Goal: Task Accomplishment & Management: Manage account settings

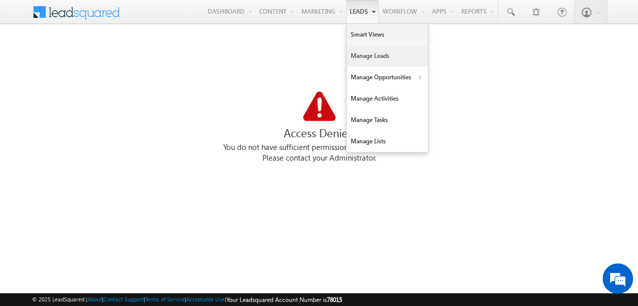
click at [370, 55] on link "Manage Leads" at bounding box center [387, 55] width 81 height 21
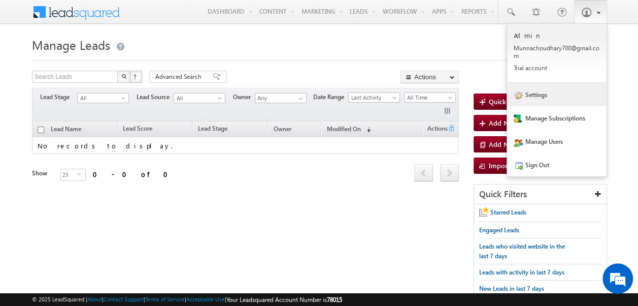
click at [521, 100] on span at bounding box center [518, 95] width 9 height 9
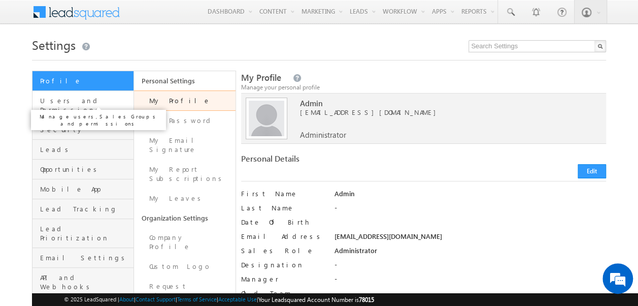
click at [84, 100] on span "Users and Permissions" at bounding box center [85, 105] width 91 height 18
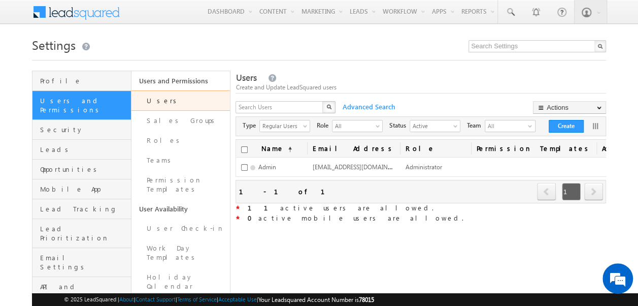
click at [163, 99] on link "Users" at bounding box center [180, 100] width 99 height 20
click at [571, 124] on button "Create" at bounding box center [566, 126] width 35 height 13
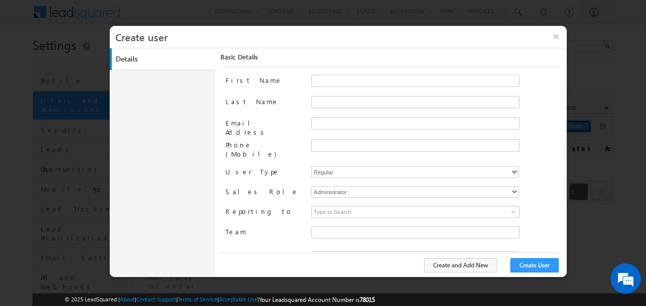
type input "f26bfe00-8d9c-11ec-8597-0681fe0b10f8"
click at [335, 80] on input "First Name" at bounding box center [415, 81] width 208 height 12
type input "Muni"
click at [335, 98] on input "Last Name" at bounding box center [415, 102] width 208 height 12
type input "Sai"
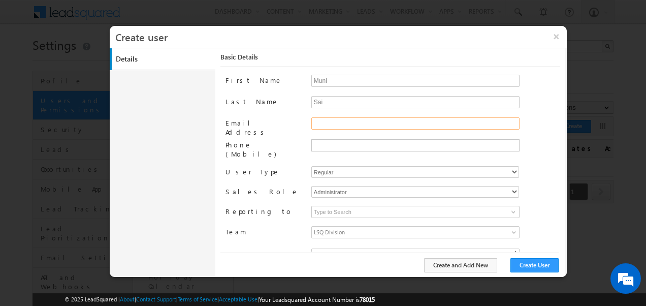
click at [334, 126] on input "Email Address" at bounding box center [415, 123] width 208 height 12
type input "Muni123@gmail.com"
click at [331, 142] on input "text" at bounding box center [414, 145] width 203 height 8
type input "1122334455"
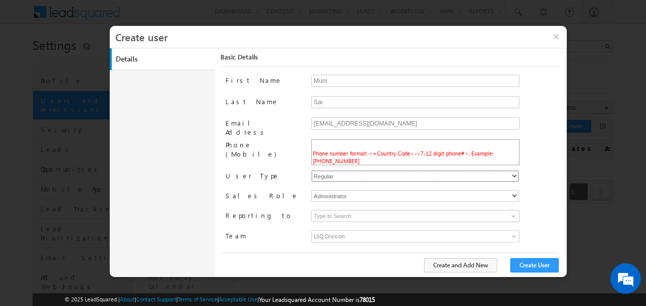
click at [353, 162] on div "First Name Muni Last Name Sai Email Address Muni123@gmail.com Phone (Mobile) Ph…" at bounding box center [392, 163] width 335 height 177
click at [542, 123] on div "Muni123@gmail.com" at bounding box center [435, 127] width 249 height 21
click at [428, 155] on li "Phone number format: <+Country Code>-<7-12 digit phone#>. Example: +91-98450984…" at bounding box center [415, 153] width 207 height 24
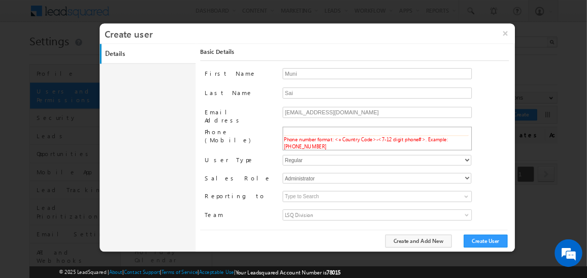
scroll to position [0, 1]
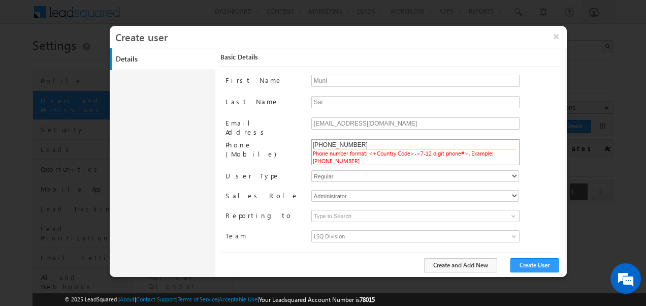
type input "+91 8465017894"
click at [371, 158] on li "Phone number format: <+Country Code>-<7-12 digit phone#>. Example: +91-98450984…" at bounding box center [415, 153] width 207 height 24
click at [343, 142] on input "text" at bounding box center [414, 145] width 203 height 8
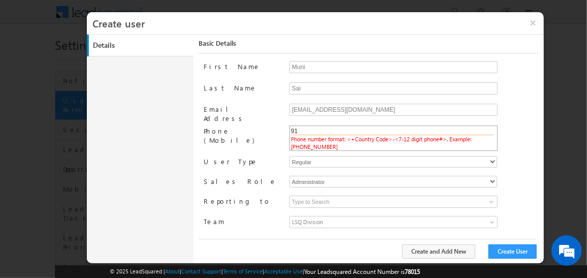
type input "9"
type input "+91 8465017894"
click at [513, 121] on div "Muni123@gmail.com" at bounding box center [413, 114] width 249 height 21
click at [355, 128] on input "text" at bounding box center [392, 131] width 203 height 8
type input "+91-"
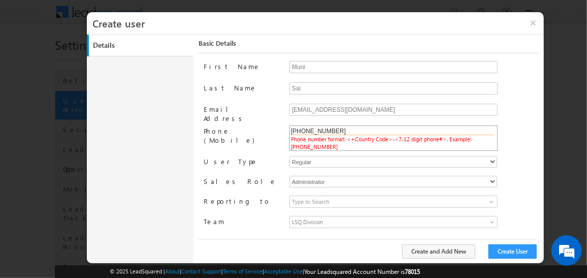
type input "+91-8465017894"
click at [509, 157] on div "First Name Muni Last Name Sai Email Address Muni123@gmail.com Phone (Mobile) +9…" at bounding box center [371, 149] width 335 height 177
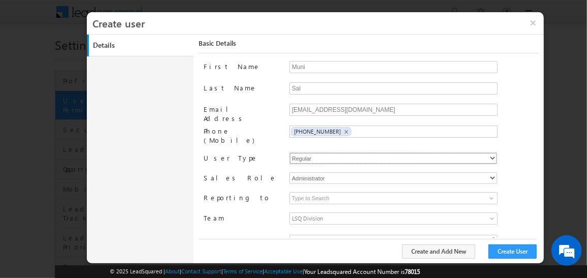
click at [326, 152] on select "Regular" at bounding box center [393, 158] width 208 height 12
click at [289, 152] on select "Regular" at bounding box center [393, 158] width 208 height 12
click at [327, 172] on select "Administrator Marketing User Sales Manager Sales User" at bounding box center [393, 178] width 208 height 12
select select "Marketing_User"
click at [289, 172] on select "Administrator Marketing User Sales Manager Sales User" at bounding box center [393, 178] width 208 height 12
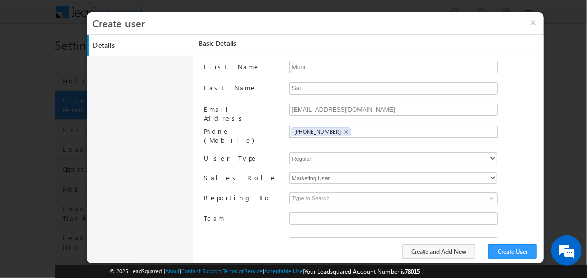
type input "f26bfe00-8d9c-11ec-8597-0681fe0b10f8"
click at [316, 192] on input at bounding box center [393, 198] width 208 height 12
type input "S"
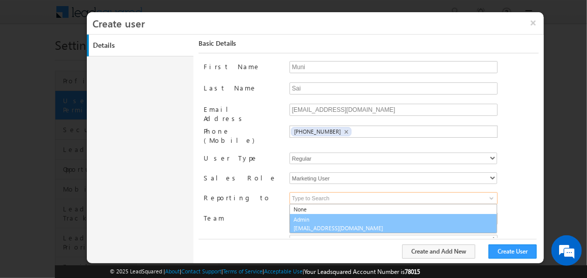
click at [306, 224] on span "Munnachoudhary700@gmail.com" at bounding box center [338, 228] width 91 height 8
type input "Admin"
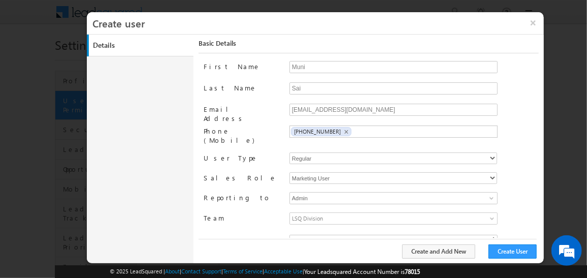
click at [319, 213] on span "LSQ Division" at bounding box center [367, 218] width 155 height 11
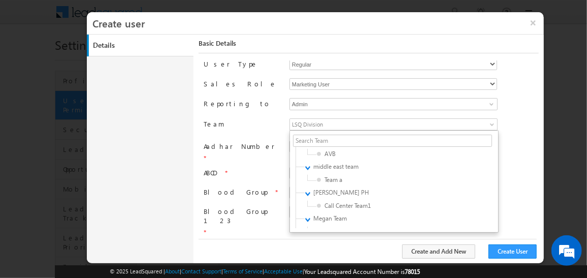
scroll to position [332, 0]
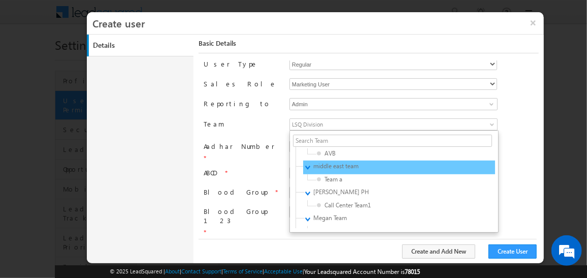
click at [325, 161] on span "middle east team" at bounding box center [361, 165] width 96 height 9
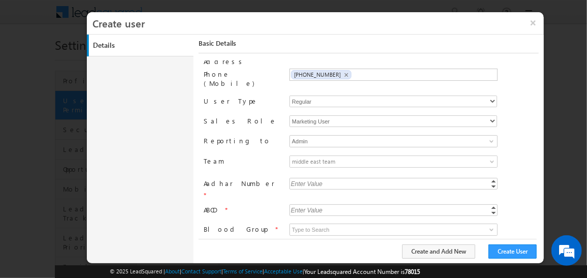
scroll to position [56, 0]
click at [358, 157] on span "middle east team" at bounding box center [367, 162] width 155 height 11
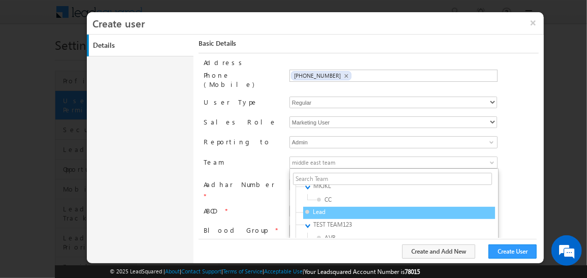
scroll to position [280, 0]
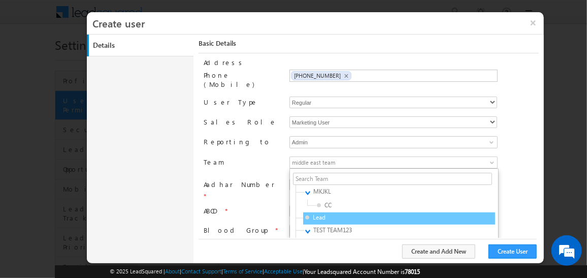
click at [309, 213] on span "Lead" at bounding box center [353, 217] width 96 height 9
type input "4ce5c064-9d93-11ef-be59-0259d35f5843"
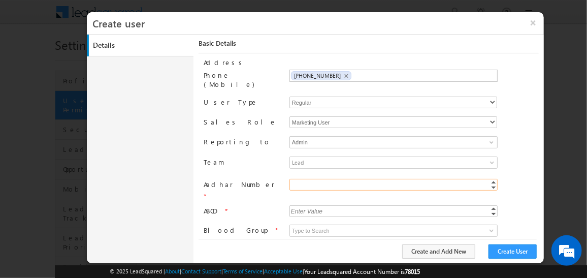
click at [337, 179] on input "Aadhar Number" at bounding box center [393, 185] width 208 height 12
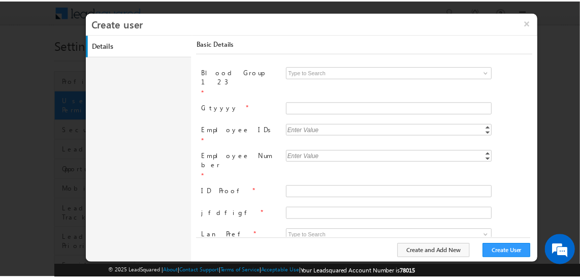
scroll to position [306, 0]
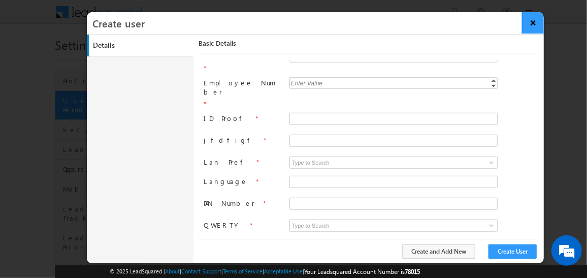
click at [536, 22] on button "×" at bounding box center [533, 22] width 22 height 21
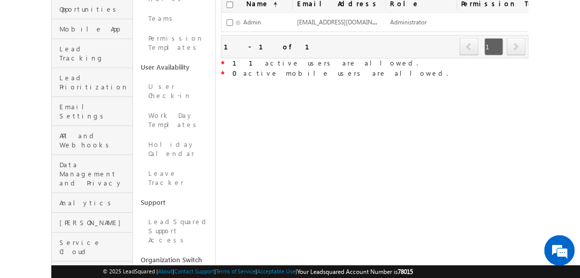
scroll to position [182, 0]
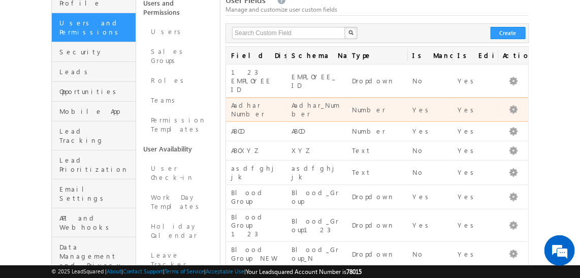
scroll to position [78, 0]
click at [480, 103] on td "Yes" at bounding box center [474, 109] width 45 height 24
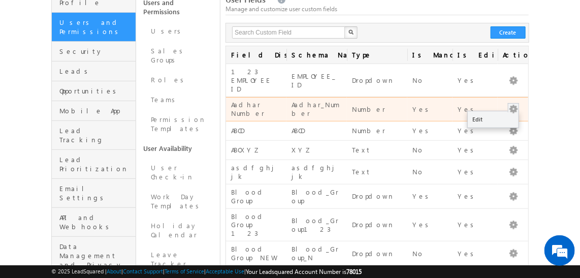
click at [517, 104] on button "button" at bounding box center [513, 109] width 10 height 10
click at [483, 113] on link "Edit" at bounding box center [493, 119] width 51 height 12
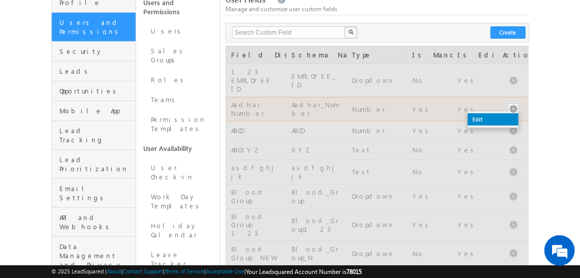
scroll to position [0, 0]
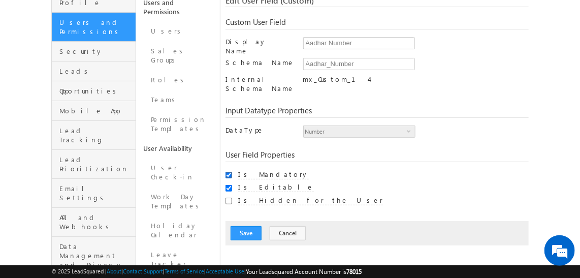
click at [229, 172] on input "Is Mandatory" at bounding box center [228, 175] width 7 height 7
checkbox input "false"
click at [245, 226] on button "Save" at bounding box center [245, 233] width 31 height 14
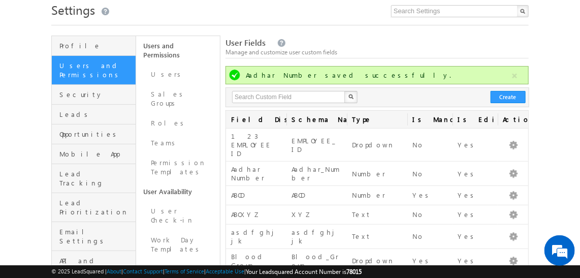
scroll to position [36, 0]
click at [510, 94] on button "Create" at bounding box center [507, 96] width 35 height 12
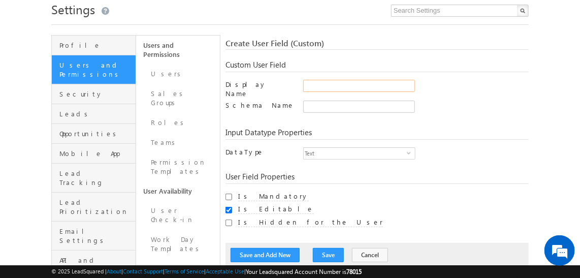
click at [341, 85] on input "Display Name" at bounding box center [359, 86] width 112 height 12
type input "Spea"
click at [316, 101] on input "Spea" at bounding box center [359, 107] width 112 height 12
click at [331, 85] on input "Spea" at bounding box center [359, 86] width 112 height 12
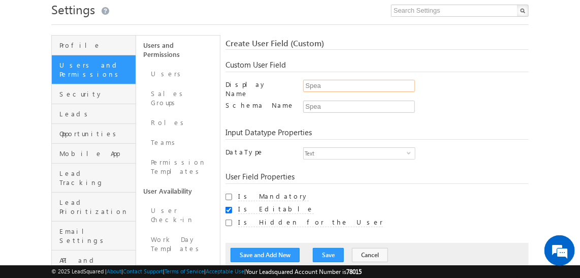
type input "Speaking Language"
click at [331, 105] on input "Spea" at bounding box center [359, 107] width 112 height 12
type input "Speaking_Language"
click at [337, 148] on span "Text" at bounding box center [355, 153] width 103 height 11
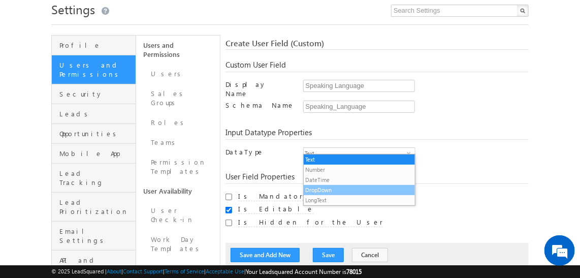
click at [323, 189] on li "DropDown" at bounding box center [359, 190] width 111 height 10
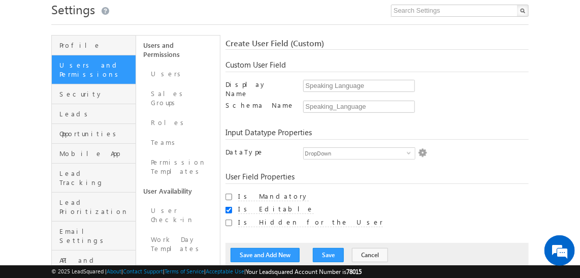
click at [422, 148] on img at bounding box center [422, 152] width 9 height 9
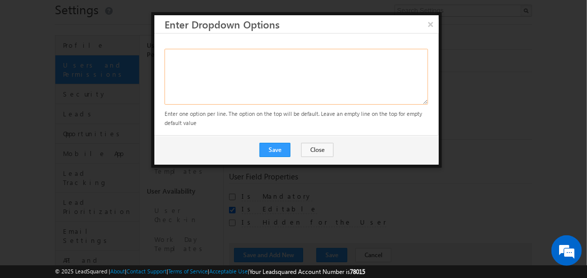
click at [192, 55] on textarea at bounding box center [295, 77] width 263 height 56
type textarea "English Hindi Marati Other"
click at [282, 148] on button "Save" at bounding box center [274, 150] width 31 height 14
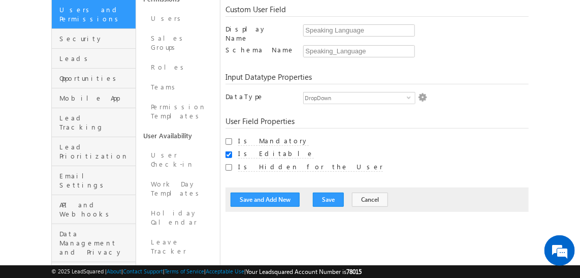
scroll to position [92, 0]
click at [339, 91] on span "DropDown" at bounding box center [355, 96] width 103 height 11
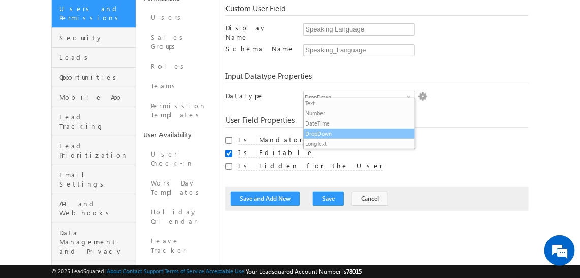
click at [325, 133] on li "DropDown" at bounding box center [359, 133] width 111 height 10
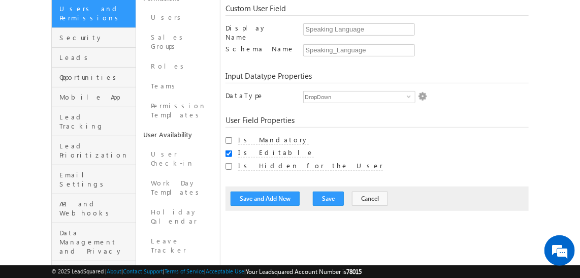
click at [421, 93] on img at bounding box center [422, 96] width 9 height 9
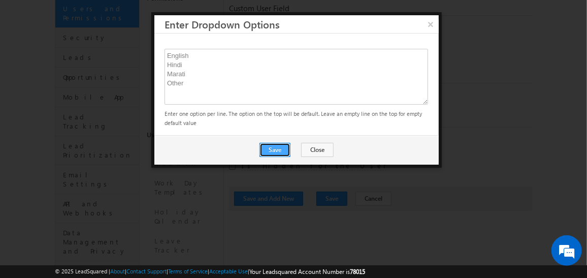
click at [282, 146] on button "Save" at bounding box center [274, 150] width 31 height 14
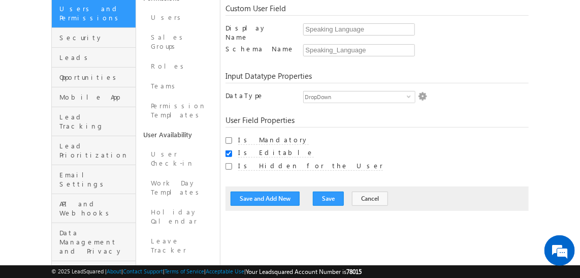
click at [228, 134] on div "Profile Users and Permissions Security Leads Opportunities Mobile App Lead Trac…" at bounding box center [289, 197] width 477 height 436
click at [228, 137] on input "Is Mandatory" at bounding box center [228, 140] width 7 height 7
checkbox input "true"
click at [229, 150] on div at bounding box center [228, 153] width 7 height 10
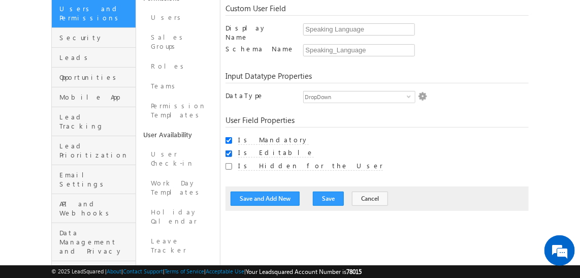
click at [229, 150] on input "Is Editable" at bounding box center [228, 153] width 7 height 7
checkbox input "true"
click at [276, 192] on button "Save and Add New" at bounding box center [264, 198] width 69 height 14
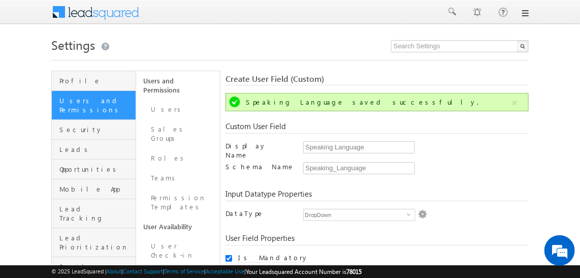
scroll to position [173, 0]
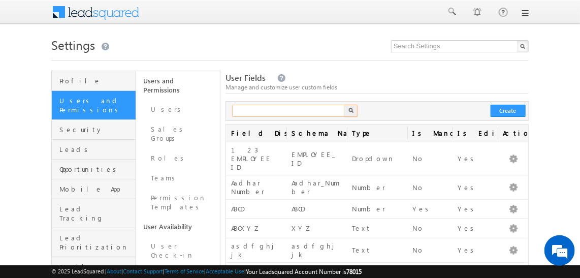
click at [309, 109] on input "text" at bounding box center [289, 111] width 114 height 12
type input "speakin"
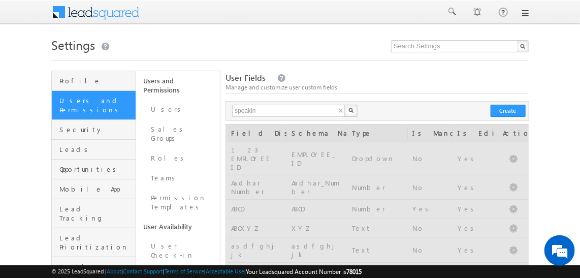
click at [348, 113] on button "button" at bounding box center [350, 111] width 13 height 12
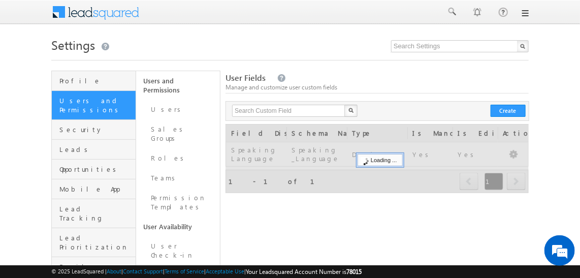
click at [340, 109] on div "X" at bounding box center [295, 111] width 133 height 12
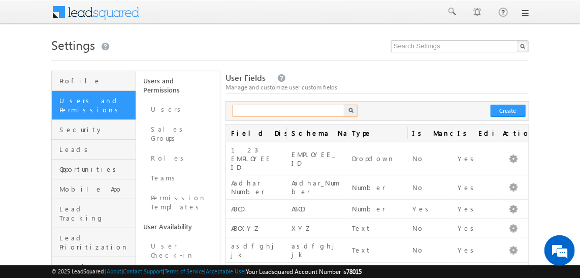
click at [270, 113] on input "text" at bounding box center [289, 111] width 114 height 12
click at [500, 112] on button "Create" at bounding box center [507, 111] width 35 height 12
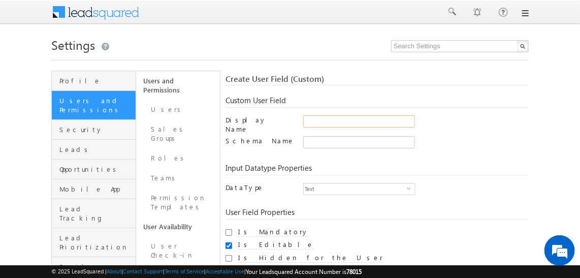
click at [333, 122] on input "Display Name" at bounding box center [359, 121] width 112 height 12
type input "City"
click at [328, 136] on input "City" at bounding box center [359, 142] width 112 height 12
click at [341, 184] on span "Text" at bounding box center [355, 188] width 103 height 11
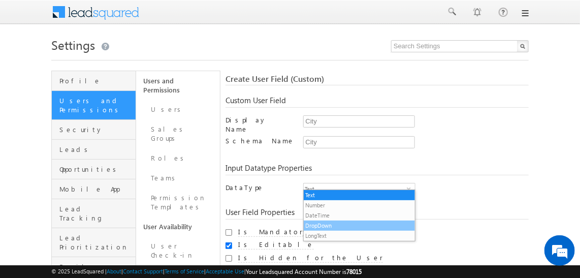
click at [336, 222] on li "DropDown" at bounding box center [359, 225] width 111 height 10
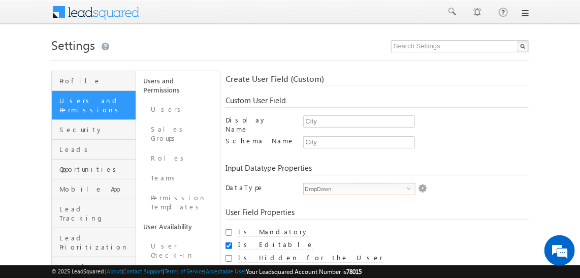
click at [419, 184] on img at bounding box center [422, 188] width 9 height 9
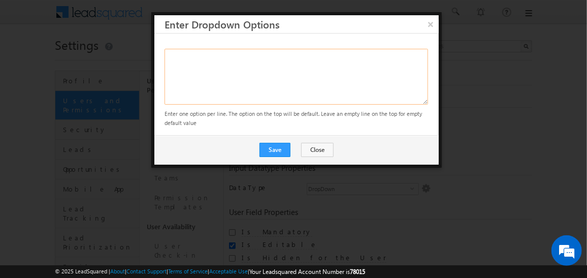
click at [187, 57] on textarea at bounding box center [295, 77] width 263 height 56
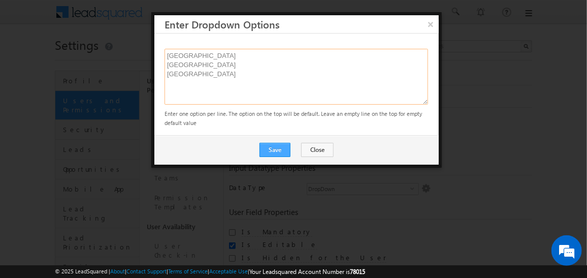
type textarea "Delhi Banglore Hyderabad"
click at [271, 146] on button "Save" at bounding box center [274, 150] width 31 height 14
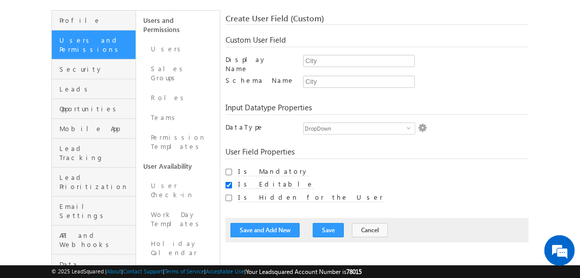
scroll to position [61, 0]
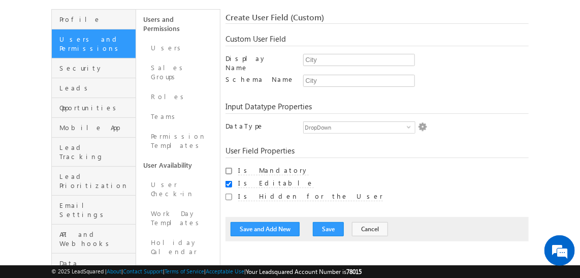
click at [227, 168] on input "Is Mandatory" at bounding box center [228, 171] width 7 height 7
checkbox input "true"
drag, startPoint x: 282, startPoint y: 230, endPoint x: 276, endPoint y: 225, distance: 8.3
click at [276, 225] on div "Save and Add New Save Cancel" at bounding box center [376, 229] width 303 height 24
click at [276, 225] on button "Save and Add New" at bounding box center [264, 229] width 69 height 14
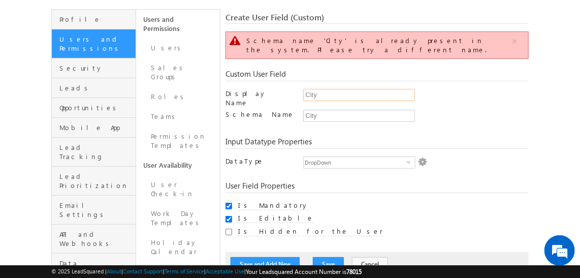
click at [339, 89] on input "City" at bounding box center [359, 95] width 112 height 12
type input "City preference"
click at [334, 112] on div "Create User Field (Custom) Schema name 'City' is already present in the system.…" at bounding box center [376, 144] width 303 height 263
click at [332, 110] on input "City" at bounding box center [359, 116] width 112 height 12
type input "City Preference"
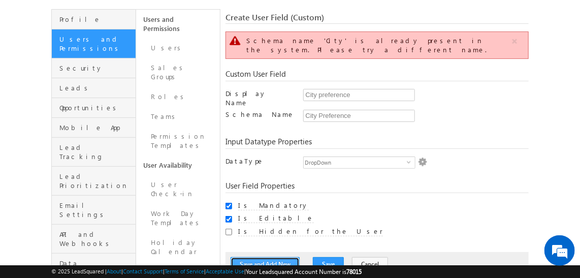
click at [286, 257] on button "Save and Add New" at bounding box center [264, 264] width 69 height 14
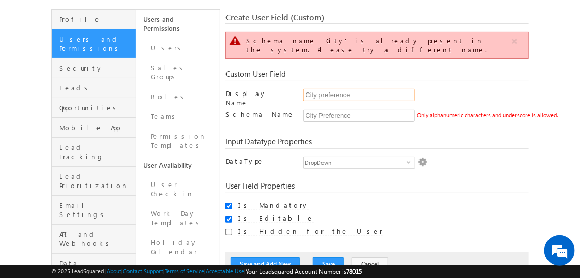
click at [319, 89] on input "City preference" at bounding box center [359, 95] width 112 height 12
type input "City preference"
click at [322, 110] on input "City Preference" at bounding box center [359, 116] width 112 height 12
type input "City preference"
click at [274, 257] on button "Save and Add New" at bounding box center [264, 264] width 69 height 14
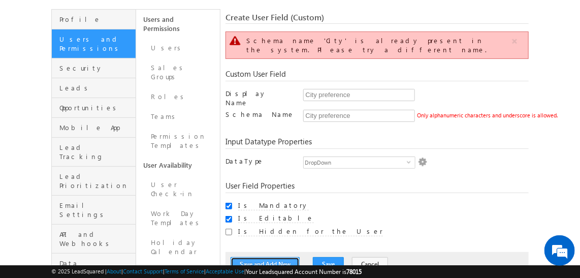
click at [274, 257] on button "Save and Add New" at bounding box center [264, 264] width 69 height 14
click at [377, 111] on div "City preference Only alphanumeric characters and underscore is allowed. Schema …" at bounding box center [415, 118] width 225 height 17
drag, startPoint x: 356, startPoint y: 90, endPoint x: 356, endPoint y: 101, distance: 10.2
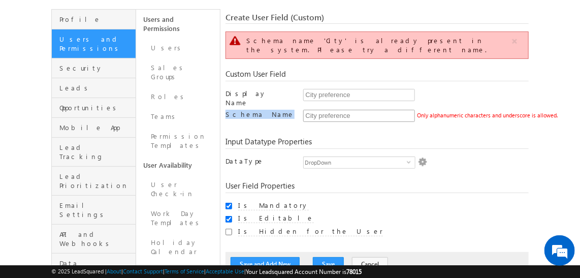
click at [356, 101] on div "Display Name City preference Only alphanumeric characters, space and underscore…" at bounding box center [376, 108] width 303 height 38
click at [356, 110] on input "City preference" at bounding box center [359, 116] width 112 height 12
click at [276, 257] on button "Save and Add New" at bounding box center [264, 264] width 69 height 14
click at [318, 110] on input "City preference" at bounding box center [359, 116] width 112 height 12
click at [321, 89] on input "City preference" at bounding box center [359, 95] width 112 height 12
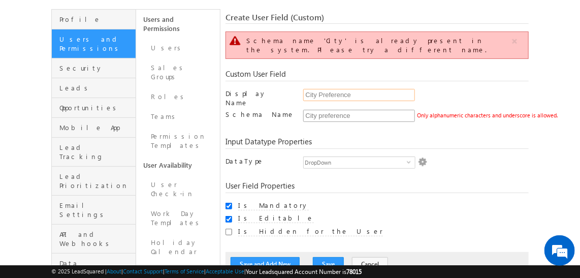
type input "City Preference"
click at [321, 110] on input "City preference" at bounding box center [359, 116] width 112 height 12
type input "City Preference"
click at [272, 257] on div "Save and Add New Save Cancel" at bounding box center [376, 264] width 303 height 24
click at [276, 257] on button "Save and Add New" at bounding box center [264, 264] width 69 height 14
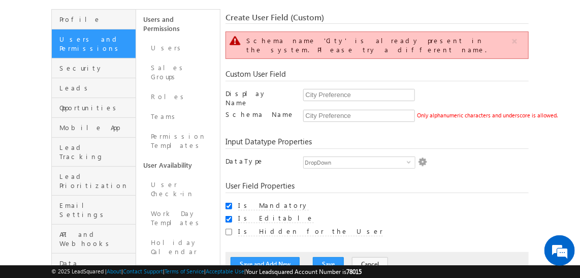
click at [343, 112] on div "Create User Field (Custom) Schema name 'City' is already present in the system.…" at bounding box center [376, 144] width 303 height 263
drag, startPoint x: 356, startPoint y: 81, endPoint x: 319, endPoint y: 83, distance: 37.1
click at [319, 89] on input "City Preference" at bounding box center [359, 95] width 112 height 12
click at [333, 89] on input "City_prefernce" at bounding box center [359, 95] width 112 height 12
type input "City_prefernce"
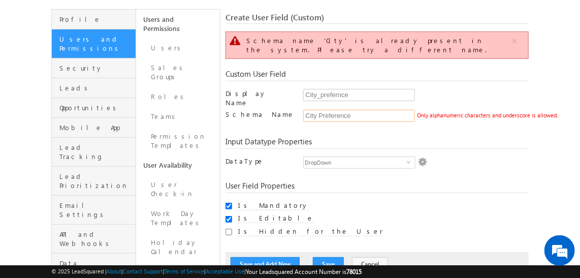
click at [334, 110] on input "City Preference" at bounding box center [359, 116] width 112 height 12
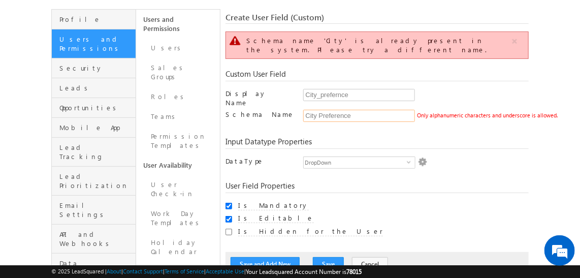
paste input "_prefer"
type input "City_prefernce"
click at [261, 257] on button "Save and Add New" at bounding box center [264, 264] width 69 height 14
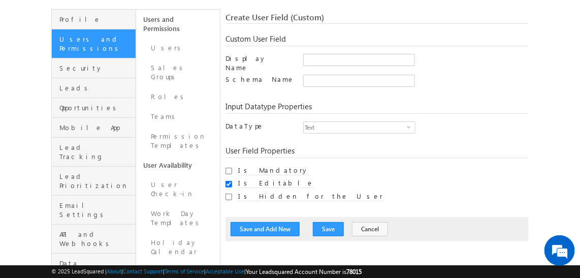
scroll to position [173, 0]
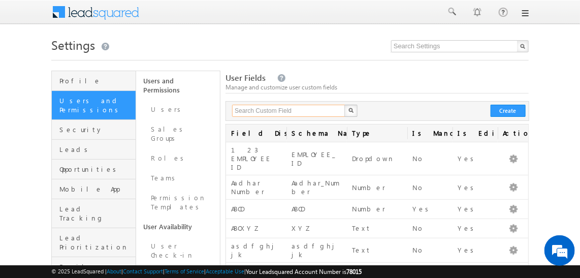
click at [258, 110] on input "text" at bounding box center [289, 111] width 114 height 12
type input "city"
click at [357, 110] on div "city X" at bounding box center [295, 111] width 133 height 12
click at [348, 111] on img "button" at bounding box center [350, 110] width 5 height 5
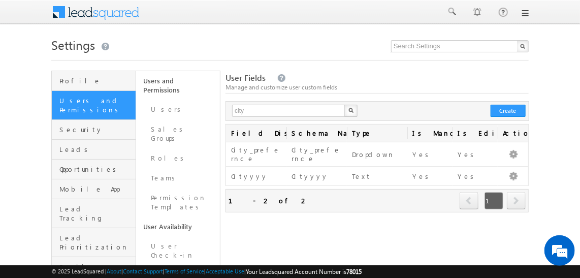
click at [509, 104] on div "city X Create" at bounding box center [377, 111] width 304 height 20
click at [504, 107] on button "Create" at bounding box center [507, 111] width 35 height 12
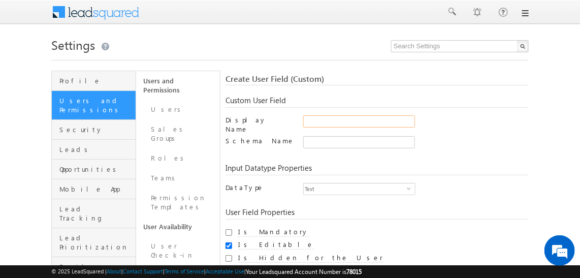
click at [320, 116] on input "Display Name" at bounding box center [359, 121] width 112 height 12
type input "Date of Joining"
type input "Date_of_Joining"
click at [328, 138] on input "Date_of_Joining" at bounding box center [359, 142] width 112 height 12
click at [324, 184] on span "Text" at bounding box center [355, 188] width 103 height 11
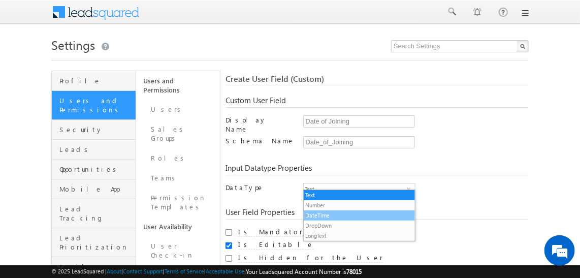
click at [324, 215] on li "DateTime" at bounding box center [359, 215] width 111 height 10
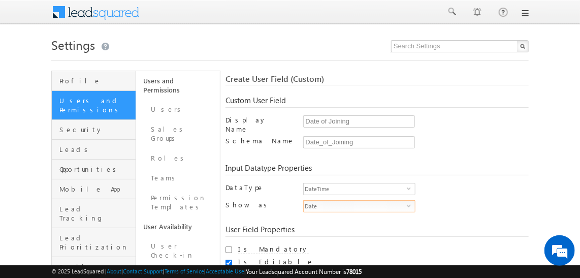
click at [336, 201] on span "Date" at bounding box center [355, 206] width 103 height 11
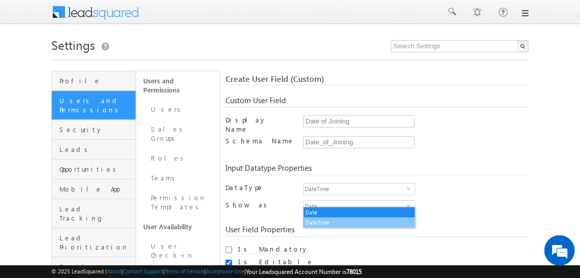
click at [316, 225] on li "DateTime" at bounding box center [359, 222] width 111 height 10
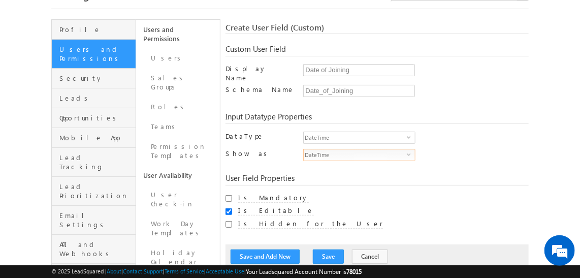
scroll to position [51, 0]
click at [227, 195] on input "Is Mandatory" at bounding box center [228, 198] width 7 height 7
checkbox input "false"
click at [270, 251] on button "Save and Add New" at bounding box center [264, 256] width 69 height 14
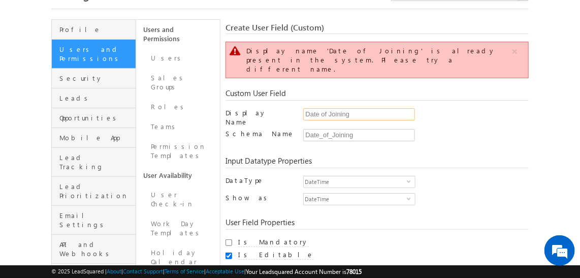
click at [322, 108] on input "Date of Joining" at bounding box center [359, 114] width 112 height 12
click at [330, 108] on input "Date_of Joining" at bounding box center [359, 114] width 112 height 12
type input "Date_of_Joining"
click at [360, 129] on input "Date_of_Joining" at bounding box center [359, 135] width 112 height 12
click at [226, 239] on input "Is Mandatory" at bounding box center [228, 242] width 7 height 7
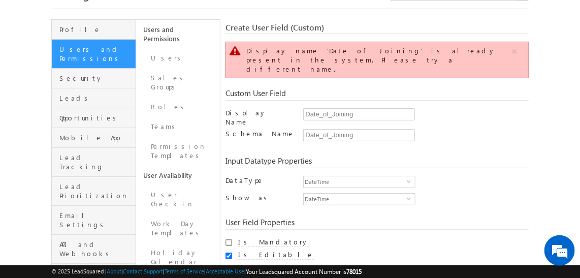
checkbox input "true"
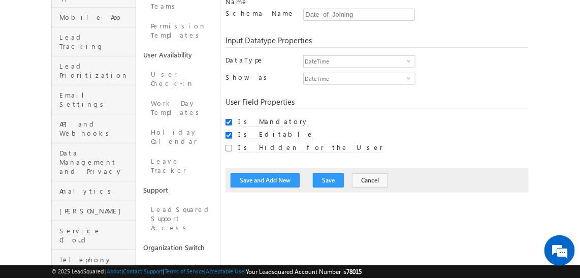
scroll to position [173, 0]
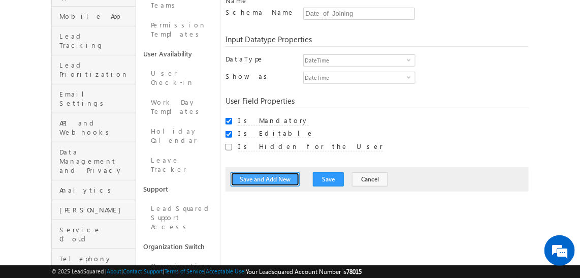
click at [274, 172] on button "Save and Add New" at bounding box center [264, 179] width 69 height 14
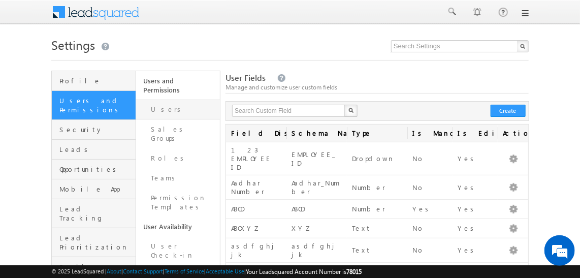
click at [169, 103] on link "Users" at bounding box center [178, 110] width 84 height 20
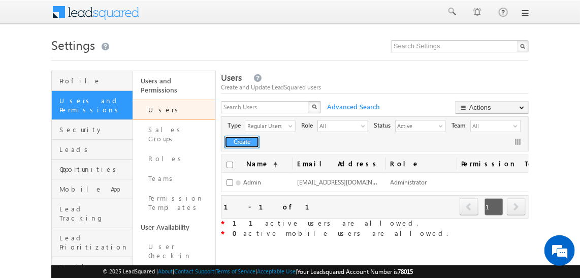
click at [245, 146] on button "Create" at bounding box center [241, 142] width 35 height 13
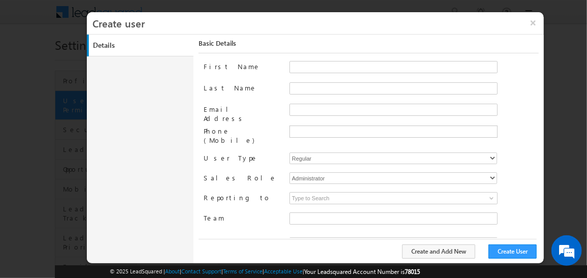
type input "f26bfe00-8d9c-11ec-8597-0681fe0b10f8"
click at [307, 68] on input "First Name" at bounding box center [393, 67] width 208 height 12
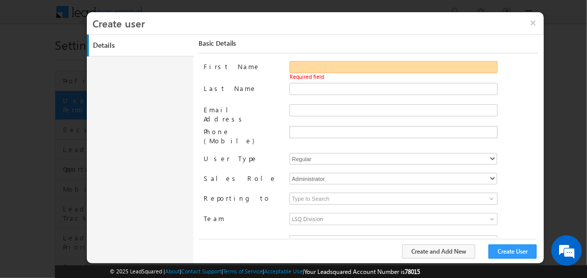
click at [317, 65] on input "First Name" at bounding box center [393, 67] width 208 height 12
type input "Muni"
type input "Sai"
type input "Muni123@gmail.com"
type input "Admin"
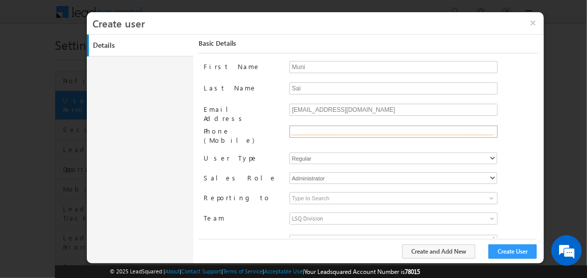
click at [311, 133] on input "text" at bounding box center [392, 131] width 203 height 8
type input "+91-8465017894"
click at [323, 152] on select "Regular" at bounding box center [393, 158] width 208 height 12
click at [289, 152] on select "Regular" at bounding box center [393, 158] width 208 height 12
click at [317, 172] on select "Administrator Marketing User Sales Manager Sales User" at bounding box center [393, 178] width 208 height 12
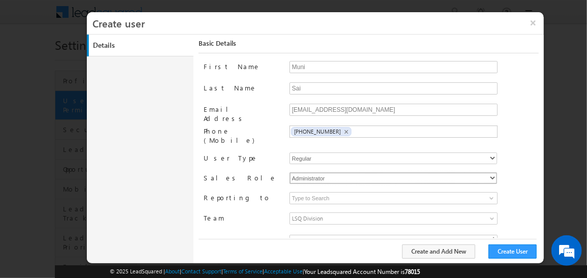
click at [289, 172] on select "Administrator Marketing User Sales Manager Sales User" at bounding box center [393, 178] width 208 height 12
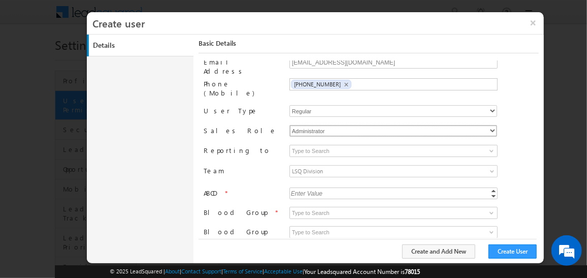
scroll to position [49, 0]
click at [321, 143] on input at bounding box center [393, 149] width 208 height 12
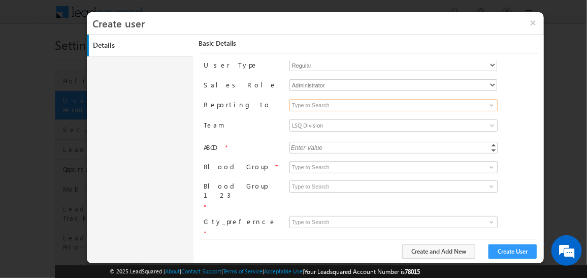
scroll to position [94, 0]
click at [323, 140] on input "ABCD" at bounding box center [393, 146] width 208 height 12
type input "-1"
click at [489, 146] on link "Decrement" at bounding box center [493, 149] width 8 height 6
click at [380, 140] on input "-1" at bounding box center [393, 146] width 208 height 12
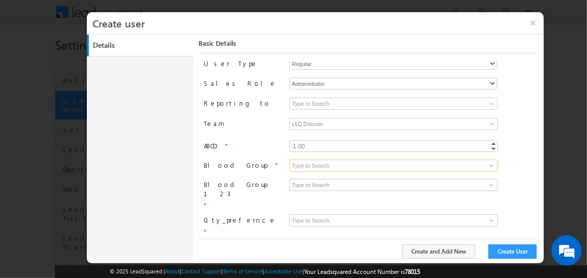
click at [360, 159] on input at bounding box center [393, 165] width 208 height 12
type input "fhhjf"
click at [322, 179] on input at bounding box center [393, 185] width 208 height 12
click at [320, 159] on input at bounding box center [393, 165] width 208 height 12
click at [493, 161] on span at bounding box center [491, 165] width 8 height 8
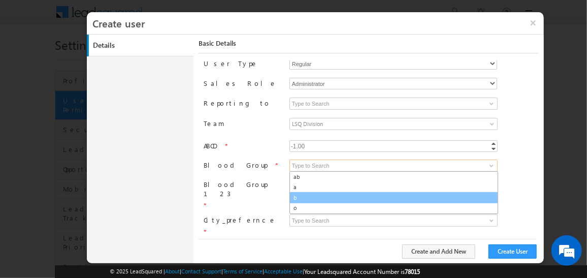
click at [345, 192] on link "b" at bounding box center [393, 198] width 209 height 12
type input "b"
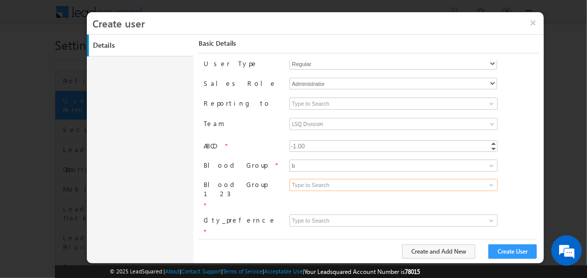
click at [314, 179] on input at bounding box center [393, 185] width 208 height 12
click at [489, 181] on span at bounding box center [491, 185] width 8 height 8
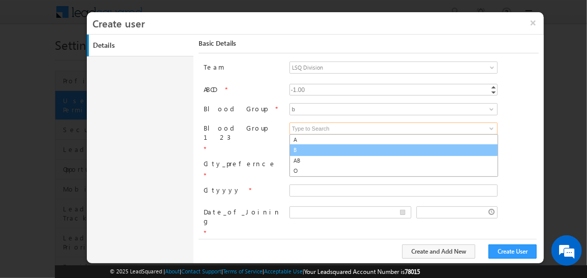
click at [303, 144] on link "B" at bounding box center [393, 150] width 209 height 12
type input "B"
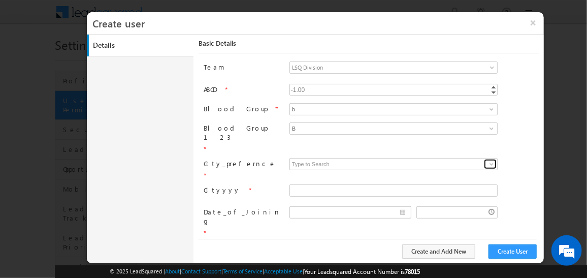
click at [489, 160] on span at bounding box center [491, 164] width 8 height 8
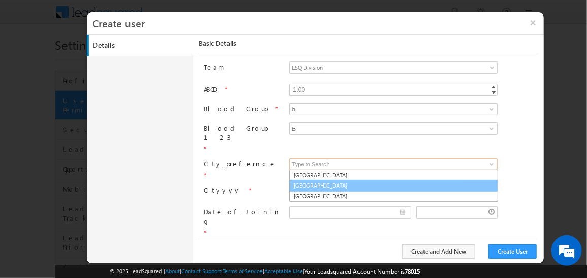
click at [310, 180] on link "[GEOGRAPHIC_DATA]" at bounding box center [393, 186] width 209 height 12
type input "[GEOGRAPHIC_DATA]"
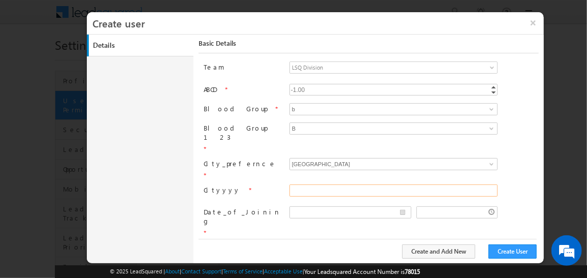
click at [315, 184] on input "Cityyyy" at bounding box center [393, 190] width 208 height 12
type input "bfhbd"
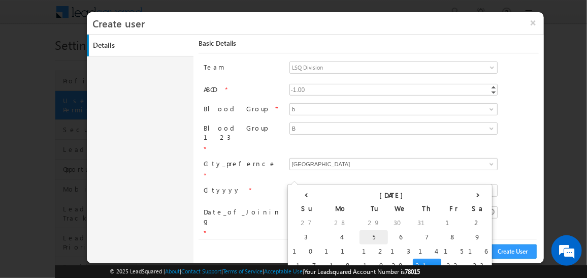
drag, startPoint x: 406, startPoint y: 174, endPoint x: 328, endPoint y: 232, distance: 96.2
click at [328, 232] on body "Menu Admin Munna choud hary7 00@gm ail.c" at bounding box center [293, 261] width 587 height 522
click at [359, 232] on td "5" at bounding box center [373, 237] width 28 height 14
type input "08/05/25"
type input "08:30 PM"
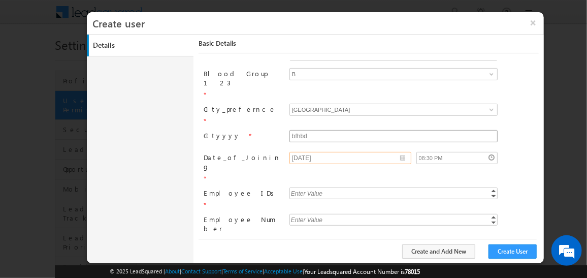
scroll to position [212, 0]
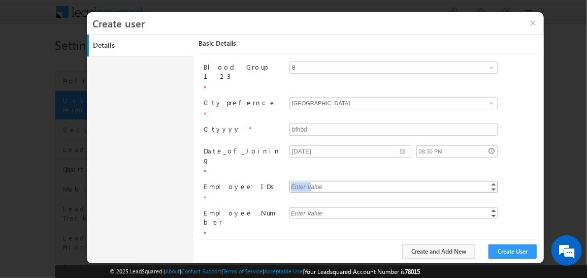
drag, startPoint x: 309, startPoint y: 131, endPoint x: 342, endPoint y: 141, distance: 34.2
click at [342, 181] on div "Enter Value Increment Decrement" at bounding box center [393, 187] width 208 height 12
click at [342, 181] on input "text" at bounding box center [393, 187] width 208 height 12
type input "76276"
click at [316, 207] on div "Enter Value" at bounding box center [306, 213] width 35 height 12
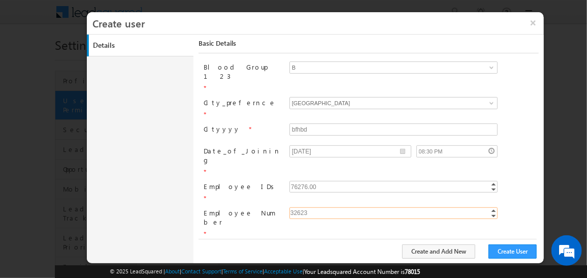
type input "32623"
click at [303, 243] on input "text" at bounding box center [393, 249] width 208 height 12
type input "djwvj"
click at [310, 265] on input "jfdfigf" at bounding box center [393, 271] width 208 height 12
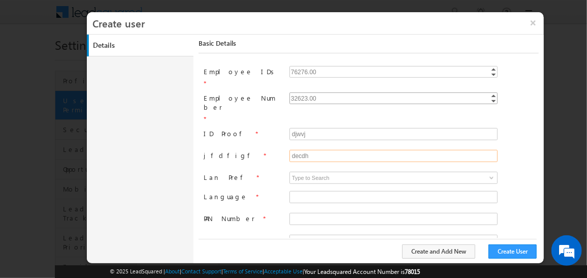
scroll to position [327, 0]
type input "decdh"
click at [305, 171] on input at bounding box center [393, 177] width 208 height 12
type input "v"
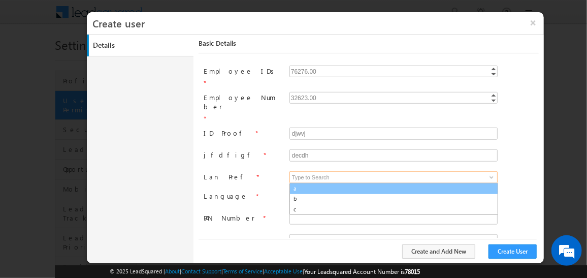
click at [313, 183] on link "a" at bounding box center [393, 189] width 209 height 12
type input "a"
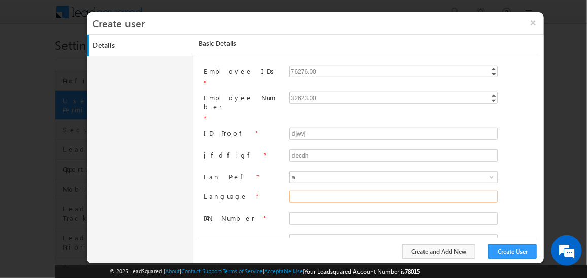
click at [306, 190] on input "Language" at bounding box center [393, 196] width 208 height 12
type input "f"
type input "telugu"
click at [309, 212] on input "PAN Number" at bounding box center [393, 218] width 208 height 12
type input "fiek"
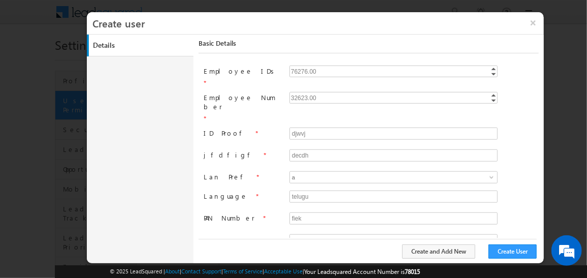
click at [308, 234] on div "1 2 3 Required field" at bounding box center [413, 241] width 249 height 14
click at [307, 234] on input at bounding box center [393, 240] width 208 height 12
type input "c"
drag, startPoint x: 315, startPoint y: 172, endPoint x: 308, endPoint y: 175, distance: 8.2
click at [308, 246] on link "1" at bounding box center [393, 252] width 209 height 12
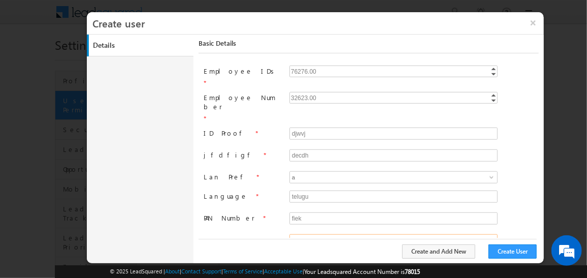
type input "1"
click at [308, 175] on form "ABCD * -1.00 -1 Increment Decrement Required field Blood Group * ab a b o b 4 r…" at bounding box center [371, 133] width 335 height 450
click at [304, 253] on input at bounding box center [393, 259] width 208 height 12
click at [488, 255] on span at bounding box center [491, 259] width 8 height 8
click at [304, 265] on link "English" at bounding box center [393, 271] width 209 height 12
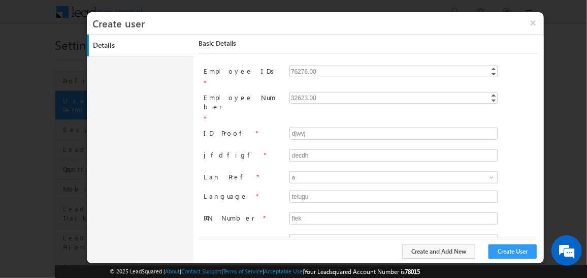
type input "English"
type input "w"
type input "1"
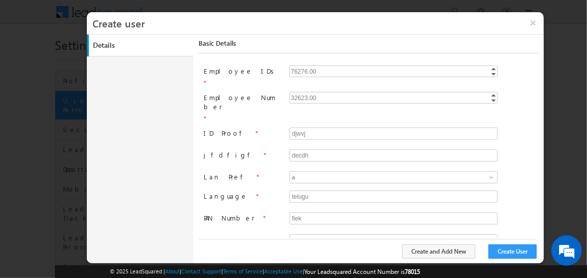
scroll to position [347, 0]
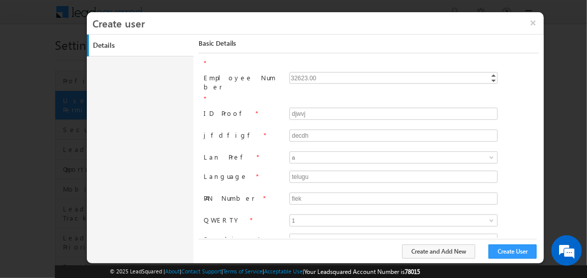
type input "1"
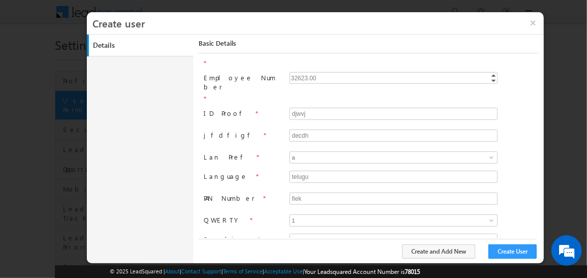
type input "1"
click at [505, 250] on button "Create User" at bounding box center [512, 251] width 48 height 14
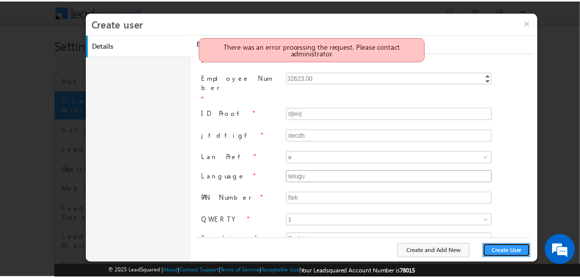
scroll to position [0, 0]
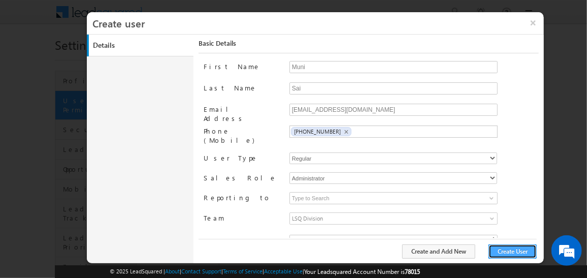
click at [504, 250] on button "Create User" at bounding box center [512, 251] width 48 height 14
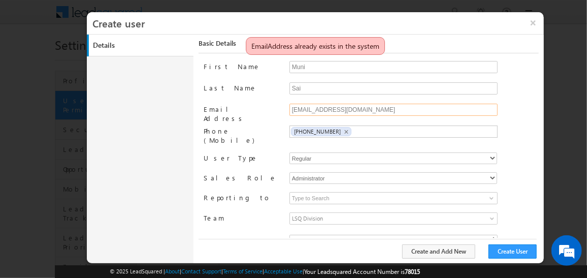
click at [364, 105] on input "[EMAIL_ADDRESS][DOMAIN_NAME]" at bounding box center [393, 110] width 208 height 12
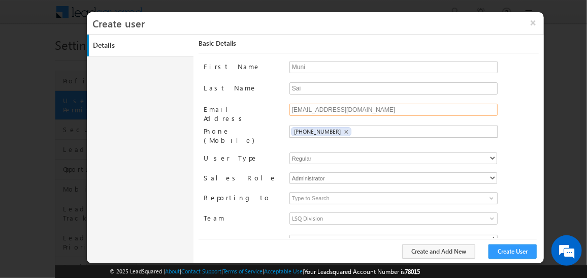
type input "[EMAIL_ADDRESS][DOMAIN_NAME]"
click at [501, 258] on div "Create and Add New Create User" at bounding box center [368, 251] width 338 height 25
click at [503, 250] on button "Create User" at bounding box center [512, 251] width 48 height 14
click at [526, 26] on button "×" at bounding box center [533, 22] width 22 height 21
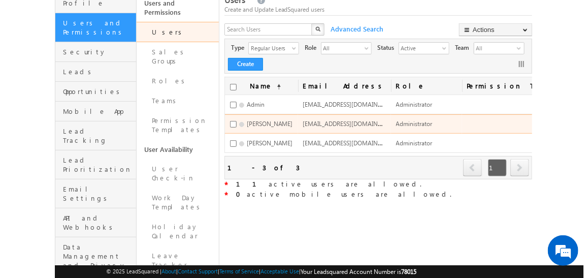
scroll to position [0, 12]
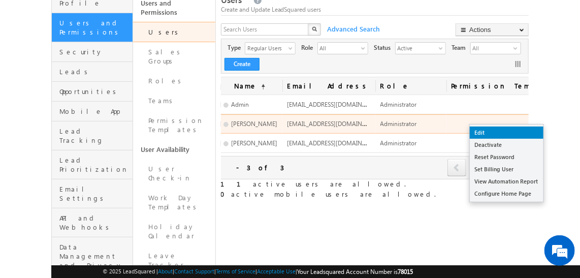
click at [487, 134] on link "Edit" at bounding box center [507, 132] width 74 height 12
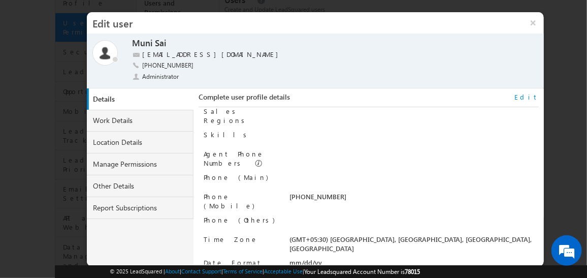
scroll to position [0, 0]
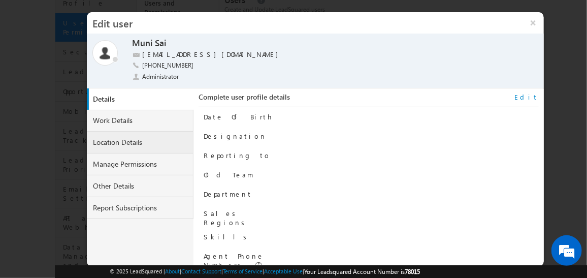
click at [144, 143] on link "Location Details" at bounding box center [140, 142] width 107 height 22
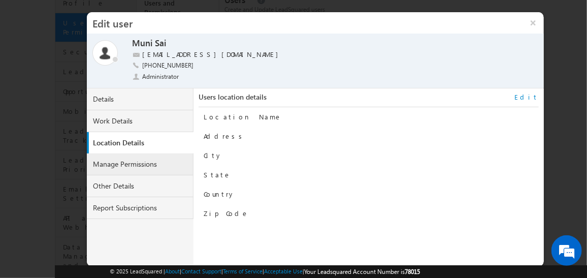
click at [140, 162] on link "Manage Permissions" at bounding box center [140, 164] width 107 height 22
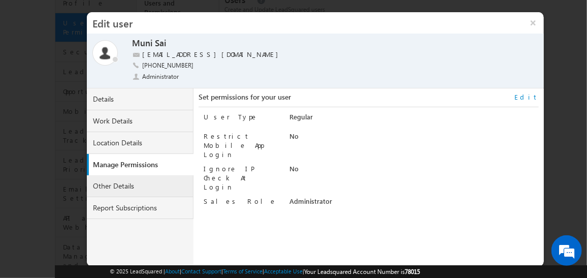
click at [139, 184] on link "Other Details" at bounding box center [140, 186] width 107 height 22
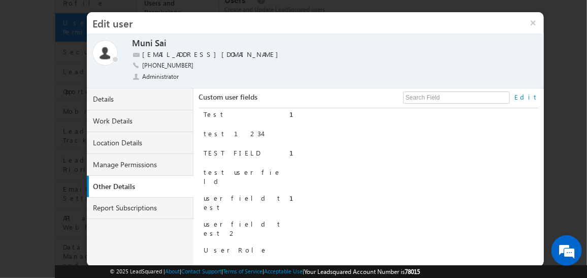
scroll to position [736, 0]
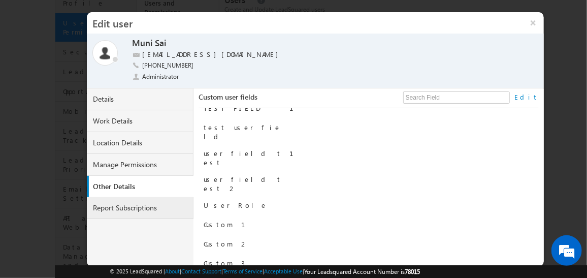
click at [138, 205] on link "Report Subscriptions" at bounding box center [140, 208] width 107 height 22
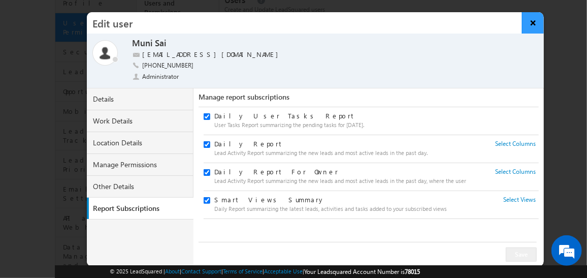
click at [537, 25] on button "×" at bounding box center [533, 22] width 22 height 21
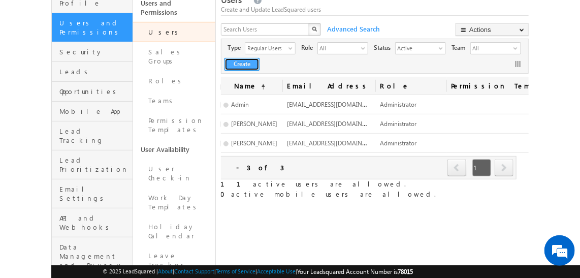
click at [239, 65] on button "Create" at bounding box center [241, 64] width 35 height 13
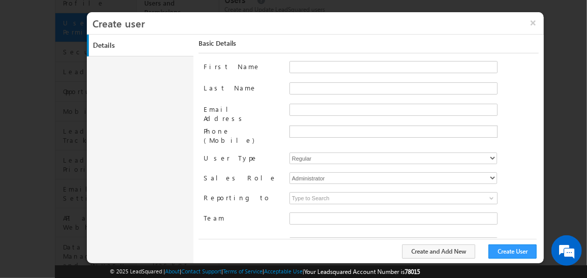
type input "f26bfe00-8d9c-11ec-8597-0681fe0b10f8"
click at [301, 63] on input "First Name" at bounding box center [393, 67] width 208 height 12
type input "Vp"
click at [307, 89] on input "Last Name" at bounding box center [393, 88] width 208 height 12
type input "Sales"
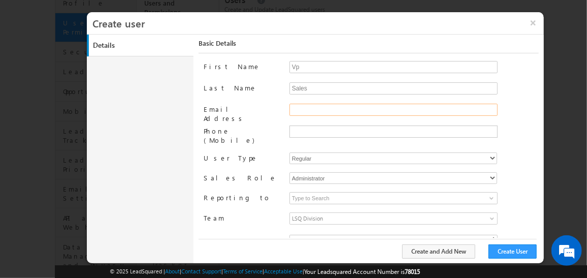
click at [304, 110] on input "Email Address" at bounding box center [393, 110] width 208 height 12
type input "[EMAIL_ADDRESS][DOMAIN_NAME]"
click at [317, 127] on input "text" at bounding box center [392, 131] width 203 height 8
type input "="
type input "+91-1234567899"
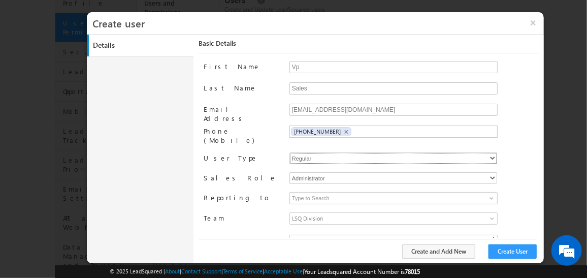
click at [314, 152] on select "Regular" at bounding box center [393, 158] width 208 height 12
click at [326, 172] on select "Administrator Marketing User Sales Manager Sales User" at bounding box center [393, 178] width 208 height 12
click at [328, 172] on select "Administrator Marketing User Sales Manager Sales User" at bounding box center [393, 178] width 208 height 12
select select "Sales_Manager"
click at [289, 172] on select "Administrator Marketing User Sales Manager Sales User" at bounding box center [393, 178] width 208 height 12
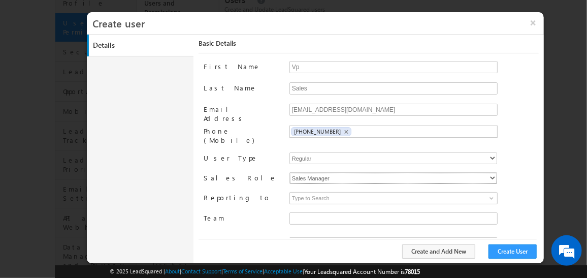
type input "f26bfe00-8d9c-11ec-8597-0681fe0b10f8"
click at [314, 192] on input at bounding box center [393, 198] width 208 height 12
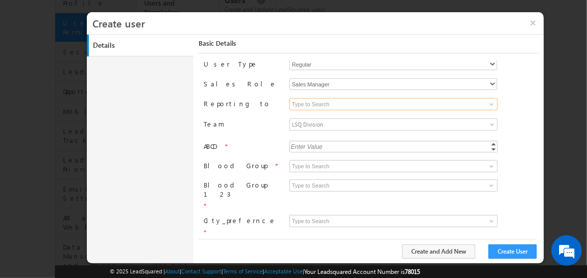
scroll to position [94, 0]
click at [331, 140] on input "ABCD" at bounding box center [393, 146] width 208 height 12
type input "1"
click at [363, 159] on input at bounding box center [393, 165] width 208 height 12
click at [489, 161] on span at bounding box center [491, 165] width 8 height 8
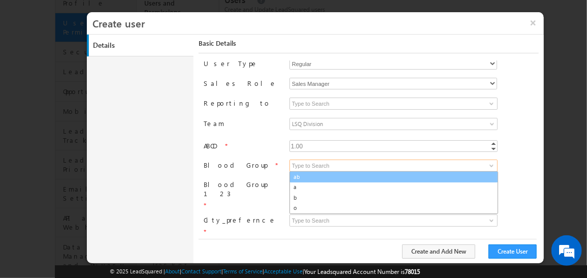
click at [308, 171] on link "ab" at bounding box center [393, 177] width 209 height 12
type input "ab"
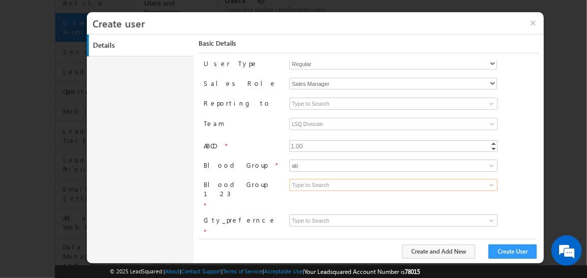
drag, startPoint x: 296, startPoint y: 178, endPoint x: 487, endPoint y: 177, distance: 190.9
click at [487, 179] on span at bounding box center [392, 185] width 207 height 12
click at [487, 181] on span at bounding box center [491, 185] width 8 height 8
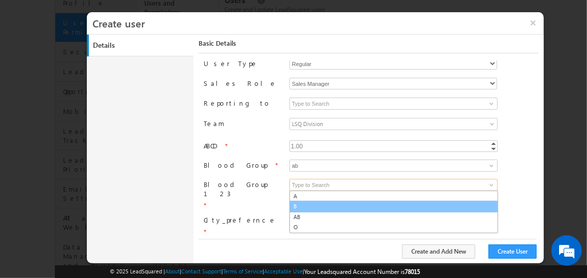
click at [328, 201] on link "B" at bounding box center [393, 207] width 209 height 12
type input "B"
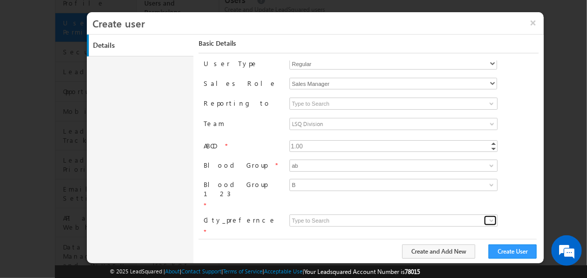
click at [493, 216] on span at bounding box center [491, 220] width 8 height 8
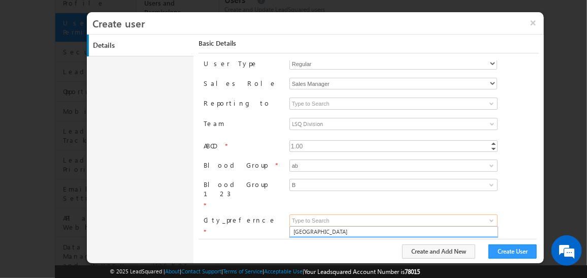
click at [314, 236] on link "Banglore" at bounding box center [393, 242] width 209 height 12
type input "Banglore"
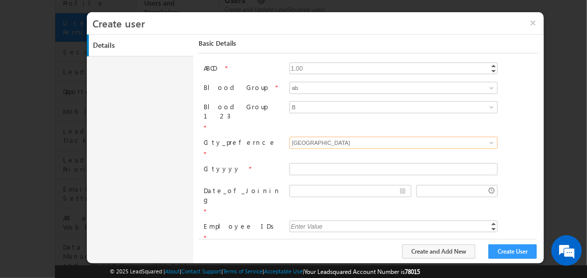
scroll to position [172, 0]
click at [310, 163] on input "Cityyyy" at bounding box center [393, 169] width 208 height 12
type input "wucd"
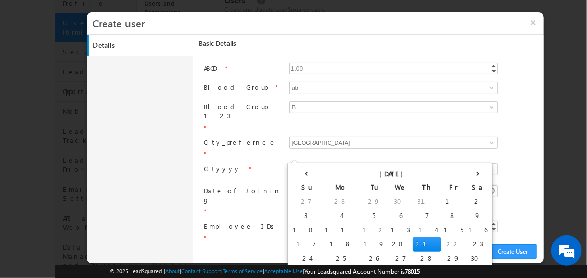
click at [402, 185] on input "__/__/__" at bounding box center [350, 191] width 122 height 12
click at [322, 223] on td "11" at bounding box center [341, 230] width 38 height 14
type input "08/11/25"
type input "08:39 PM"
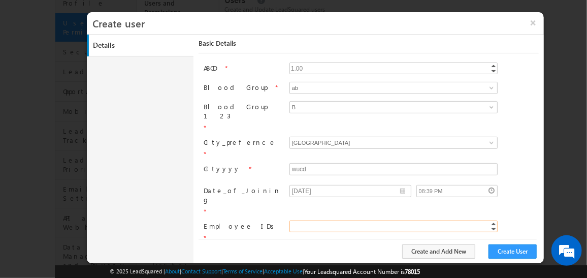
click at [341, 220] on input "text" at bounding box center [393, 226] width 208 height 12
type input "1"
click at [329, 247] on input "Employee Number" at bounding box center [393, 253] width 208 height 12
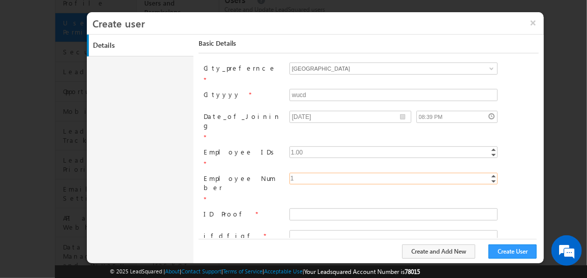
scroll to position [251, 0]
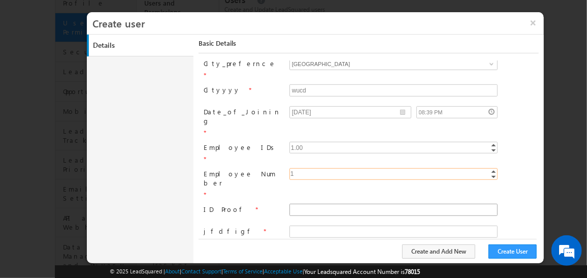
type input "1"
click at [314, 204] on input "text" at bounding box center [393, 210] width 208 height 12
type input "1"
click at [298, 225] on input "jfdfigf" at bounding box center [393, 231] width 208 height 12
type input "hvvj"
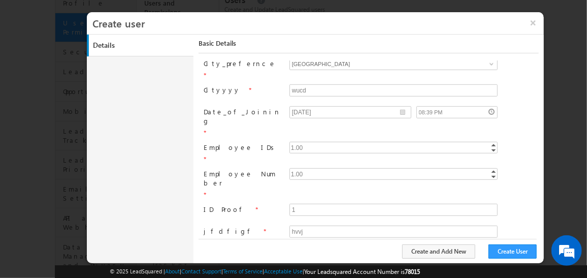
click at [479, 247] on input at bounding box center [393, 253] width 208 height 12
drag, startPoint x: 492, startPoint y: 182, endPoint x: 326, endPoint y: 180, distance: 166.0
click at [326, 247] on span at bounding box center [392, 253] width 207 height 12
click at [326, 247] on input at bounding box center [393, 253] width 208 height 12
click at [487, 249] on span at bounding box center [491, 253] width 8 height 8
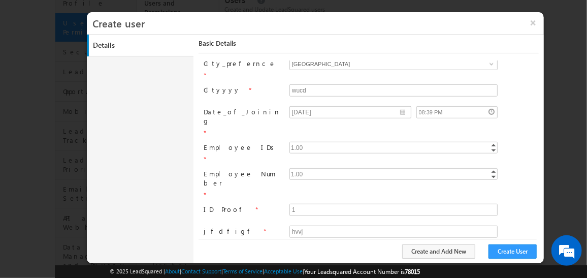
click at [330, 269] on link "b" at bounding box center [393, 275] width 209 height 12
type input "b"
click at [306, 267] on input "Language" at bounding box center [393, 273] width 208 height 12
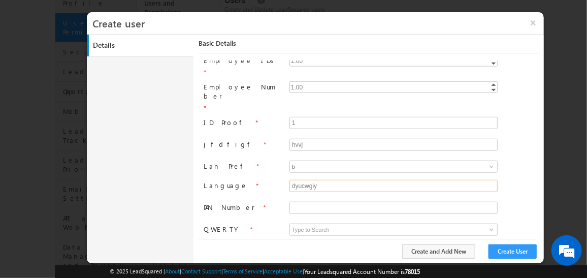
scroll to position [339, 0]
type input "dyucwgiy"
click at [300, 200] on input "PAN Number" at bounding box center [393, 206] width 208 height 12
type input "ttggtt"
click at [311, 222] on input at bounding box center [393, 228] width 208 height 12
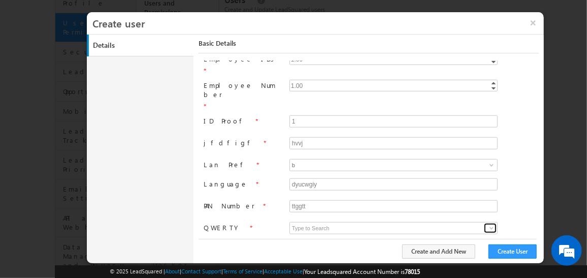
click at [491, 224] on span at bounding box center [491, 228] width 8 height 8
click at [347, 244] on link "2" at bounding box center [393, 250] width 209 height 12
type input "2"
click at [352, 241] on input at bounding box center [393, 247] width 208 height 12
type input "2"
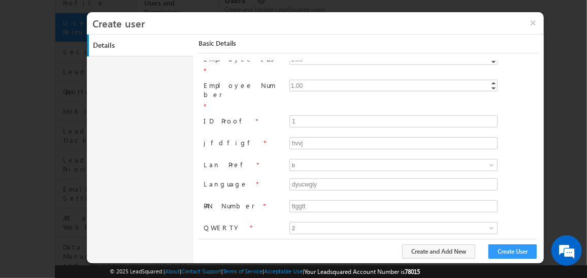
click at [323, 253] on link "English" at bounding box center [393, 259] width 209 height 12
type input "English"
click at [310, 277] on input at bounding box center [393, 283] width 208 height 12
type input "2"
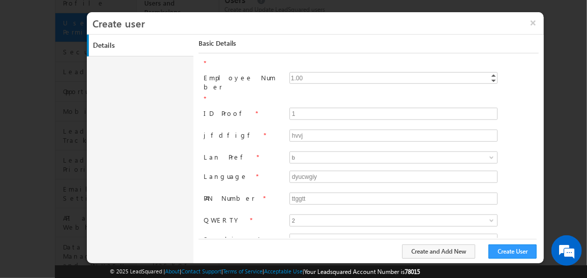
type input "2"
type input "1"
click at [301, 238] on div "Basic Details First Name Vp Last Name Sales Email Address vpsales1@gmail.com Ph…" at bounding box center [371, 145] width 345 height 220
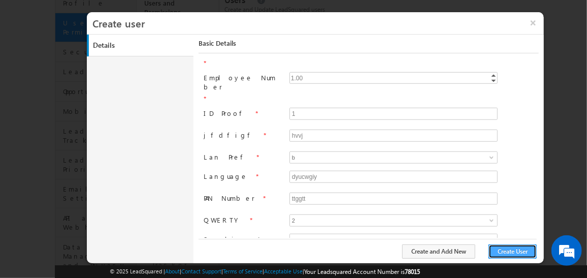
click at [500, 246] on button "Create User" at bounding box center [512, 251] width 48 height 14
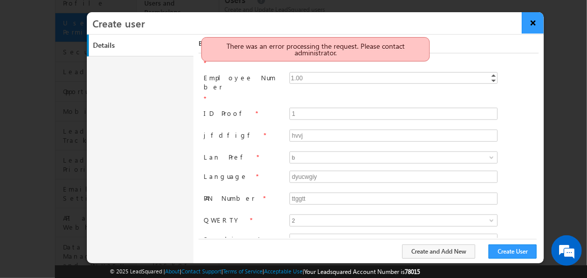
click at [538, 21] on button "×" at bounding box center [533, 22] width 22 height 21
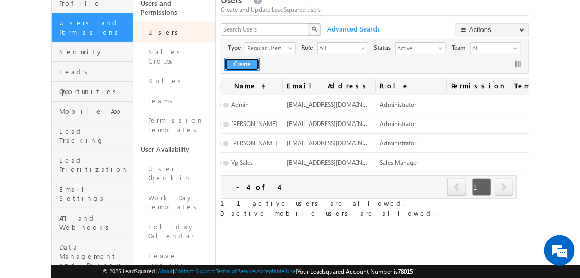
click at [236, 65] on button "Create" at bounding box center [241, 64] width 35 height 13
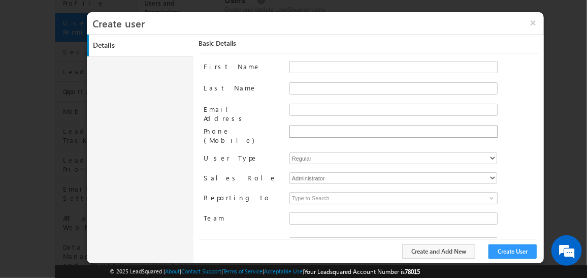
type input "f26bfe00-8d9c-11ec-8597-0681fe0b10f8"
click at [308, 68] on input "First Name" at bounding box center [393, 67] width 208 height 12
type input "Head"
click at [304, 90] on input "Last Name" at bounding box center [393, 88] width 208 height 12
type input "marketing"
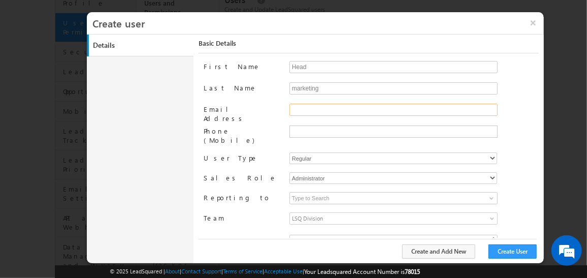
click at [302, 110] on input "Email Address" at bounding box center [393, 110] width 208 height 12
type input "[EMAIL_ADDRESS][DOMAIN_NAME]"
click at [304, 129] on input "text" at bounding box center [392, 131] width 203 height 8
type input "="
type input "+91-9876543211"
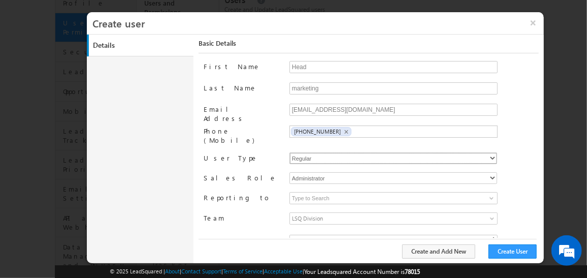
click at [324, 152] on select "Regular" at bounding box center [393, 158] width 208 height 12
click at [289, 152] on select "Regular" at bounding box center [393, 158] width 208 height 12
click at [331, 172] on select "Administrator Marketing User Sales Manager Sales User" at bounding box center [393, 178] width 208 height 12
select select "Marketing_User"
click at [289, 172] on select "Administrator Marketing User Sales Manager Sales User" at bounding box center [393, 178] width 208 height 12
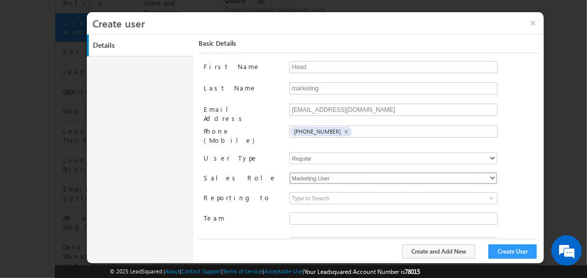
type input "f26bfe00-8d9c-11ec-8597-0681fe0b10f8"
click at [307, 192] on input at bounding box center [393, 198] width 208 height 12
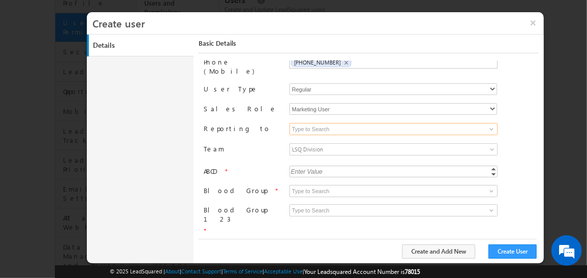
scroll to position [82, 0]
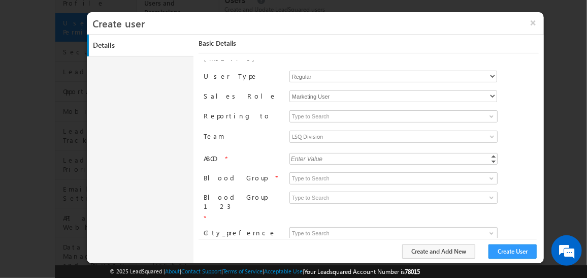
click at [307, 153] on div "Enter Value" at bounding box center [306, 159] width 35 height 12
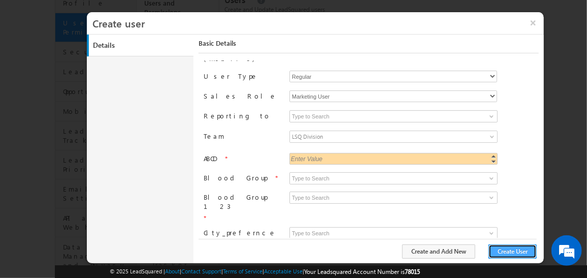
click at [498, 246] on button "Create User" at bounding box center [512, 251] width 48 height 14
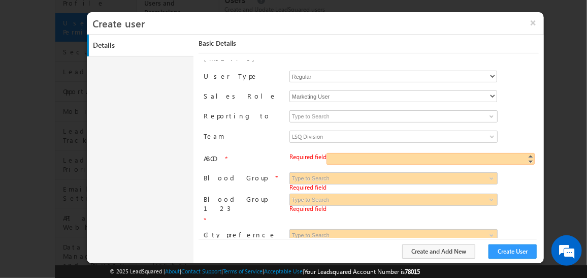
click at [347, 153] on input "ABCD" at bounding box center [430, 159] width 208 height 12
type input "1"
click at [305, 172] on input at bounding box center [393, 178] width 208 height 12
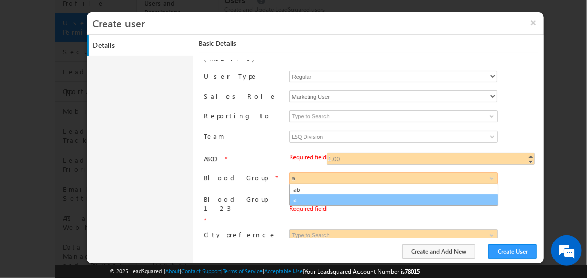
click at [309, 194] on link "a" at bounding box center [393, 200] width 209 height 12
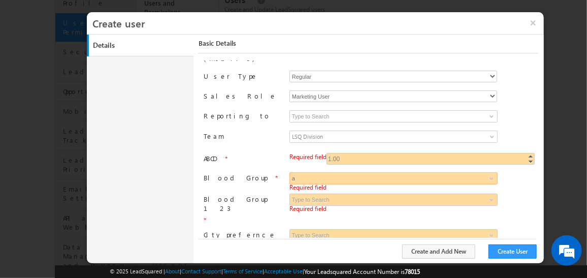
type input "a"
click at [303, 193] on input at bounding box center [393, 199] width 208 height 12
type input "d"
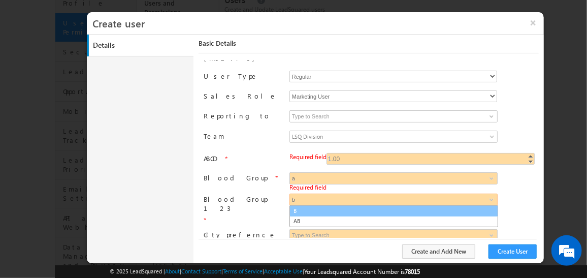
click at [305, 205] on link "B" at bounding box center [393, 211] width 209 height 12
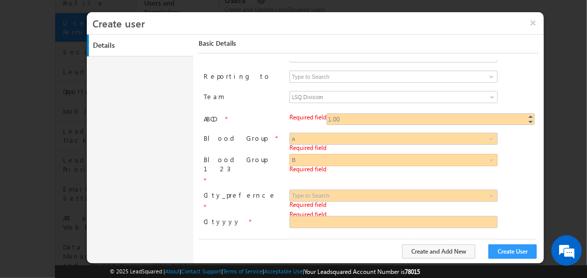
scroll to position [122, 0]
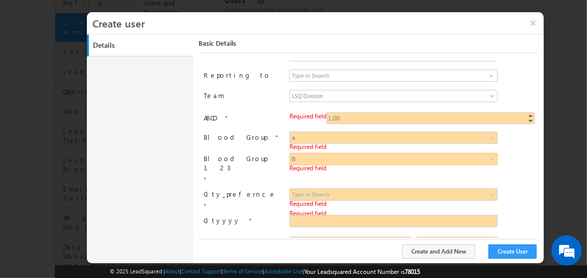
type input "B"
click at [306, 188] on input at bounding box center [393, 194] width 208 height 12
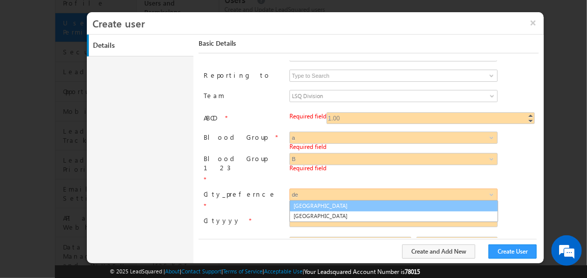
click at [304, 200] on link "Delhi" at bounding box center [393, 206] width 209 height 12
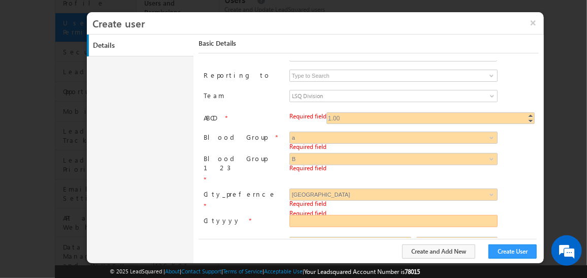
type input "Delhi"
click at [304, 215] on input "Cityyyy" at bounding box center [393, 221] width 208 height 12
type input "b"
click at [313, 215] on input "Cityyyy" at bounding box center [393, 221] width 208 height 12
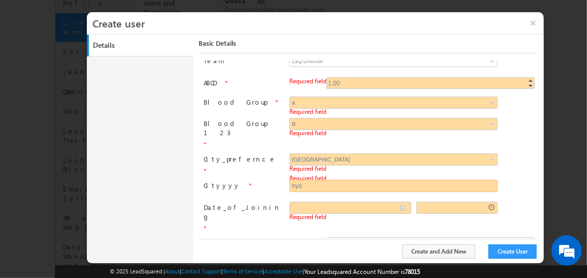
scroll to position [158, 0]
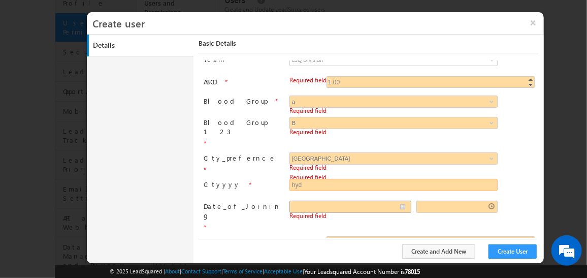
type input "hyd"
click at [405, 201] on input "__/__/__" at bounding box center [350, 207] width 122 height 12
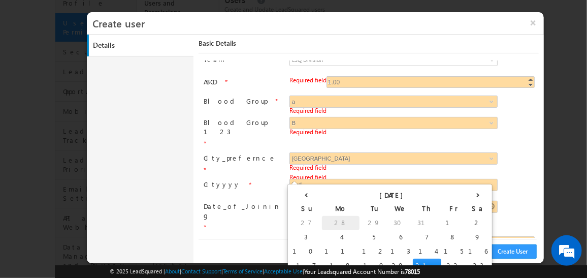
type input "08/11/25"
type input "08:41 PM"
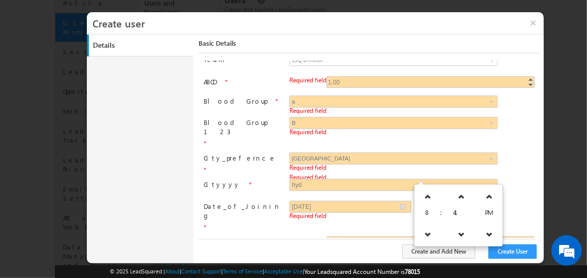
click at [448, 201] on input "08:41 PM" at bounding box center [456, 207] width 81 height 12
click at [333, 236] on input "Required Field" at bounding box center [430, 242] width 208 height 12
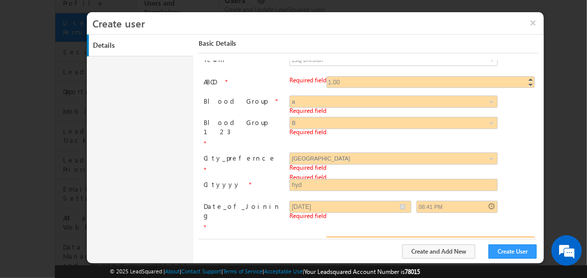
type input "1"
click at [326, 262] on div "Enter Value" at bounding box center [343, 268] width 35 height 12
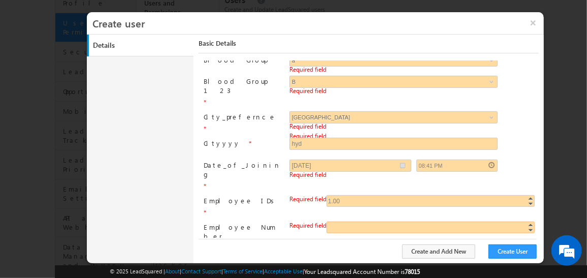
scroll to position [202, 0]
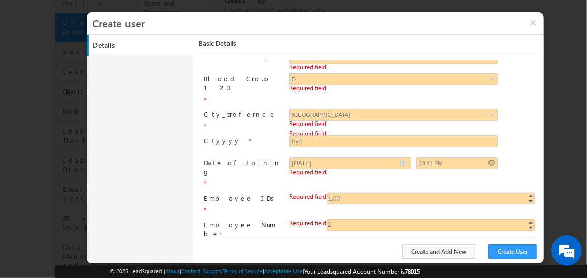
type input "2"
click at [295, 254] on input "Required Field" at bounding box center [393, 260] width 208 height 12
type input "2"
click at [299, 276] on input "jfdfigf" at bounding box center [393, 282] width 208 height 12
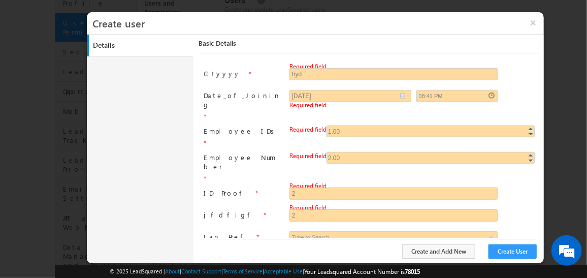
scroll to position [269, 0]
type input "2"
click at [299, 231] on input at bounding box center [393, 237] width 208 height 12
type input "2"
click at [312, 253] on link "b" at bounding box center [393, 259] width 209 height 12
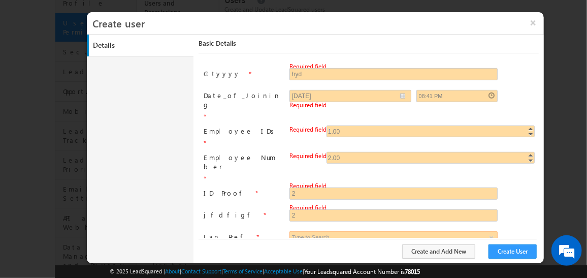
type input "b"
click at [304, 252] on input "Language" at bounding box center [393, 258] width 208 height 12
type input "2"
click at [305, 274] on input "PAN Number" at bounding box center [393, 280] width 208 height 12
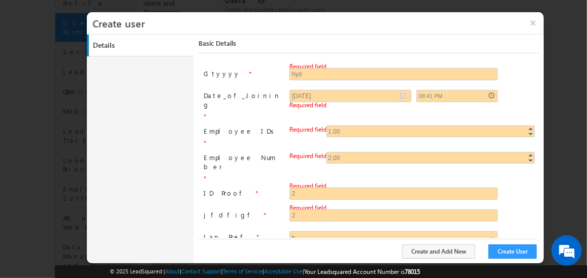
scroll to position [326, 0]
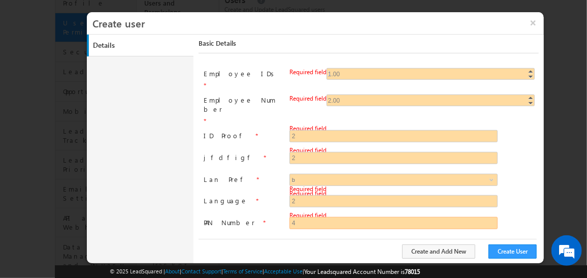
type input "4"
click at [293, 239] on input at bounding box center [393, 245] width 208 height 12
type input "5"
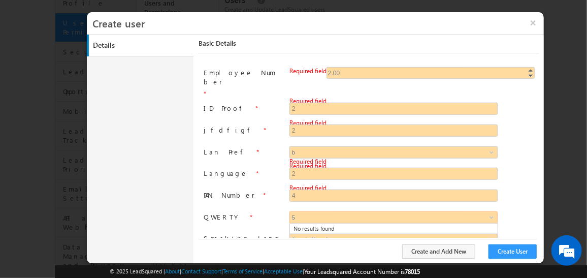
scroll to position [354, 0]
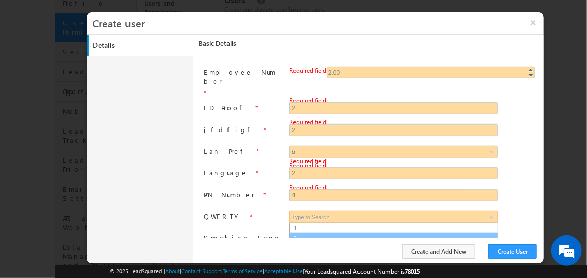
click at [305, 233] on link "2" at bounding box center [393, 239] width 209 height 12
type input "2"
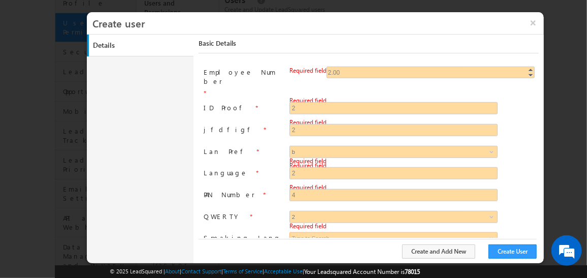
click at [299, 232] on input at bounding box center [393, 238] width 208 height 12
type input "2"
click at [304, 244] on link "English" at bounding box center [393, 250] width 209 height 12
type input "English"
click at [308, 268] on input at bounding box center [393, 274] width 208 height 12
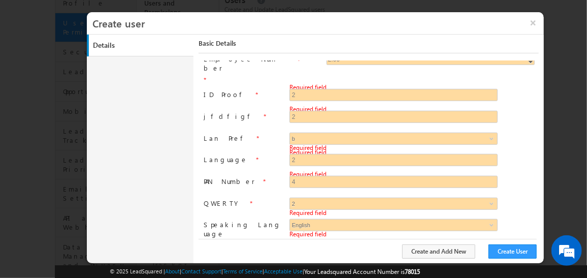
type input "2"
click at [300, 276] on input at bounding box center [393, 282] width 208 height 12
type input "2"
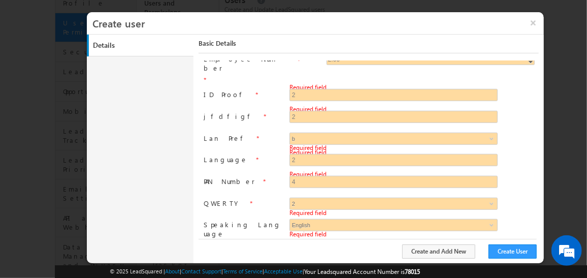
type input "1"
click at [502, 249] on button "Create User" at bounding box center [512, 251] width 48 height 14
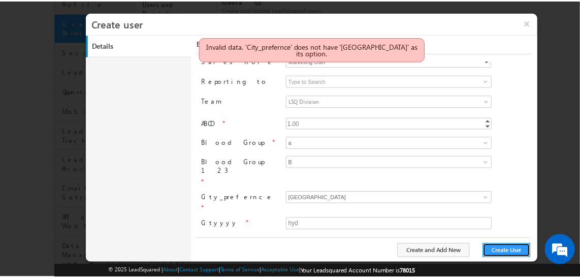
scroll to position [116, 0]
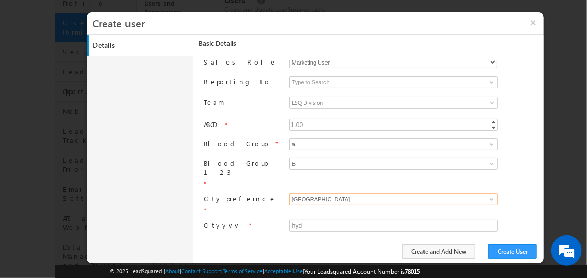
click at [346, 193] on input "Delhi" at bounding box center [393, 199] width 208 height 12
click at [490, 195] on span at bounding box center [491, 199] width 8 height 8
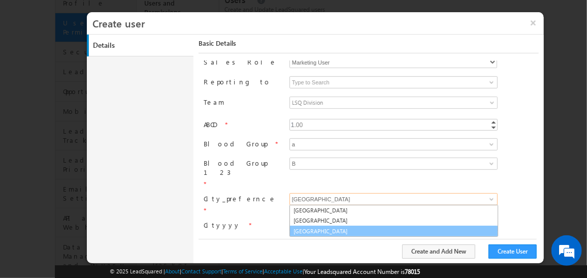
click at [317, 225] on link "Hyderabad" at bounding box center [393, 231] width 209 height 12
type input "Hyderabad"
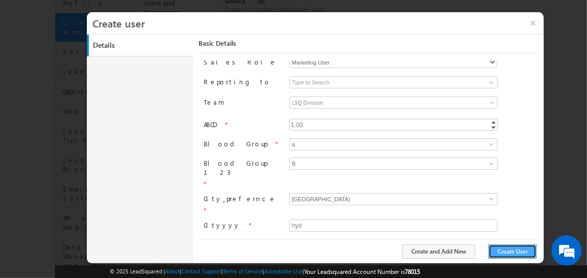
click at [508, 254] on button "Create User" at bounding box center [512, 251] width 48 height 14
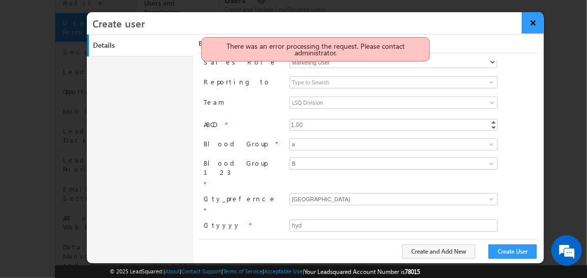
click at [533, 18] on button "×" at bounding box center [533, 22] width 22 height 21
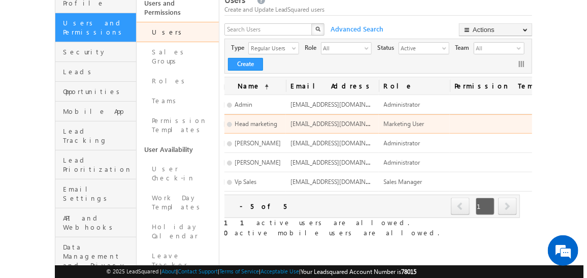
scroll to position [0, 0]
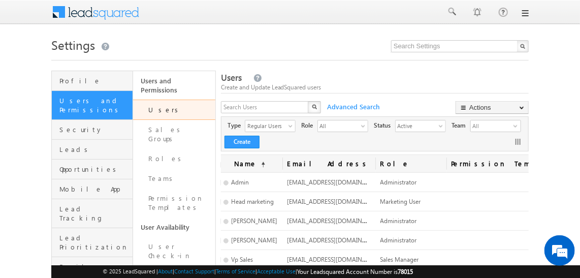
drag, startPoint x: 508, startPoint y: 140, endPoint x: 522, endPoint y: 140, distance: 13.7
click at [522, 140] on div "Type Regular Users select 0 Role All select All Status Active select 0 Team All…" at bounding box center [374, 133] width 307 height 31
click at [522, 140] on link at bounding box center [518, 142] width 10 height 10
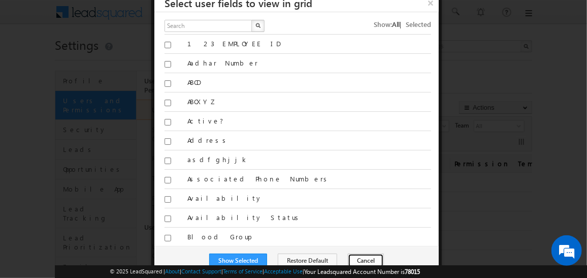
click at [362, 260] on button "Cancel" at bounding box center [366, 260] width 36 height 14
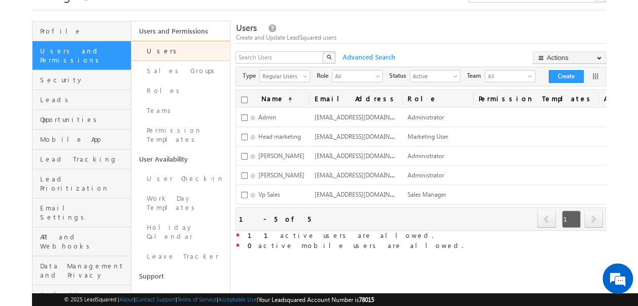
scroll to position [54, 0]
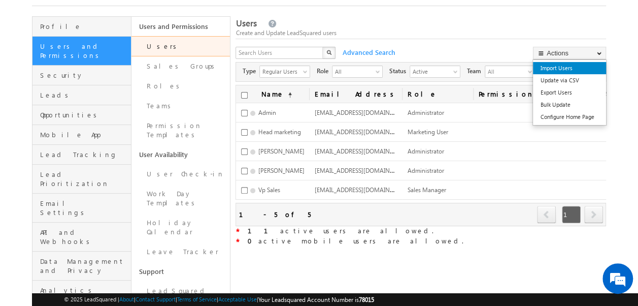
click at [562, 64] on link "Import Users" at bounding box center [569, 68] width 73 height 12
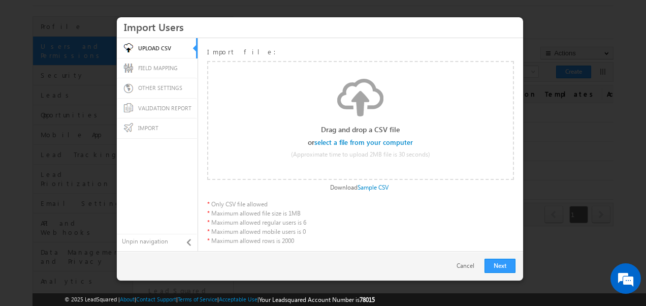
click at [162, 67] on span "FIELD MAPPING" at bounding box center [158, 67] width 40 height 7
click at [152, 72] on link "FIELD MAPPING" at bounding box center [157, 68] width 81 height 20
click at [150, 66] on span "FIELD MAPPING" at bounding box center [158, 67] width 40 height 7
click at [154, 90] on span "OTHER SETTINGS" at bounding box center [160, 87] width 44 height 7
click at [465, 266] on link "Cancel" at bounding box center [467, 265] width 23 height 9
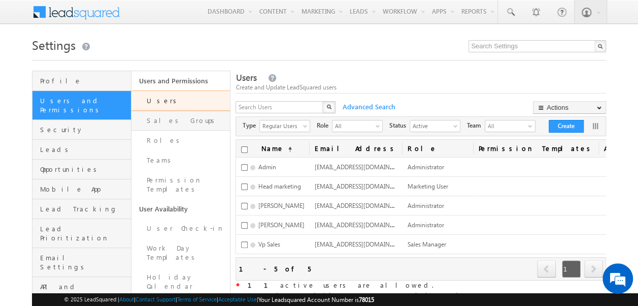
click at [168, 119] on link "Sales Groups" at bounding box center [180, 121] width 99 height 20
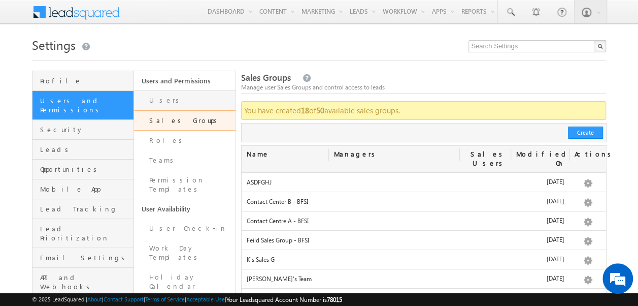
click at [157, 93] on link "Users" at bounding box center [185, 100] width 102 height 20
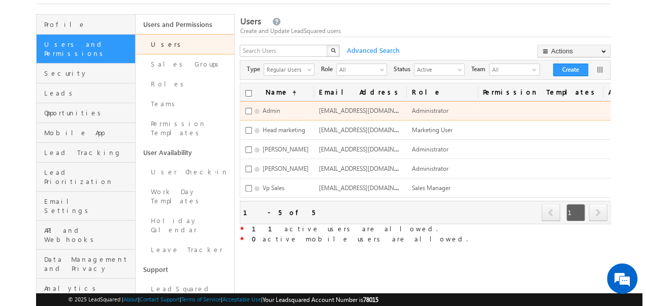
scroll to position [58, 0]
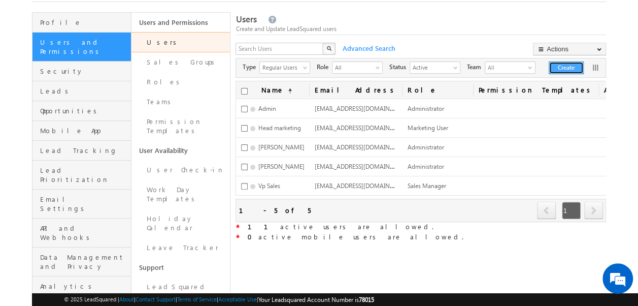
click at [567, 66] on button "Create" at bounding box center [566, 67] width 35 height 13
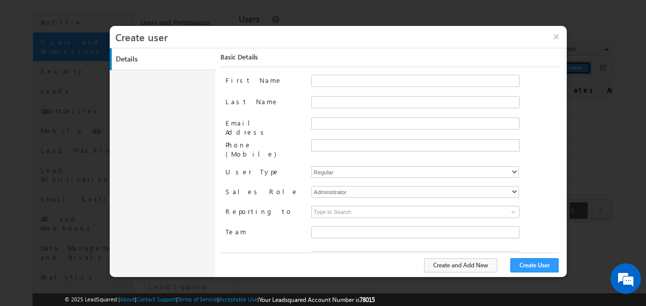
scroll to position [0, 0]
type input "f26bfe00-8d9c-11ec-8597-0681fe0b10f8"
click at [329, 82] on input "First Name" at bounding box center [415, 81] width 208 height 12
type input "Sales"
click at [329, 97] on input "Last Name" at bounding box center [415, 102] width 208 height 12
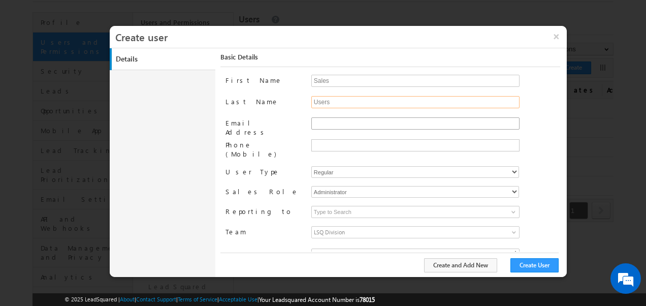
type input "Users"
click at [336, 122] on input "Email Address" at bounding box center [415, 123] width 208 height 12
type input "[EMAIL_ADDRESS][DOMAIN_NAME]"
click at [328, 142] on input "text" at bounding box center [414, 145] width 203 height 8
type input "9"
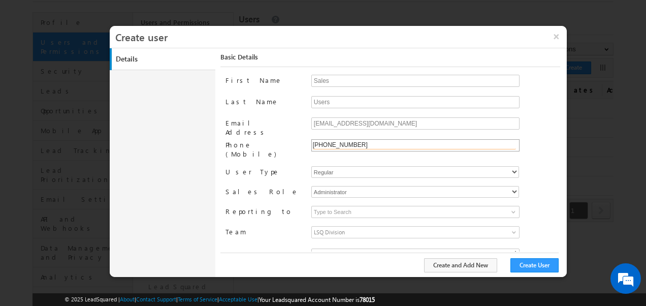
type input "+91-9877654432"
click at [351, 186] on select "Administrator Marketing User Sales Manager Sales User" at bounding box center [415, 192] width 208 height 12
select select "Sales_User"
click at [311, 186] on select "Administrator Marketing User Sales Manager Sales User" at bounding box center [415, 192] width 208 height 12
type input "f26bfe00-8d9c-11ec-8597-0681fe0b10f8"
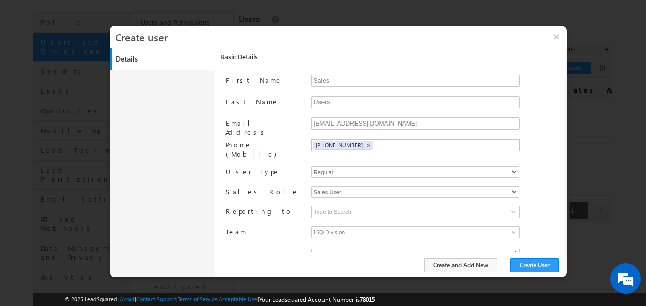
scroll to position [47, 0]
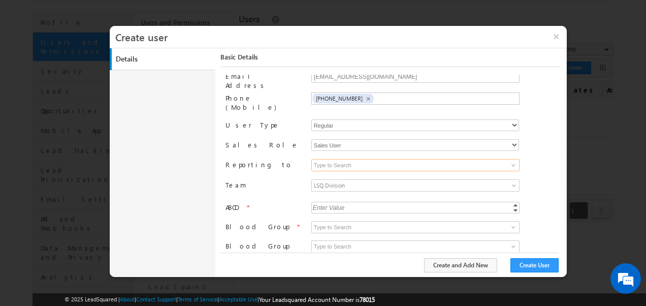
click at [342, 159] on input at bounding box center [415, 165] width 208 height 12
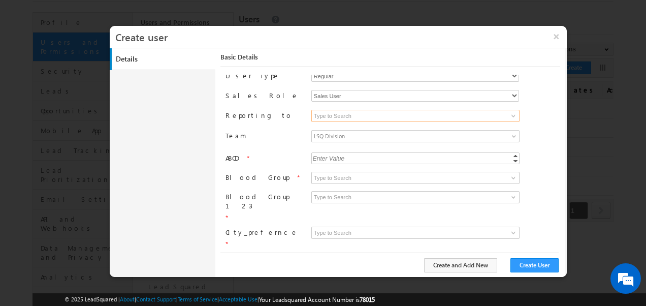
scroll to position [96, 0]
click at [336, 152] on div "Enter Value" at bounding box center [328, 158] width 35 height 12
click at [508, 152] on input "ABCD" at bounding box center [415, 158] width 208 height 12
type input "2"
click at [514, 152] on link "Increment" at bounding box center [515, 154] width 8 height 5
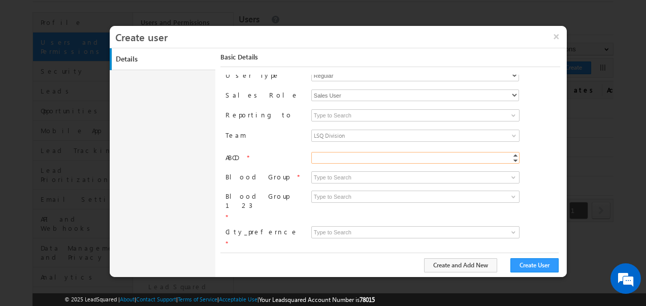
click at [421, 152] on input "ABCD" at bounding box center [415, 158] width 208 height 12
type input "1"
type input "ab"
type input "B"
type input "Banglore"
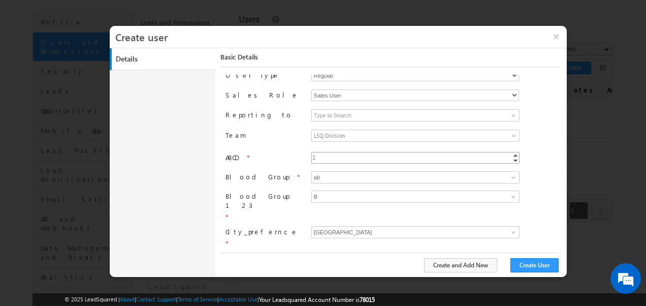
type input "wucd"
type input "08/11/25"
type input "08:39 PM"
type input "1"
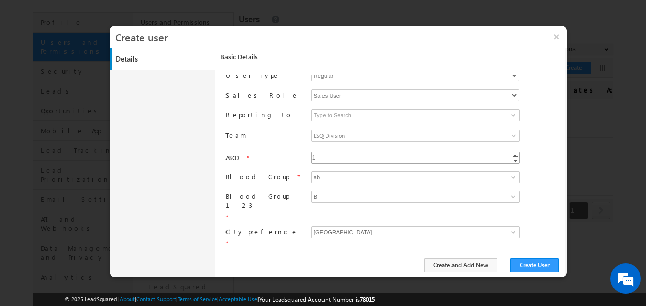
type input "1"
type input "hvvj"
type input "b"
type input "dyucwgiy"
type input "ttggtt"
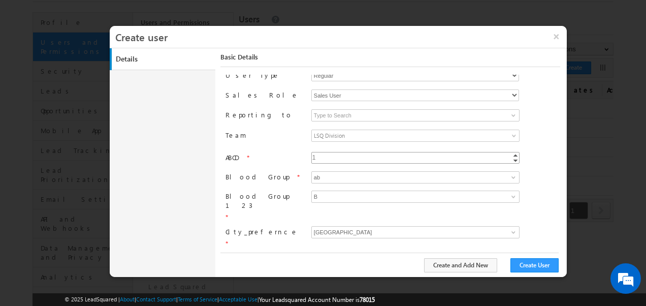
type input "2"
type input "English"
type input "2"
type input "1"
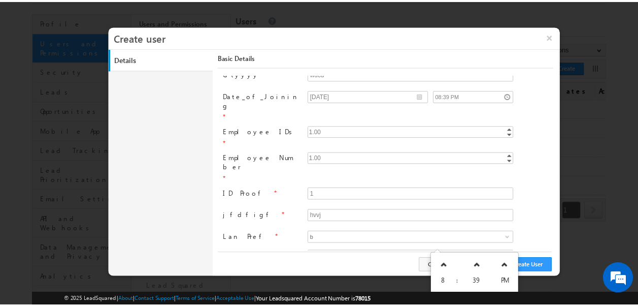
scroll to position [347, 0]
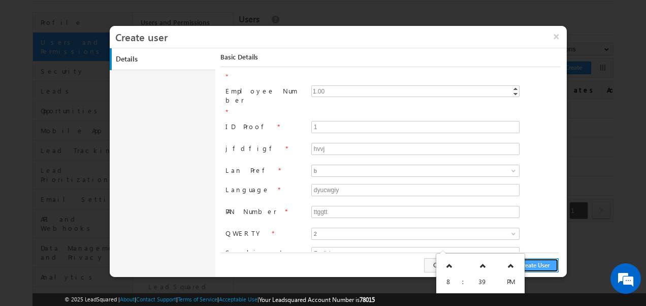
click at [545, 264] on button "Create User" at bounding box center [534, 265] width 48 height 14
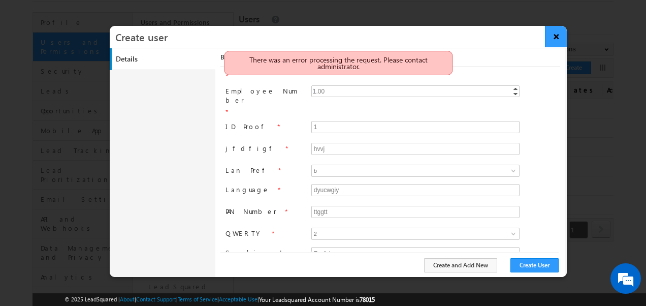
click at [556, 39] on button "×" at bounding box center [556, 36] width 22 height 21
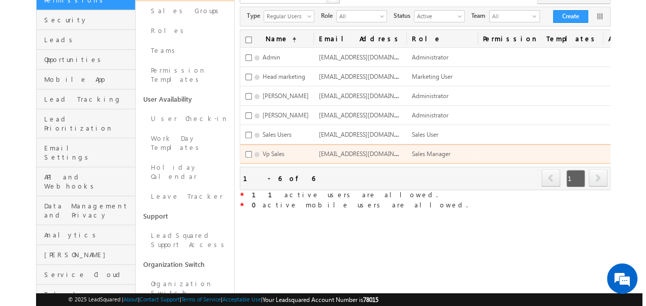
scroll to position [98, 0]
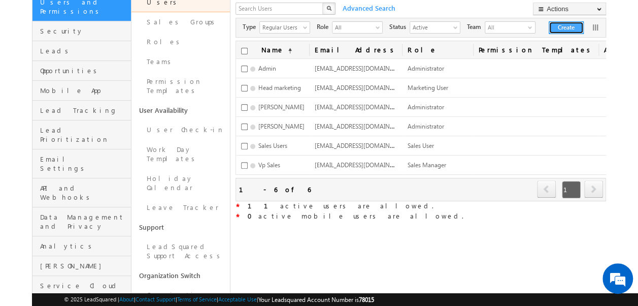
click at [566, 21] on button "Create" at bounding box center [566, 27] width 35 height 13
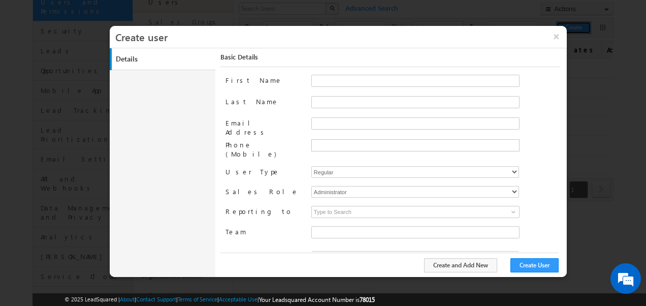
type input "f26bfe00-8d9c-11ec-8597-0681fe0b10f8"
click at [334, 83] on input "First Name" at bounding box center [415, 81] width 208 height 12
type input "Pratiksha"
drag, startPoint x: 326, startPoint y: 92, endPoint x: 323, endPoint y: 102, distance: 10.3
click at [323, 102] on div "First Name Pratiksha Last Name Email Address Phone (Mobile) User Type Regular S…" at bounding box center [392, 163] width 335 height 177
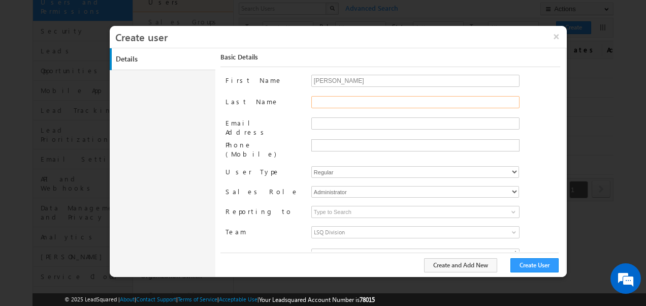
click at [323, 102] on input "Last Name" at bounding box center [415, 102] width 208 height 12
type input "patil"
click at [339, 127] on input "Email Address" at bounding box center [415, 123] width 208 height 12
type input "P"
type input "pp1@gmail.com"
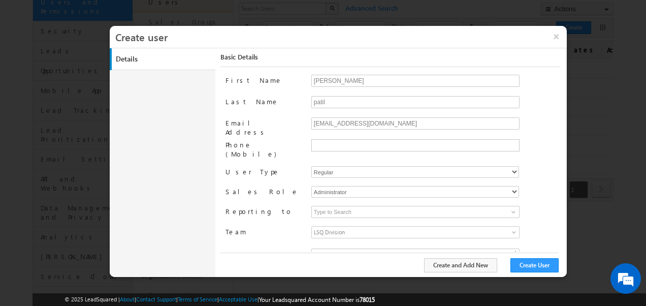
click at [325, 149] on div at bounding box center [415, 146] width 208 height 14
click at [338, 141] on li at bounding box center [414, 145] width 205 height 9
type input "+91-8997654322"
click at [353, 186] on select "Administrator Marketing User Sales Manager Sales User" at bounding box center [415, 192] width 208 height 12
select select "Sales_User"
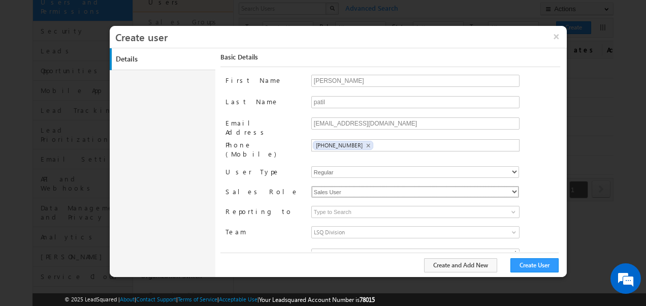
click at [311, 186] on select "Administrator Marketing User Sales Manager Sales User" at bounding box center [415, 192] width 208 height 12
type input "f26bfe00-8d9c-11ec-8597-0681fe0b10f8"
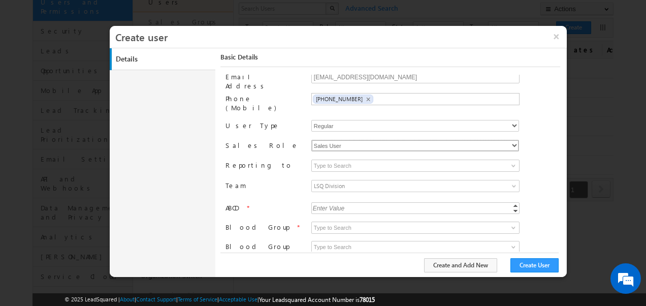
scroll to position [48, 0]
click at [327, 201] on div "Enter Value" at bounding box center [328, 207] width 35 height 12
click at [327, 201] on input "ABCD" at bounding box center [415, 207] width 208 height 12
type input "1"
type input "ab"
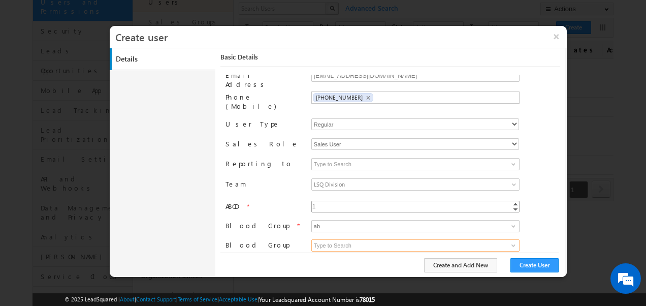
type input "B"
type input "Banglore"
type input "wucd"
type input "08/11/25"
type input "08:39 PM"
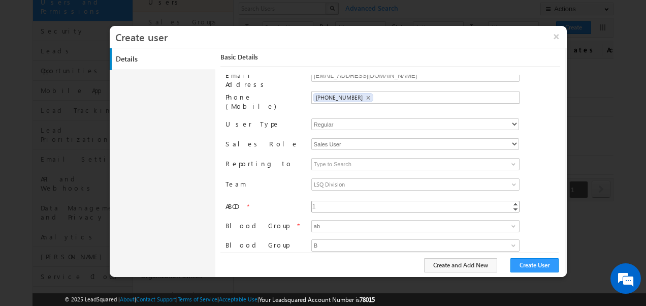
type input "1"
type input "hvvj"
type input "b"
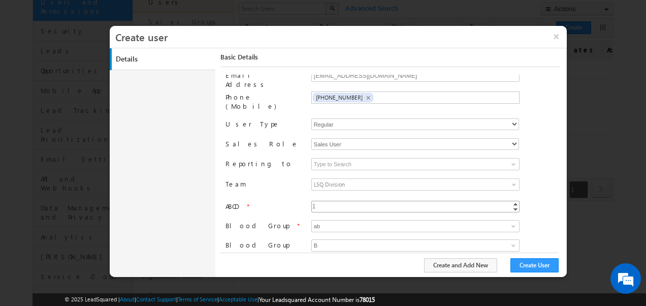
type input "dyucwgiy"
type input "ttggtt"
type input "2"
type input "English"
type input "2"
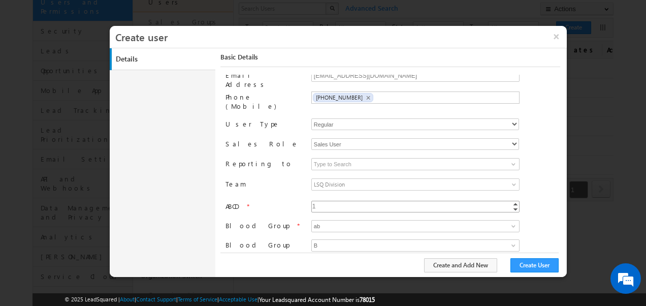
type input "2"
type input "1"
click at [521, 261] on button "Create User" at bounding box center [534, 265] width 48 height 14
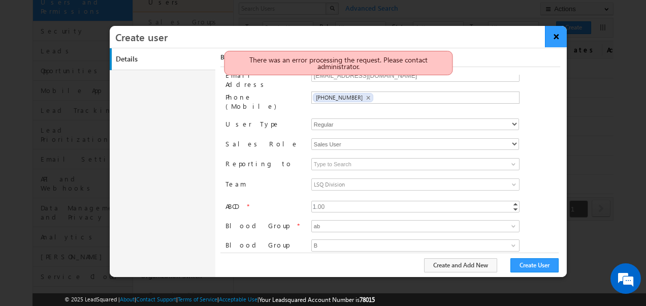
click at [556, 39] on button "×" at bounding box center [556, 36] width 22 height 21
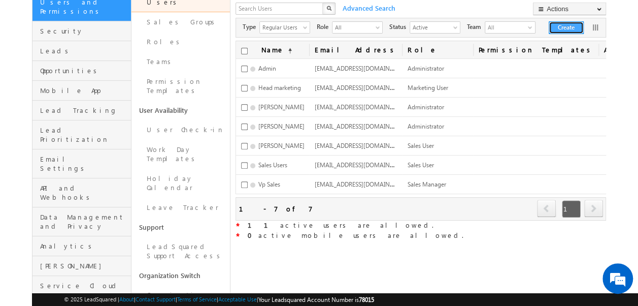
click at [563, 31] on button "Create" at bounding box center [566, 27] width 35 height 13
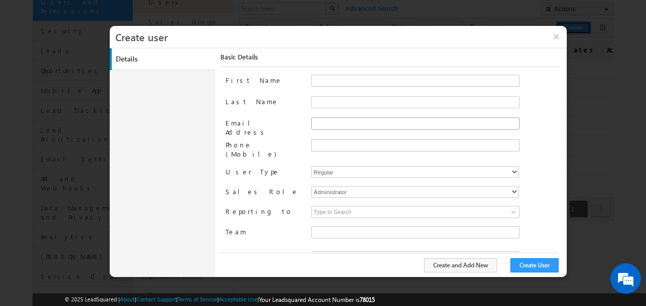
type input "f26bfe00-8d9c-11ec-8597-0681fe0b10f8"
click at [328, 80] on input "First Name" at bounding box center [415, 81] width 208 height 12
type input "Niyaz"
click at [340, 106] on input "Last Name" at bounding box center [415, 102] width 208 height 12
type input "Users"
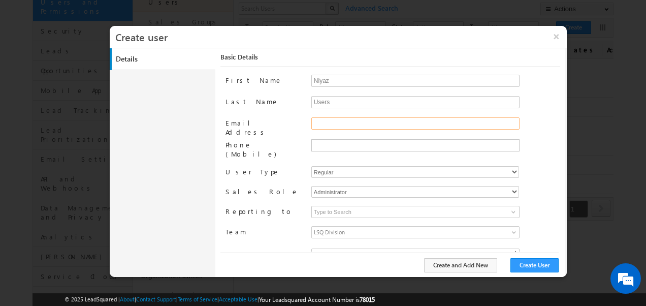
type input "Su@gmail.com"
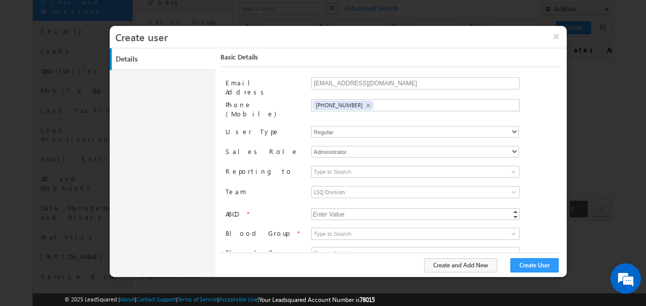
scroll to position [42, 0]
click at [324, 206] on div "Enter Value" at bounding box center [328, 212] width 35 height 12
click at [316, 206] on input "ABCD" at bounding box center [415, 212] width 208 height 12
type input "1"
type input "ab"
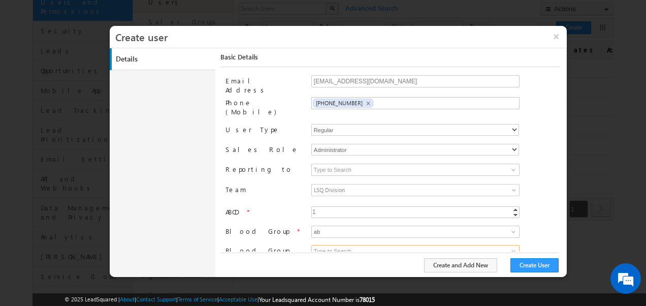
type input "B"
type input "Banglore"
type input "wucd"
type input "08/11/25"
type input "08:39 PM"
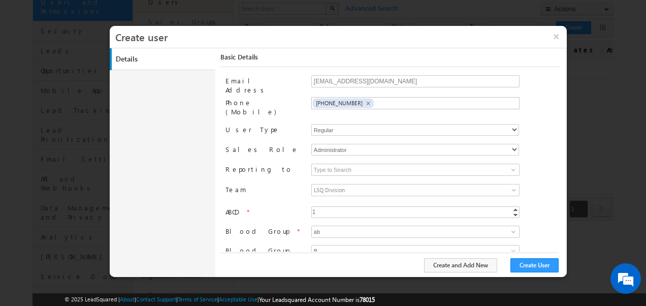
type input "1"
type input "hvvj"
type input "b"
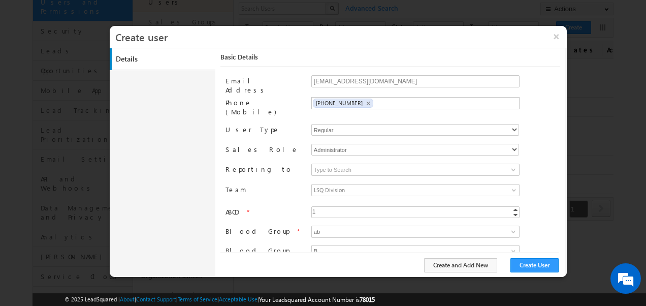
type input "dyucwgiy"
type input "ttggtt"
type input "2"
type input "English"
type input "2"
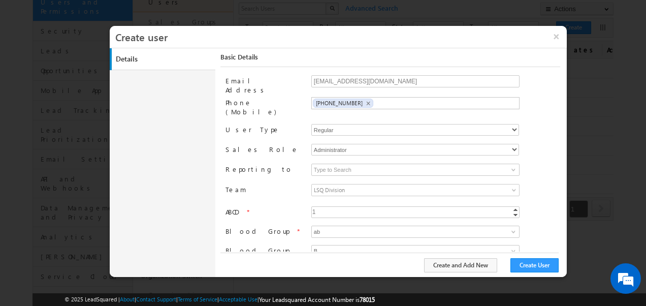
type input "2"
type input "1"
click at [529, 259] on button "Create User" at bounding box center [534, 265] width 48 height 14
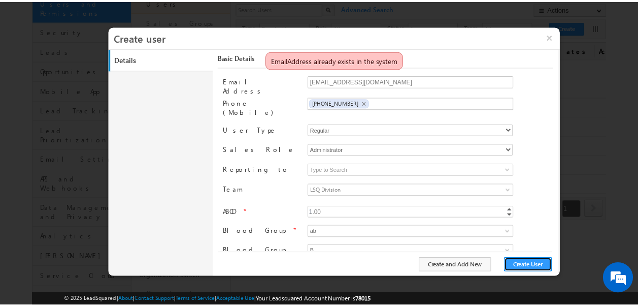
scroll to position [0, 0]
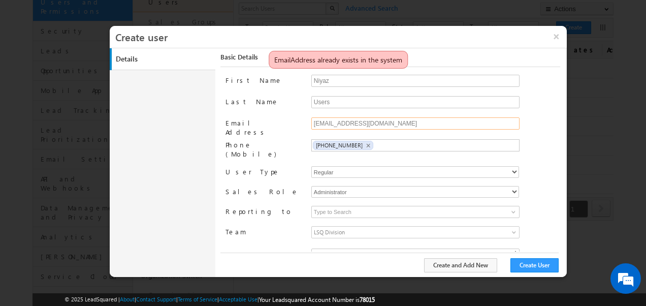
click at [360, 125] on input "[EMAIL_ADDRESS][DOMAIN_NAME]" at bounding box center [415, 123] width 208 height 12
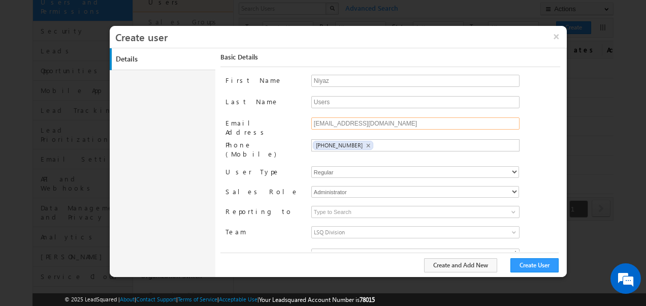
click at [318, 123] on input "[EMAIL_ADDRESS][DOMAIN_NAME]" at bounding box center [415, 123] width 208 height 12
type input "[EMAIL_ADDRESS][DOMAIN_NAME]"
click at [522, 263] on button "Create User" at bounding box center [534, 265] width 48 height 14
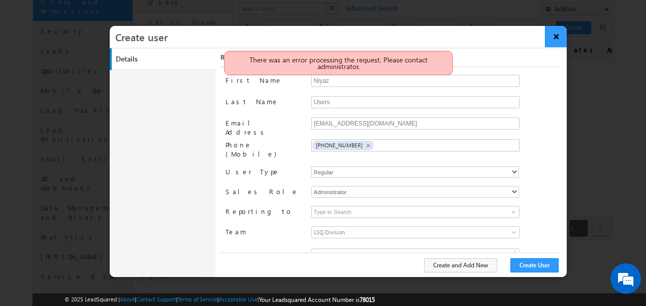
click at [558, 38] on button "×" at bounding box center [556, 36] width 22 height 21
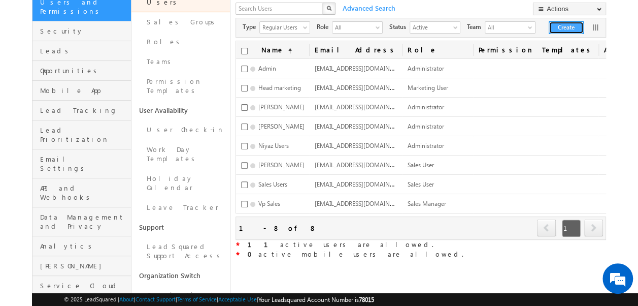
click at [567, 24] on button "Create" at bounding box center [566, 27] width 35 height 13
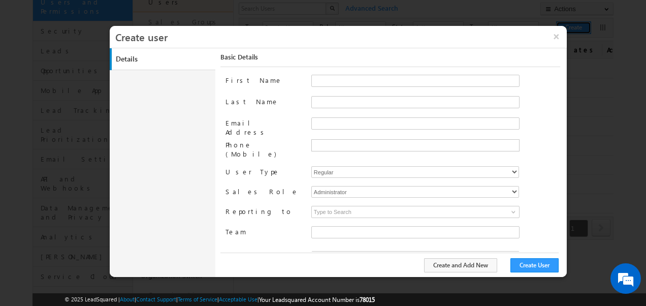
type input "f26bfe00-8d9c-11ec-8597-0681fe0b10f8"
click at [326, 81] on input "First Name" at bounding box center [415, 81] width 208 height 12
type input "Samad"
click at [331, 101] on input "Last Name" at bounding box center [415, 102] width 208 height 12
type input "Shaik"
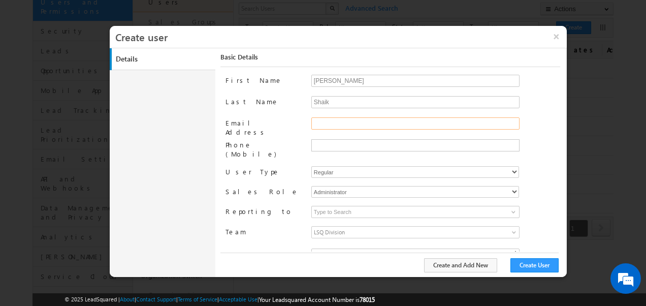
click at [345, 128] on input "Email Address" at bounding box center [415, 123] width 208 height 12
click at [323, 121] on input "[EMAIL_ADDRESS][DOMAIN_NAME]" at bounding box center [415, 123] width 208 height 12
type input "[EMAIL_ADDRESS][DOMAIN_NAME]"
click at [338, 145] on input "text" at bounding box center [414, 145] width 203 height 8
type input "+91-7898789765"
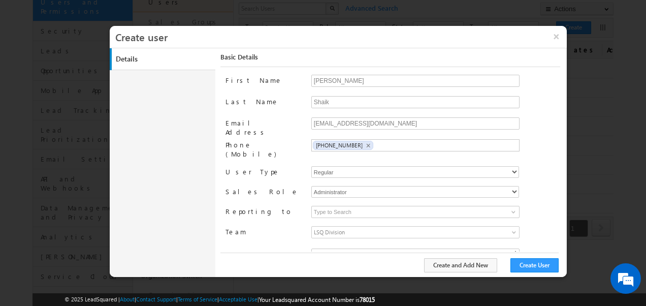
click at [333, 248] on div "Enter Value" at bounding box center [328, 254] width 35 height 12
click at [326, 248] on input "ABCD" at bounding box center [415, 254] width 208 height 12
type input "1"
type input "ab"
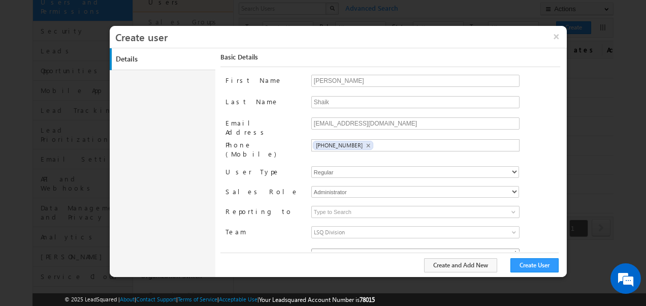
type input "B"
type input "Banglore"
type input "wucd"
type input "08/11/25"
type input "08:39 PM"
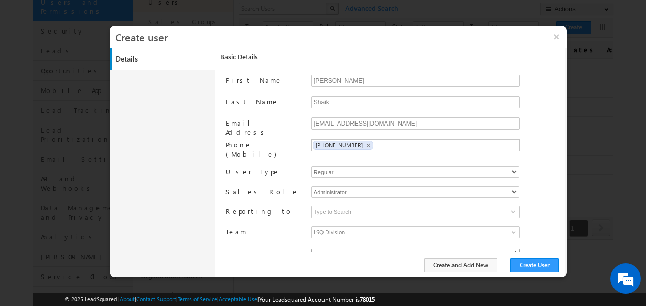
type input "1"
type input "hvvj"
type input "b"
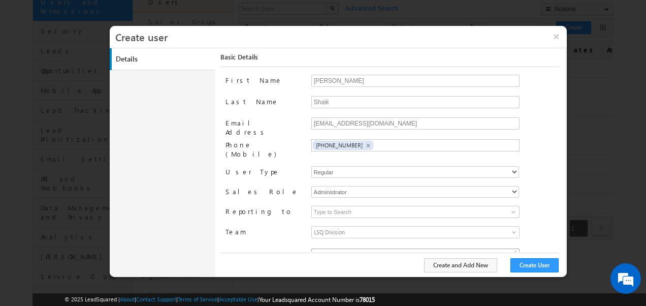
type input "dyucwgiy"
type input "ttggtt"
type input "2"
type input "English"
type input "2"
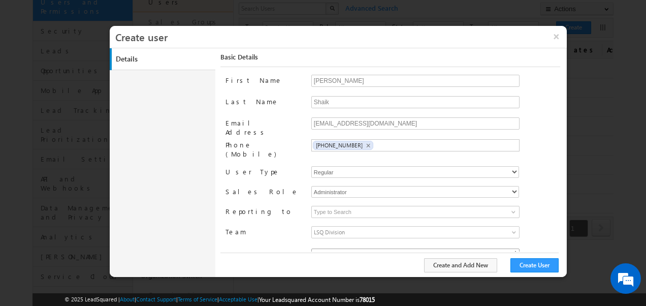
type input "2"
type input "1"
click at [526, 262] on button "Create User" at bounding box center [534, 265] width 48 height 14
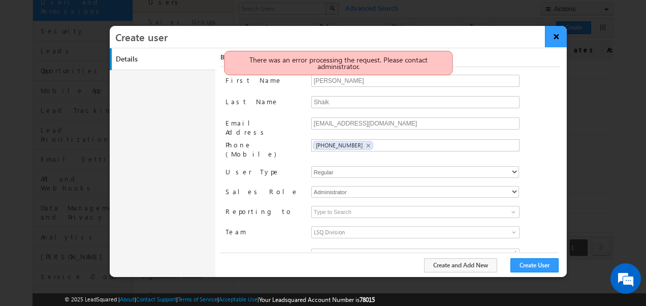
click at [557, 40] on button "×" at bounding box center [556, 36] width 22 height 21
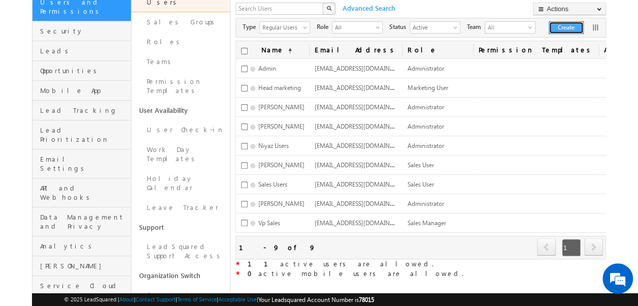
click at [572, 27] on button "Create" at bounding box center [566, 27] width 35 height 13
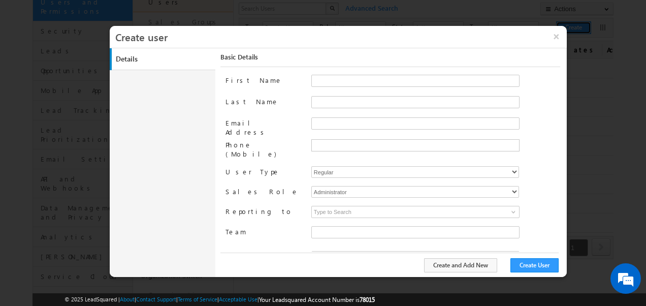
type input "f26bfe00-8d9c-11ec-8597-0681fe0b10f8"
click at [357, 186] on select "Administrator Marketing User Sales Manager Sales User" at bounding box center [415, 192] width 208 height 12
select select "Sales_Manager"
click at [311, 186] on select "Administrator Marketing User Sales Manager Sales User" at bounding box center [415, 192] width 208 height 12
type input "f26bfe00-8d9c-11ec-8597-0681fe0b10f8"
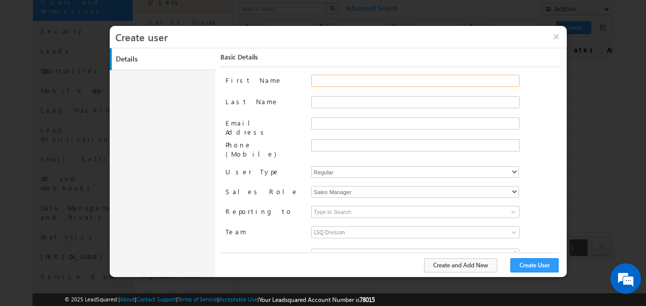
click at [334, 81] on input "First Name" at bounding box center [415, 81] width 208 height 12
type input "Raju"
click at [332, 103] on input "Last Name" at bounding box center [415, 102] width 208 height 12
type input "K"
click at [320, 123] on input "Email Address" at bounding box center [415, 123] width 208 height 12
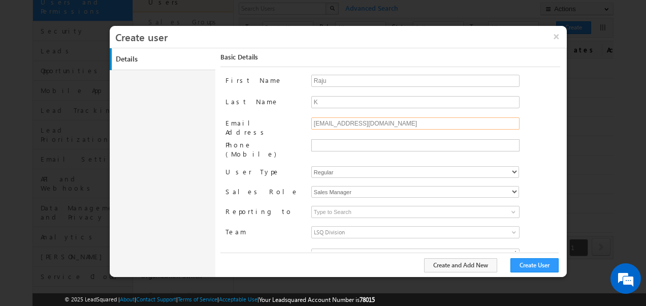
type input "Raju@gmail.com"
click at [323, 248] on div "Enter Value" at bounding box center [328, 254] width 35 height 12
click at [323, 248] on input "ABCD" at bounding box center [415, 254] width 208 height 12
type input "1"
type input "ab"
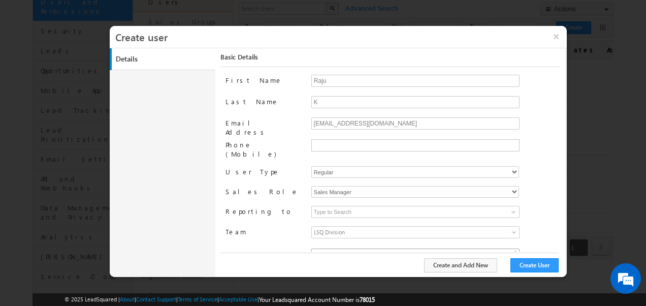
type input "B"
type input "Banglore"
type input "wucd"
type input "08/11/25"
type input "08:39 PM"
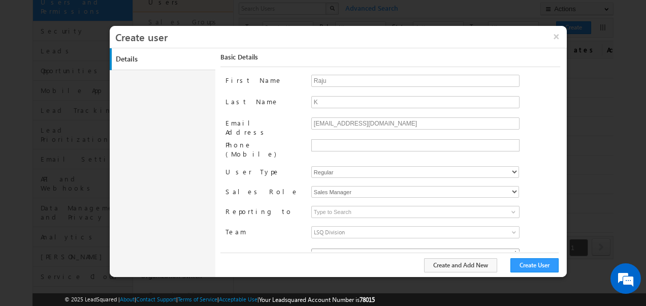
type input "1"
type input "hvvj"
type input "b"
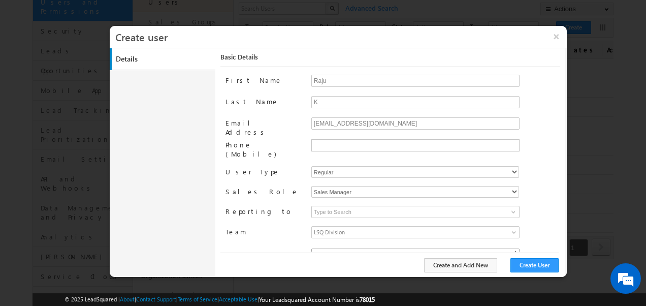
type input "dyucwgiy"
type input "ttggtt"
type input "2"
type input "English"
type input "2"
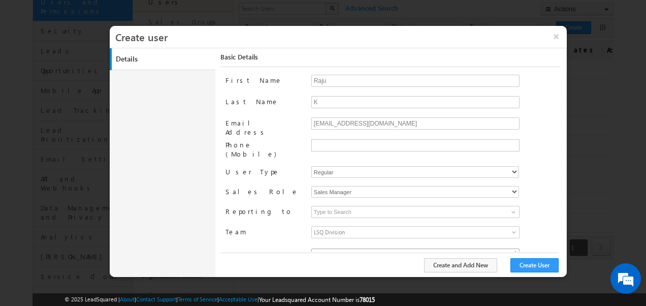
type input "2"
type input "1"
click at [522, 268] on button "Create User" at bounding box center [534, 265] width 48 height 14
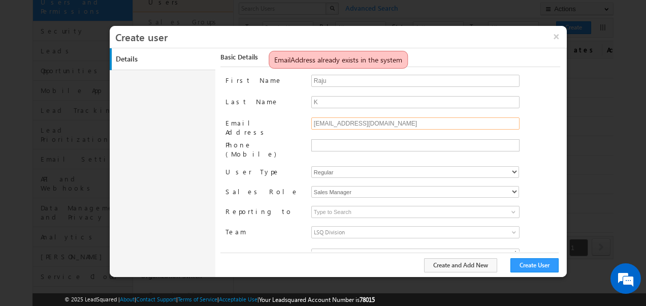
click at [324, 123] on input "Raju@gmail.com" at bounding box center [415, 123] width 208 height 12
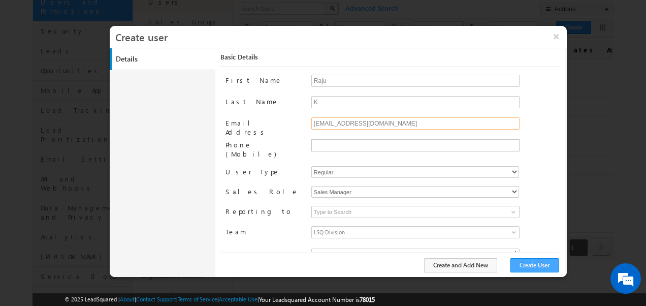
type input "Raju123@gmail.com"
click at [534, 267] on button "Create User" at bounding box center [534, 265] width 48 height 14
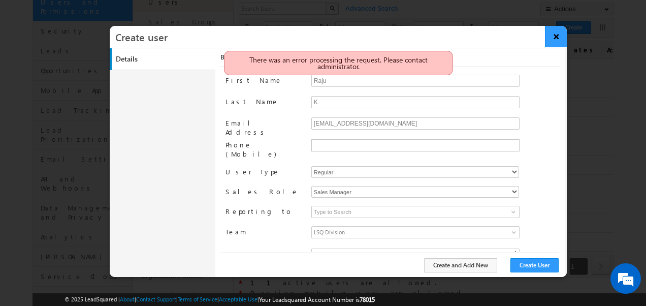
click at [554, 40] on button "×" at bounding box center [556, 36] width 22 height 21
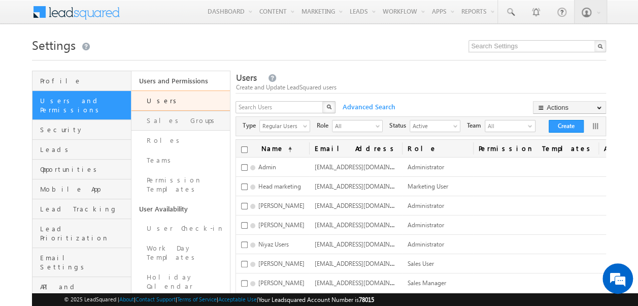
click at [174, 118] on link "Sales Groups" at bounding box center [180, 121] width 99 height 20
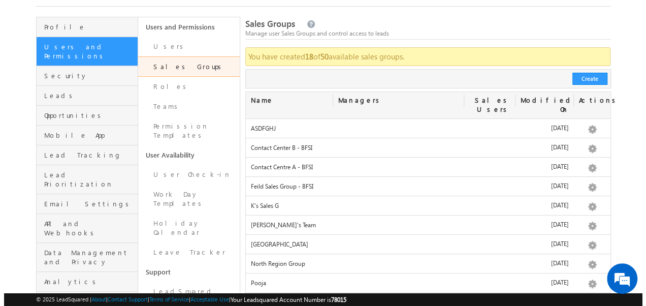
scroll to position [58, 0]
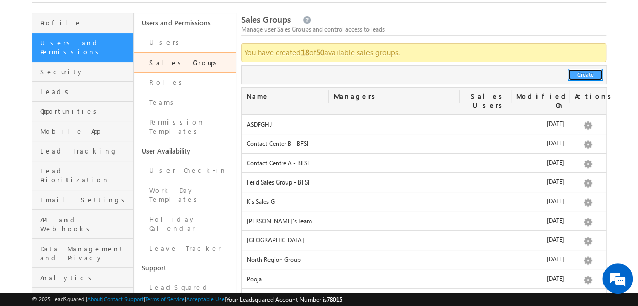
click at [582, 76] on button "Create" at bounding box center [585, 75] width 35 height 12
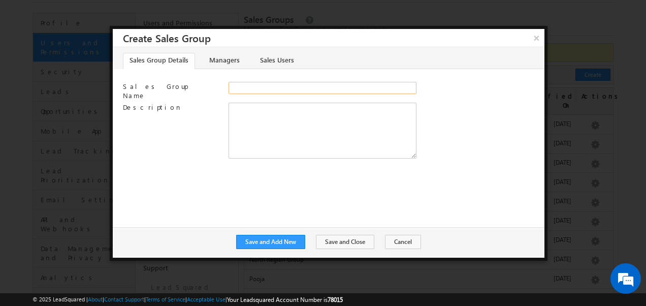
click at [253, 88] on input "Sales Group Name" at bounding box center [322, 88] width 188 height 12
type input "N"
type input "Books"
click at [221, 54] on link "Managers" at bounding box center [224, 61] width 43 height 16
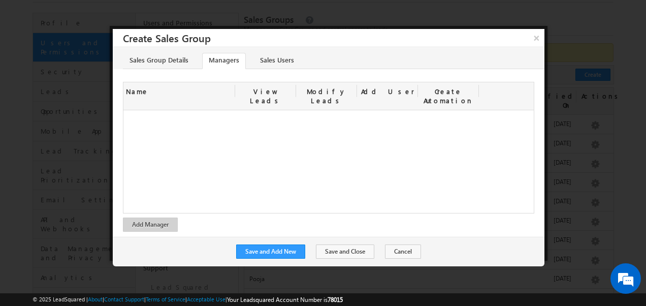
click at [178, 110] on div at bounding box center [328, 161] width 410 height 103
click at [156, 217] on button "Add Manager" at bounding box center [150, 224] width 55 height 14
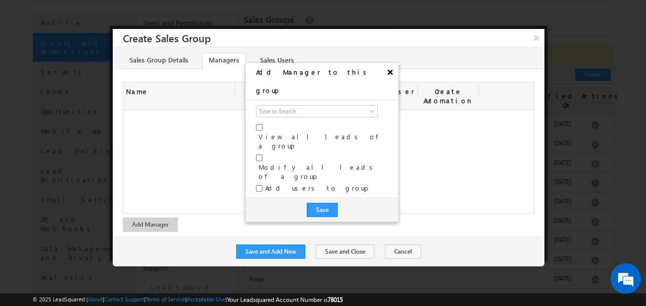
click at [386, 70] on button "×" at bounding box center [390, 72] width 16 height 18
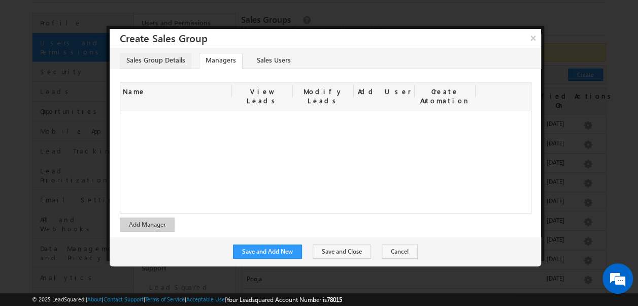
click at [151, 57] on link "Sales Group Details" at bounding box center [156, 61] width 72 height 16
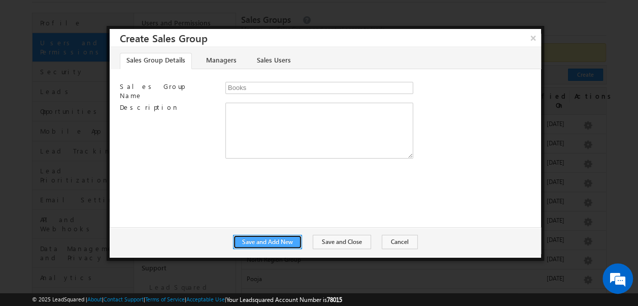
click at [286, 240] on button "Save and Add New" at bounding box center [267, 242] width 69 height 14
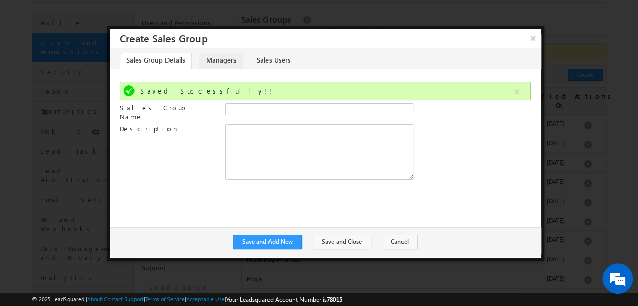
click at [213, 65] on link "Managers" at bounding box center [221, 61] width 43 height 16
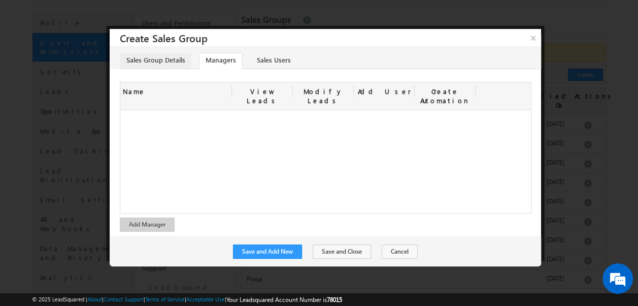
click at [185, 58] on link "Sales Group Details" at bounding box center [156, 61] width 72 height 16
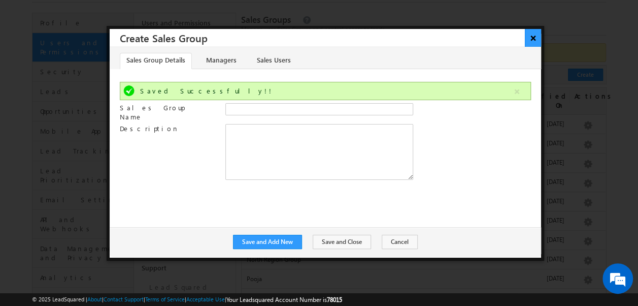
click at [535, 41] on button "×" at bounding box center [533, 38] width 17 height 18
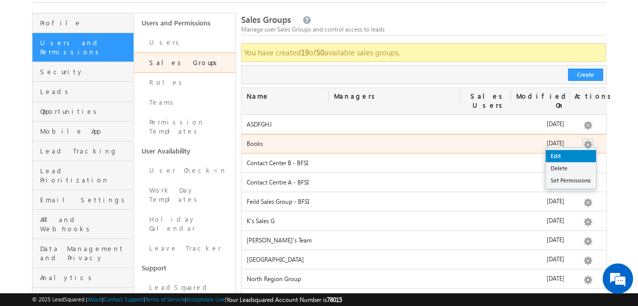
click at [553, 150] on link "Edit" at bounding box center [571, 156] width 50 height 12
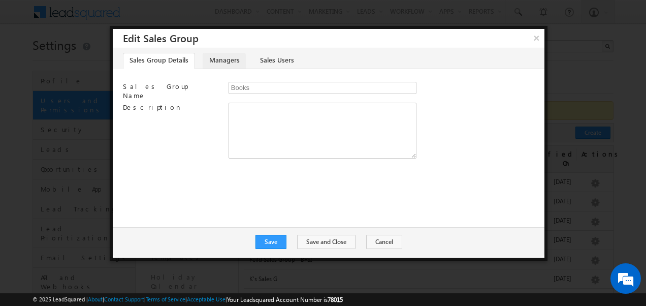
click at [219, 57] on link "Managers" at bounding box center [224, 61] width 43 height 16
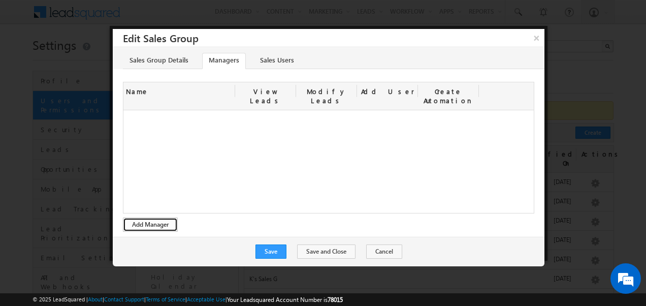
click at [153, 218] on button "Add Manager" at bounding box center [150, 224] width 55 height 14
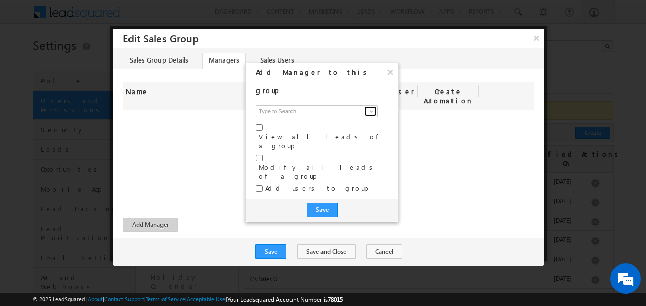
click at [372, 107] on span at bounding box center [372, 111] width 8 height 8
click at [539, 38] on div at bounding box center [323, 153] width 646 height 306
click at [536, 38] on div at bounding box center [323, 153] width 646 height 306
click at [389, 71] on button "×" at bounding box center [390, 72] width 16 height 18
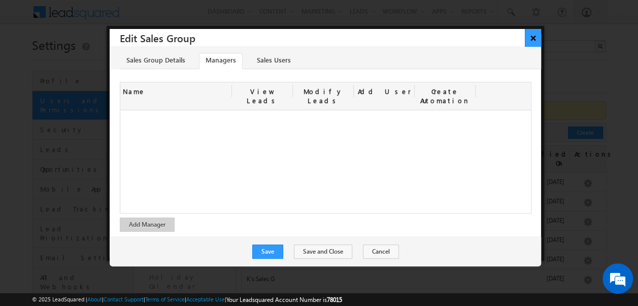
click at [536, 39] on button "×" at bounding box center [533, 38] width 17 height 18
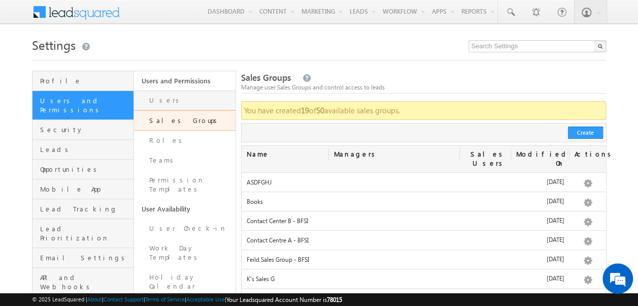
click at [154, 98] on link "Users" at bounding box center [185, 100] width 102 height 20
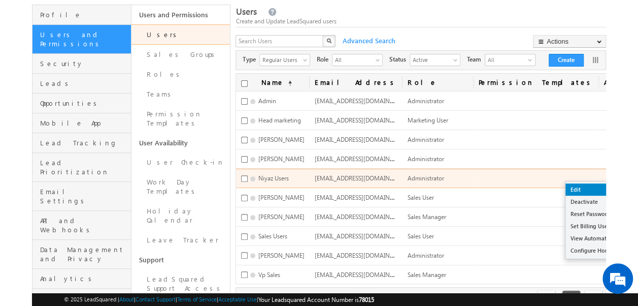
drag, startPoint x: 589, startPoint y: 171, endPoint x: 556, endPoint y: 186, distance: 35.7
click at [618, 183] on div "Edit Deactivate Reset Password Set Billing User View Automation Report Disable …" at bounding box center [623, 178] width 11 height 10
click at [566, 186] on link "Edit" at bounding box center [603, 189] width 74 height 12
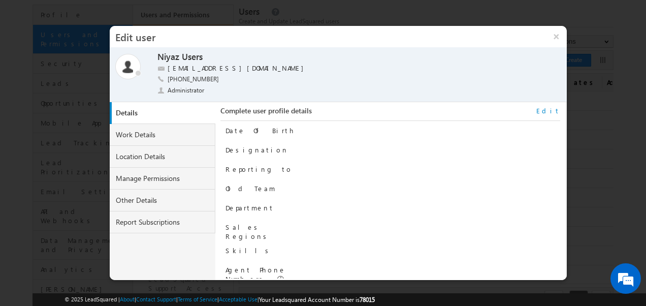
scroll to position [103, 0]
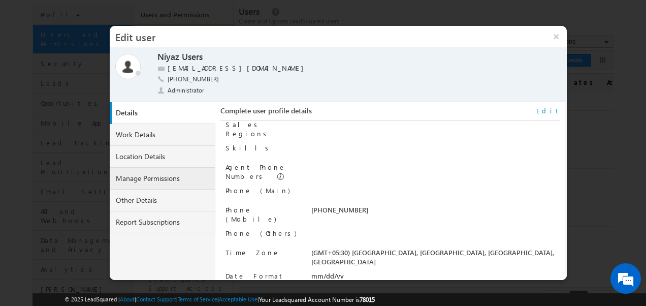
click at [157, 176] on link "Manage Permissions" at bounding box center [163, 179] width 106 height 22
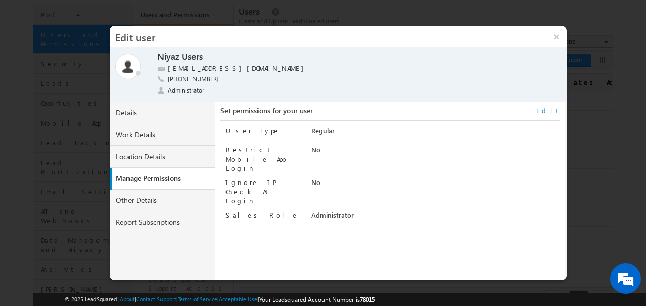
click at [558, 109] on link "Edit" at bounding box center [548, 110] width 24 height 9
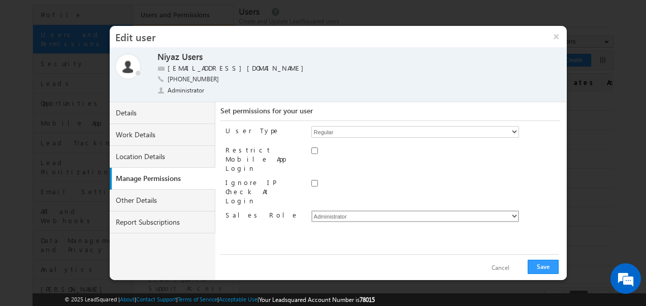
click at [428, 210] on select "Administrator Marketing User Sales Manager Sales User" at bounding box center [415, 216] width 208 height 12
select select "Sales_User"
click at [311, 210] on select "Administrator Marketing User Sales Manager Sales User" at bounding box center [415, 216] width 208 height 12
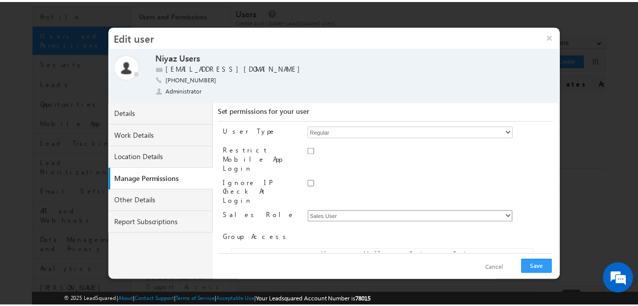
scroll to position [21, 0]
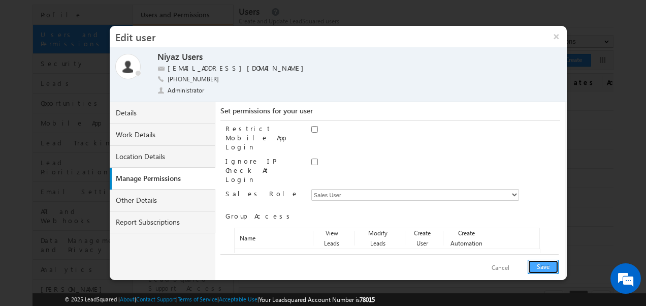
click at [549, 266] on button "Save" at bounding box center [542, 266] width 31 height 14
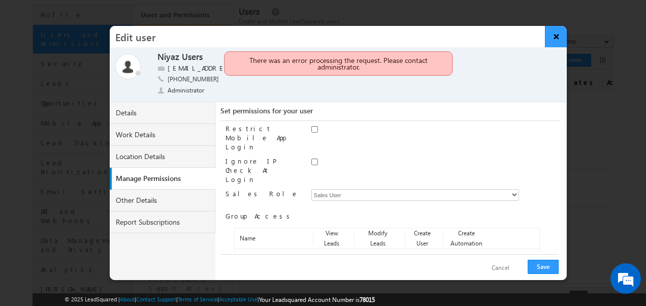
click at [558, 37] on button "×" at bounding box center [556, 36] width 22 height 21
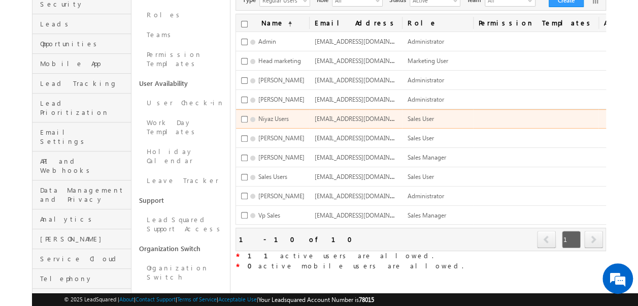
scroll to position [126, 0]
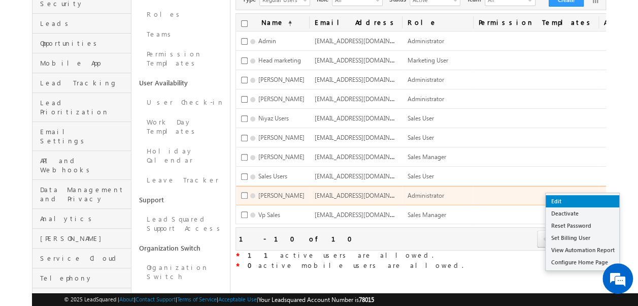
click at [564, 197] on link "Edit" at bounding box center [583, 201] width 74 height 12
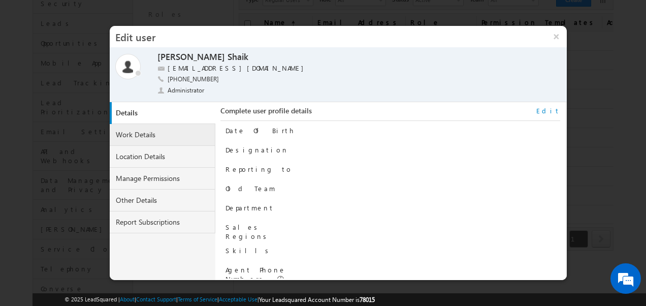
click at [142, 138] on link "Work Details" at bounding box center [163, 135] width 106 height 22
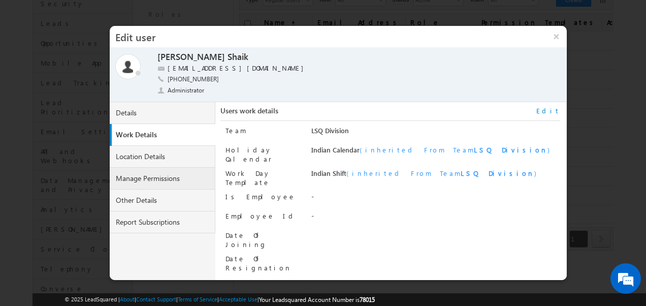
click at [168, 174] on link "Manage Permissions" at bounding box center [163, 179] width 106 height 22
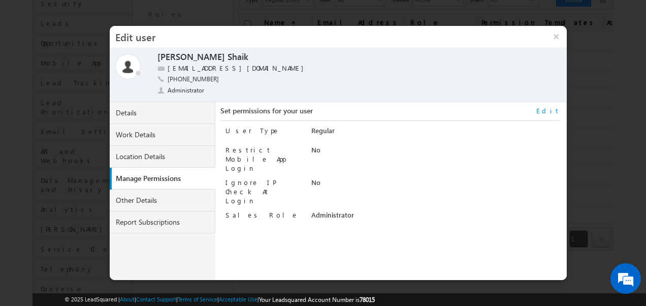
click at [557, 113] on link "Edit" at bounding box center [548, 110] width 24 height 9
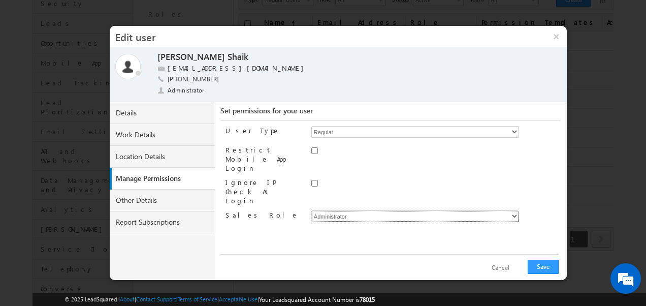
click at [391, 210] on select "Administrator Marketing User Sales Manager Sales User" at bounding box center [415, 216] width 208 height 12
select select "Sales_User"
click at [311, 210] on select "Administrator Marketing User Sales Manager Sales User" at bounding box center [415, 216] width 208 height 12
click at [540, 264] on button "Save" at bounding box center [542, 266] width 31 height 14
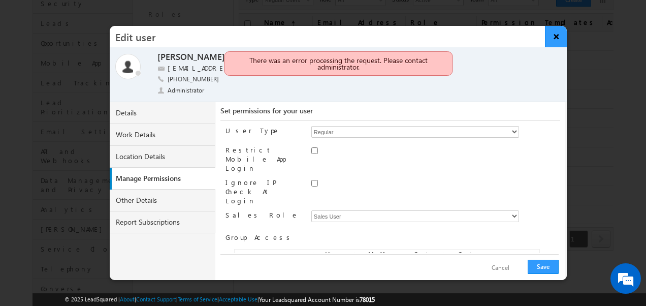
click at [553, 38] on button "×" at bounding box center [556, 36] width 22 height 21
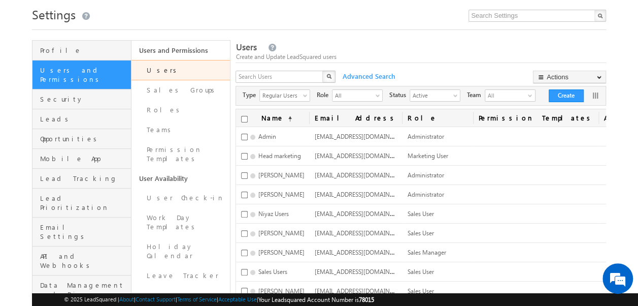
scroll to position [28, 0]
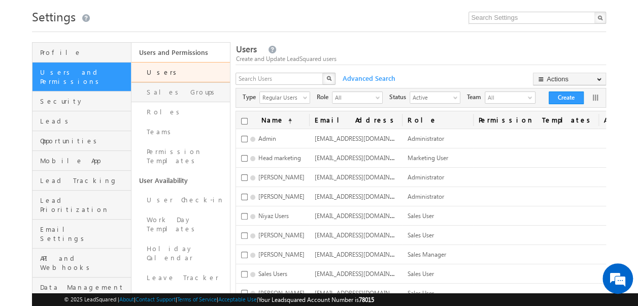
click at [161, 93] on link "Sales Groups" at bounding box center [180, 92] width 99 height 20
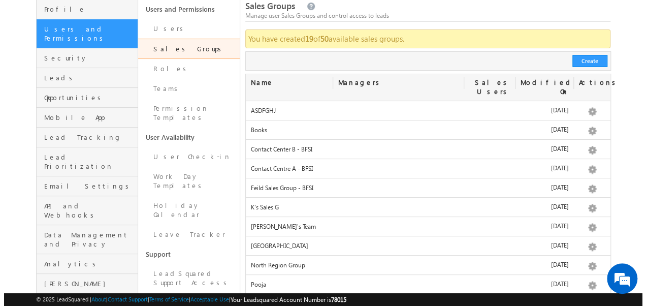
scroll to position [74, 0]
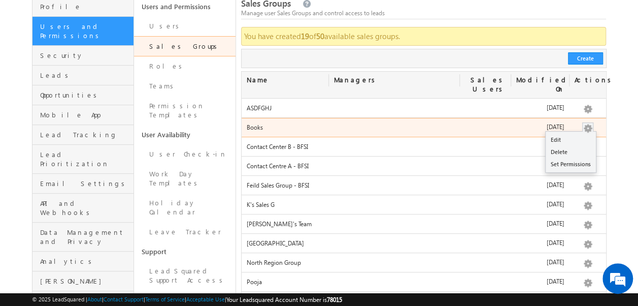
click at [587, 123] on button "button" at bounding box center [588, 128] width 10 height 10
click at [565, 134] on link "Edit" at bounding box center [571, 140] width 50 height 12
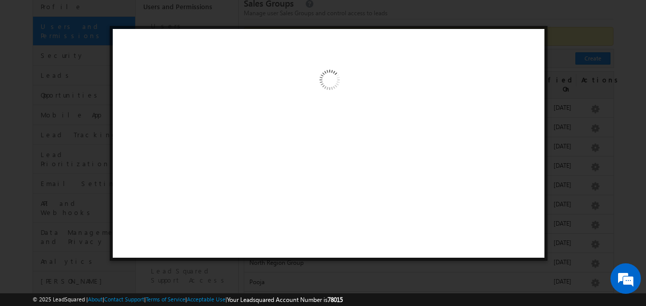
scroll to position [0, 0]
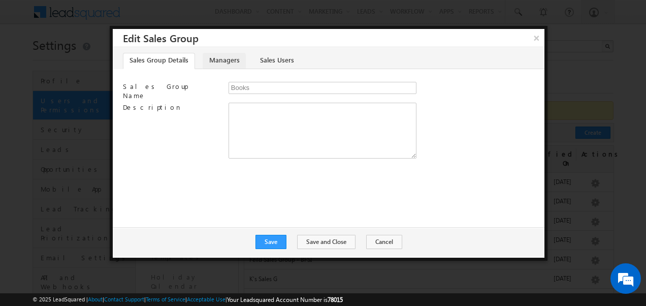
click at [216, 61] on link "Managers" at bounding box center [224, 61] width 43 height 16
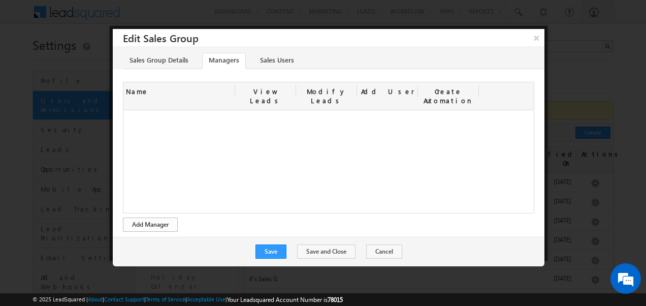
drag, startPoint x: 151, startPoint y: 201, endPoint x: 151, endPoint y: 209, distance: 8.1
click at [151, 209] on div "UserId Name View Leads Modify Leads Add User Create Automation Add Manager" at bounding box center [329, 157] width 432 height 150
click at [151, 217] on button "Add Manager" at bounding box center [150, 224] width 55 height 14
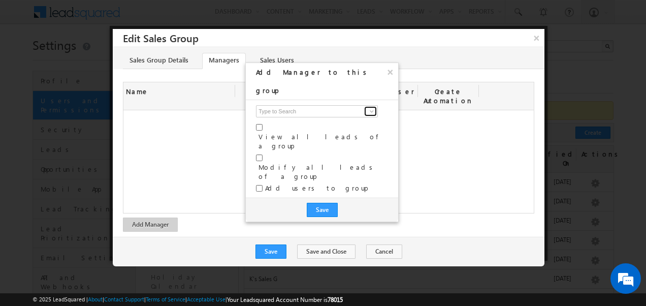
click at [369, 106] on link at bounding box center [370, 111] width 13 height 10
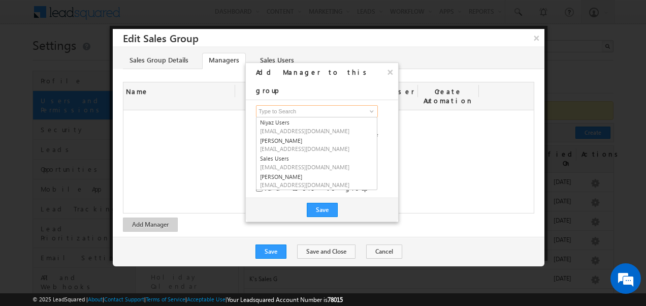
click at [273, 105] on input at bounding box center [317, 111] width 122 height 12
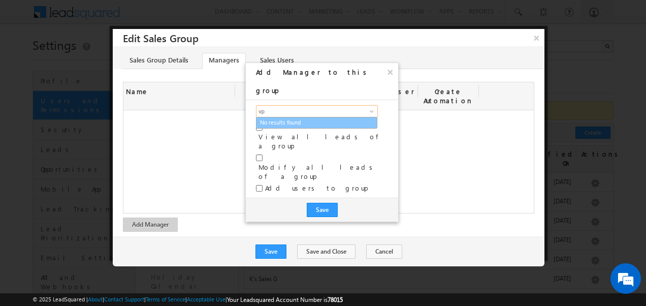
type input "v"
type input "r"
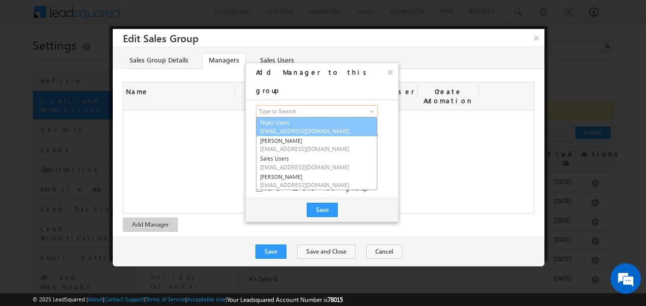
click at [285, 127] on span "[EMAIL_ADDRESS][DOMAIN_NAME]" at bounding box center [305, 131] width 91 height 8
type input "Niyaz Users"
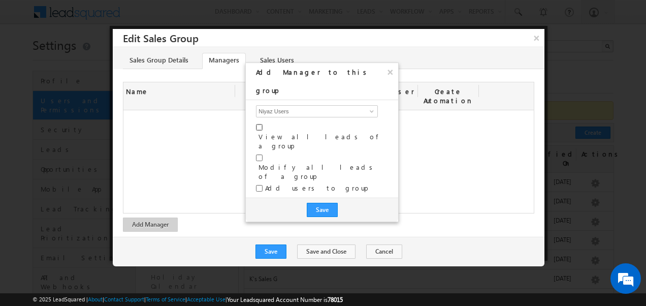
click at [262, 124] on input "checkbox" at bounding box center [259, 127] width 7 height 7
checkbox input "true"
click at [261, 153] on div "Modify all leads of a group" at bounding box center [322, 168] width 132 height 30
click at [260, 154] on input "checkbox" at bounding box center [259, 157] width 7 height 7
checkbox input "true"
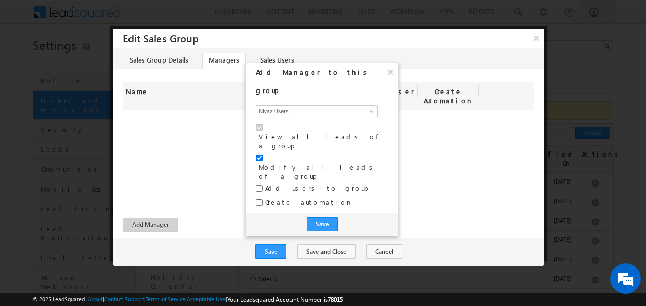
click at [260, 185] on input "checkbox" at bounding box center [259, 188] width 7 height 7
checkbox input "true"
click at [314, 217] on button "Save" at bounding box center [322, 224] width 31 height 14
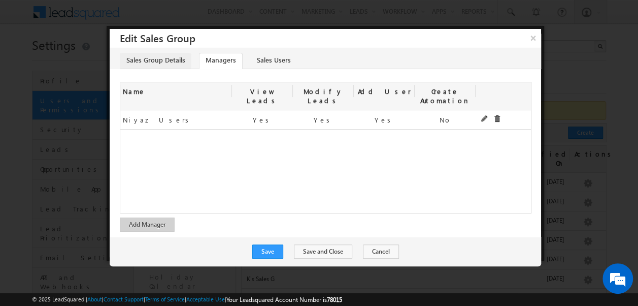
click at [179, 55] on link "Sales Group Details" at bounding box center [156, 61] width 72 height 16
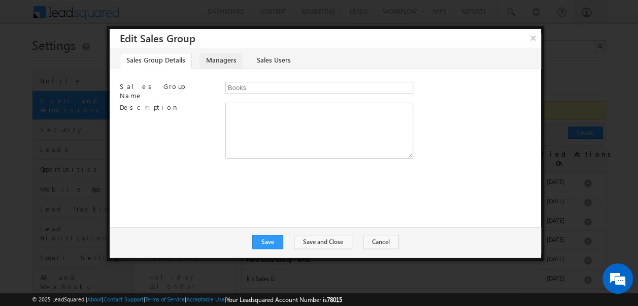
click at [208, 60] on link "Managers" at bounding box center [221, 61] width 43 height 16
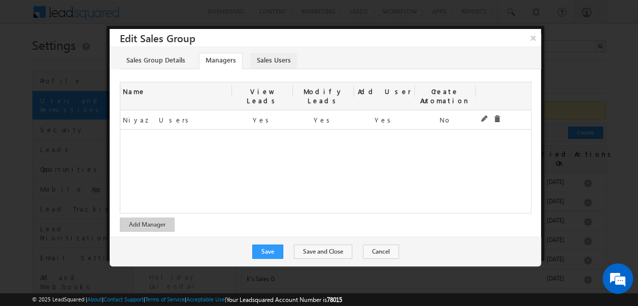
click at [265, 64] on link "Sales Users" at bounding box center [273, 61] width 47 height 16
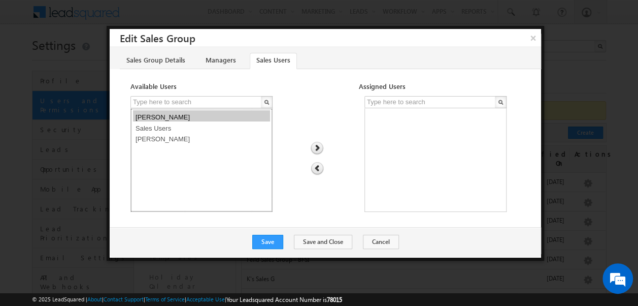
click at [161, 115] on option "[PERSON_NAME]" at bounding box center [201, 115] width 137 height 11
click at [317, 144] on img at bounding box center [317, 148] width 14 height 13
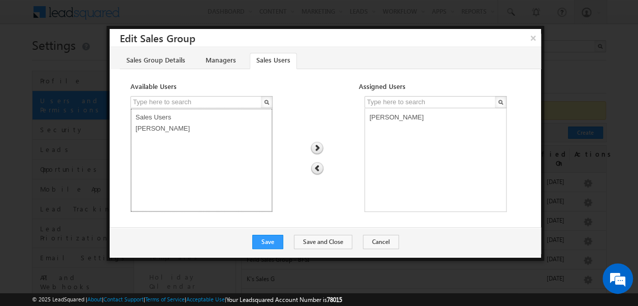
select select "475a1f94-7ea4-11f0-b1e3-0623476dd86d"
click at [181, 117] on option "Sales Users" at bounding box center [201, 115] width 137 height 11
click at [319, 146] on img at bounding box center [317, 148] width 14 height 13
click at [276, 242] on button "Save" at bounding box center [267, 242] width 31 height 14
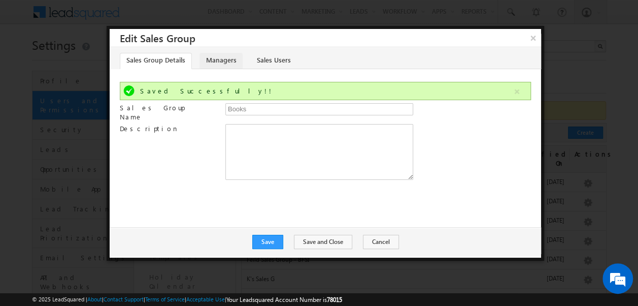
click at [223, 64] on link "Managers" at bounding box center [221, 61] width 43 height 16
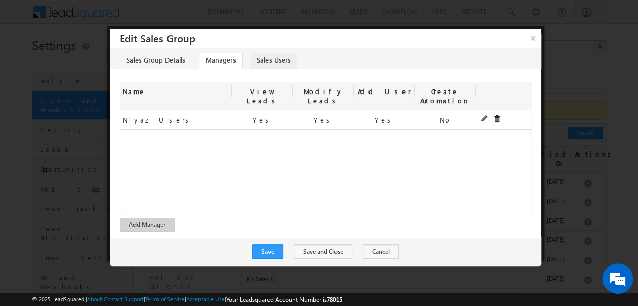
click at [270, 55] on link "Sales Users" at bounding box center [273, 61] width 47 height 16
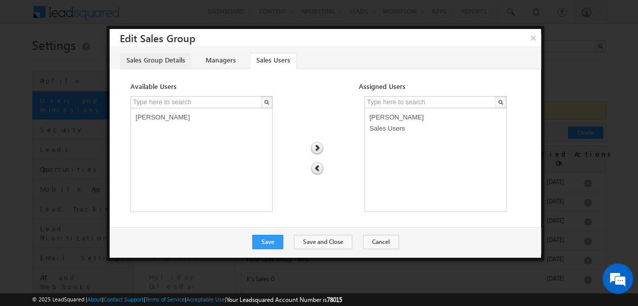
click at [150, 57] on link "Sales Group Details" at bounding box center [156, 61] width 72 height 16
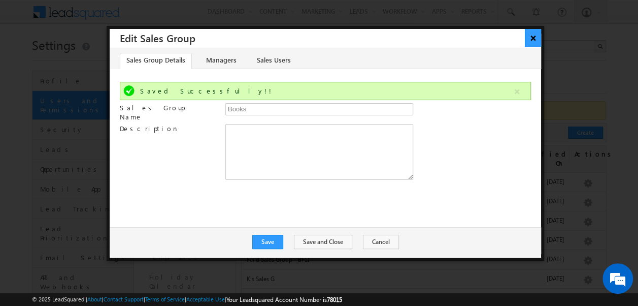
click at [534, 38] on button "×" at bounding box center [533, 38] width 17 height 18
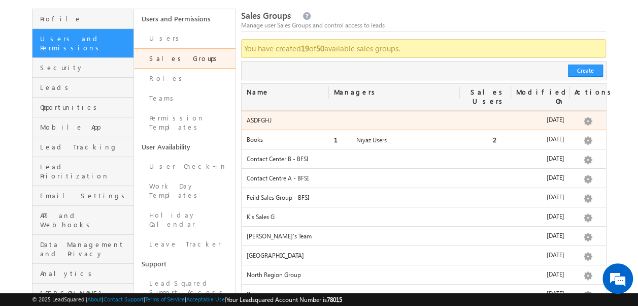
scroll to position [69, 0]
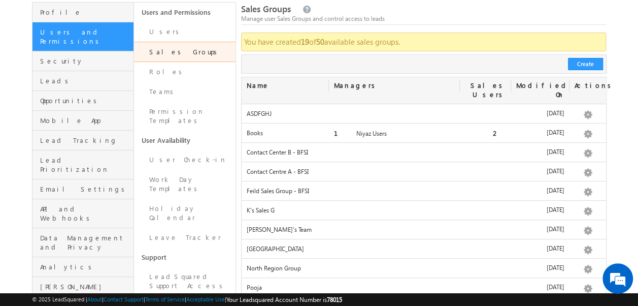
click at [578, 56] on div "Create" at bounding box center [424, 63] width 366 height 19
click at [581, 66] on button "Create" at bounding box center [585, 64] width 35 height 12
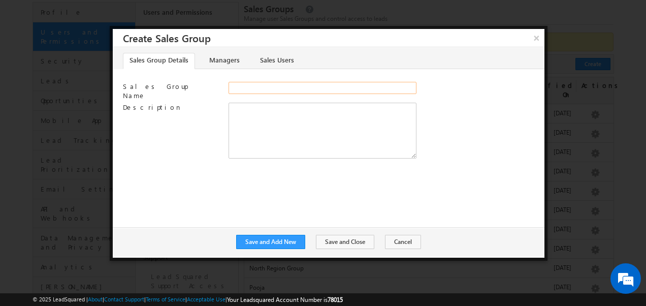
click at [242, 90] on input "Sales Group Name" at bounding box center [322, 88] width 188 height 12
type input "P"
type input "Onboarding"
click at [223, 60] on link "Managers" at bounding box center [224, 61] width 43 height 16
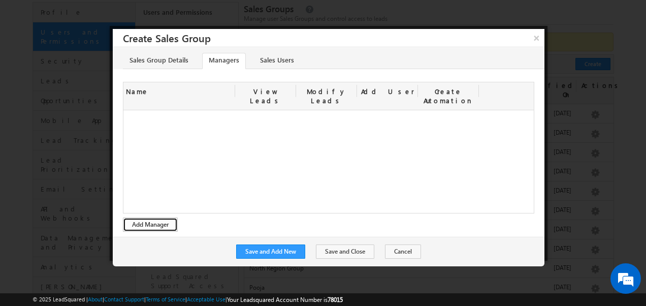
click at [151, 217] on button "Add Manager" at bounding box center [150, 224] width 55 height 14
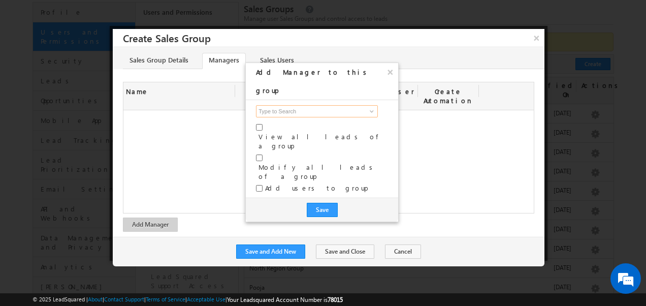
click at [296, 105] on input at bounding box center [317, 111] width 122 height 12
click at [370, 107] on span at bounding box center [372, 111] width 8 height 8
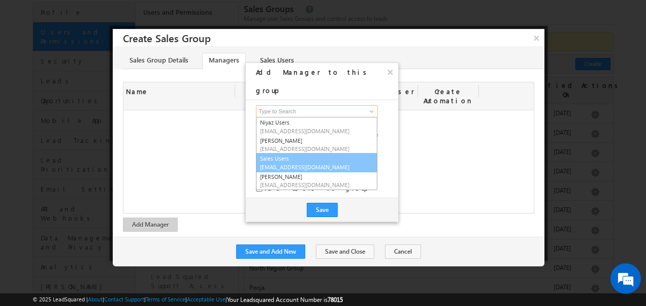
click at [280, 153] on link "Sales Users [EMAIL_ADDRESS][DOMAIN_NAME]" at bounding box center [316, 162] width 121 height 19
type input "Sales Users"
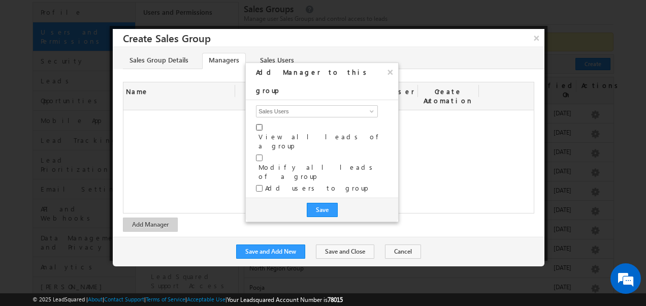
click at [260, 124] on input "checkbox" at bounding box center [259, 127] width 7 height 7
checkbox input "true"
click at [260, 154] on input "checkbox" at bounding box center [259, 157] width 7 height 7
checkbox input "true"
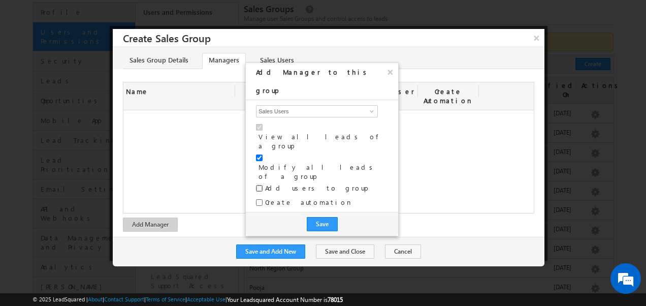
click at [260, 185] on input "checkbox" at bounding box center [259, 188] width 7 height 7
checkbox input "true"
click at [322, 217] on button "Save" at bounding box center [322, 224] width 31 height 14
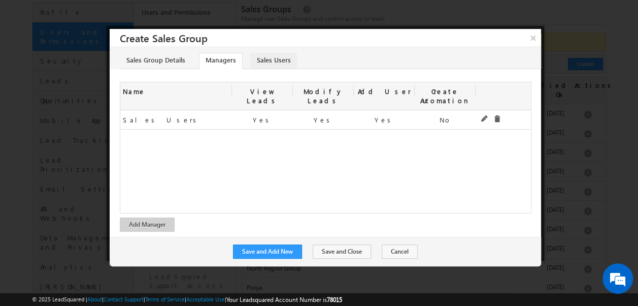
click at [259, 60] on link "Sales Users" at bounding box center [273, 61] width 47 height 16
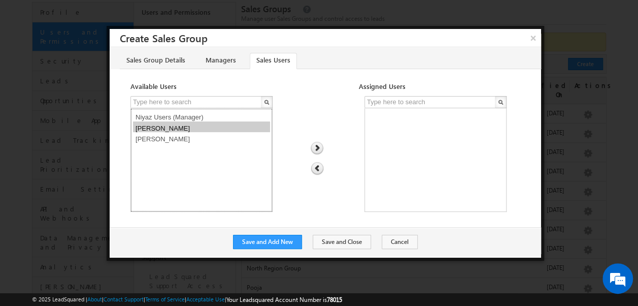
click at [157, 127] on option "[PERSON_NAME]" at bounding box center [201, 126] width 137 height 11
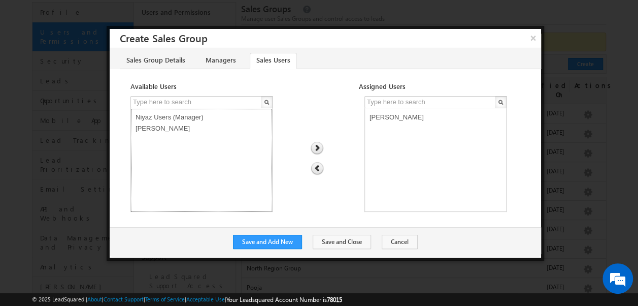
select select "9752344e-7ea4-11f0-b1e3-0623476dd86d"
click at [169, 128] on option "[PERSON_NAME]" at bounding box center [201, 126] width 137 height 11
click at [284, 237] on button "Save and Add New" at bounding box center [267, 242] width 69 height 14
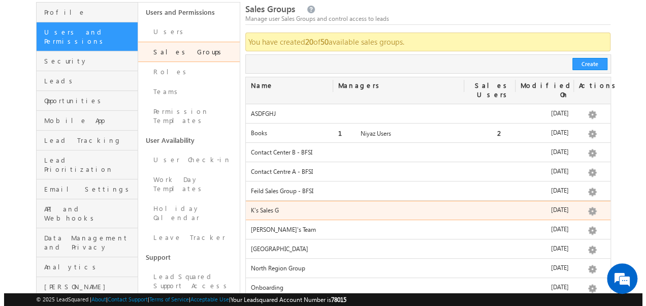
scroll to position [127, 0]
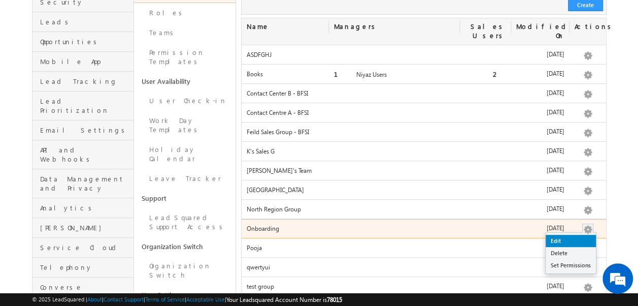
click at [561, 235] on link "Edit" at bounding box center [571, 241] width 50 height 12
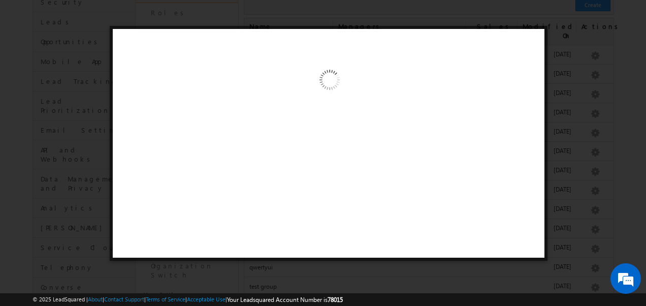
scroll to position [0, 0]
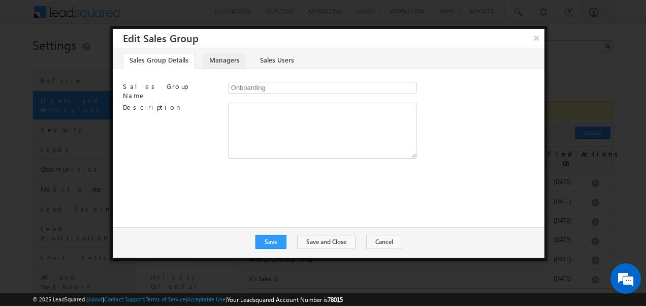
drag, startPoint x: 214, startPoint y: 70, endPoint x: 226, endPoint y: 60, distance: 15.5
click at [226, 60] on div "Sales Group Details Managers Sales Users Sales Group Name Onboarding Descriptio…" at bounding box center [329, 137] width 432 height 180
click at [226, 60] on link "Managers" at bounding box center [224, 61] width 43 height 16
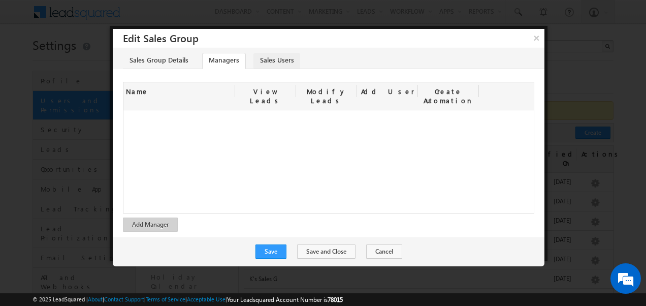
click at [275, 58] on link "Sales Users" at bounding box center [276, 61] width 47 height 16
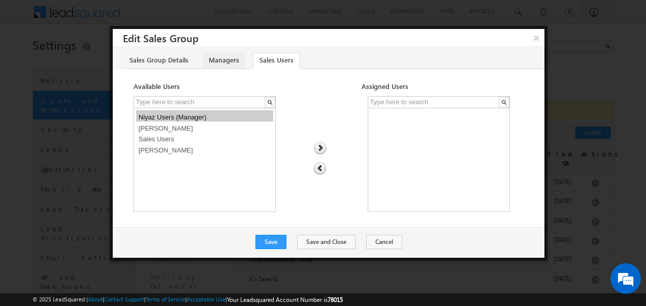
click at [210, 58] on link "Managers" at bounding box center [223, 61] width 43 height 16
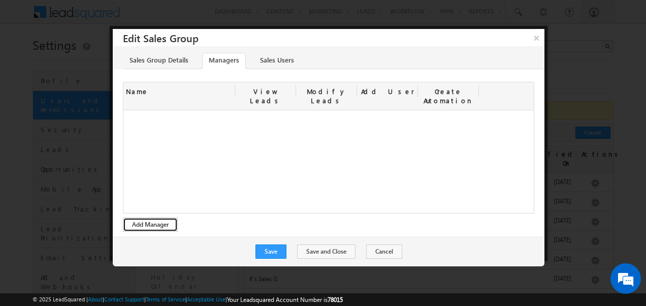
click at [153, 217] on button "Add Manager" at bounding box center [150, 224] width 55 height 14
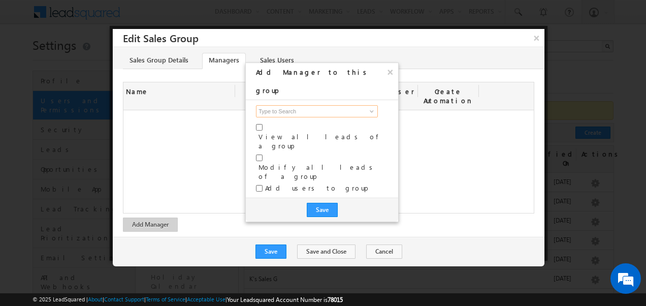
click at [267, 105] on input at bounding box center [317, 111] width 122 height 12
click at [373, 107] on span at bounding box center [372, 111] width 8 height 8
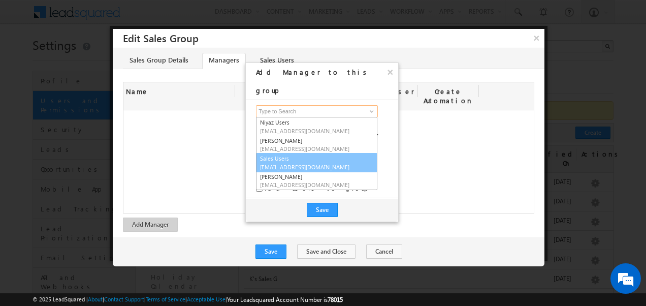
click at [284, 163] on span "[EMAIL_ADDRESS][DOMAIN_NAME]" at bounding box center [305, 167] width 91 height 8
type input "Sales Users"
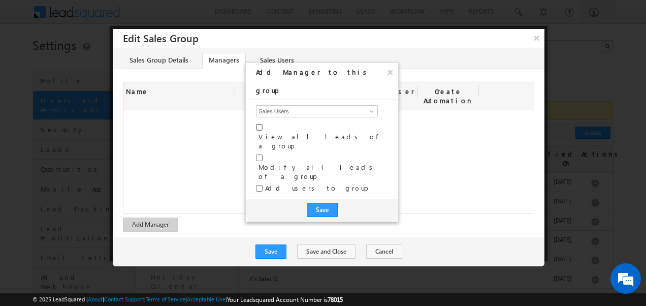
click at [257, 124] on input "checkbox" at bounding box center [259, 127] width 7 height 7
checkbox input "true"
click at [258, 154] on input "checkbox" at bounding box center [259, 157] width 7 height 7
checkbox input "true"
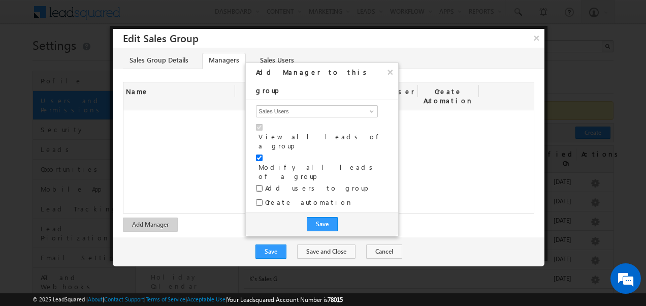
click at [259, 185] on input "checkbox" at bounding box center [259, 188] width 7 height 7
checkbox input "true"
click at [322, 217] on button "Save" at bounding box center [322, 224] width 31 height 14
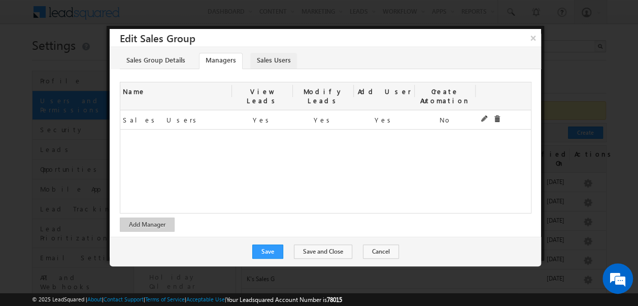
click at [262, 61] on link "Sales Users" at bounding box center [273, 61] width 47 height 16
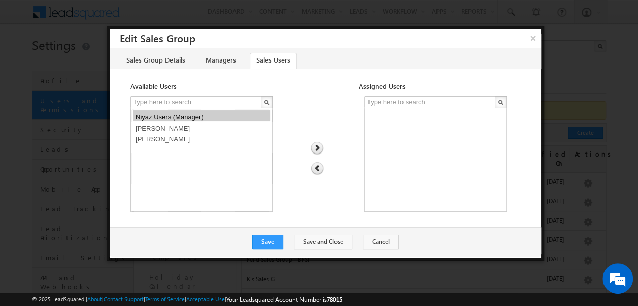
click at [164, 128] on option "[PERSON_NAME]" at bounding box center [201, 126] width 137 height 11
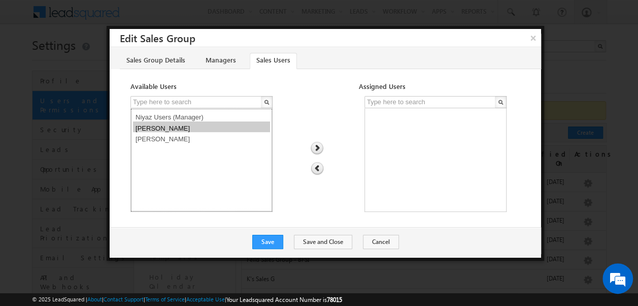
click at [164, 128] on option "[PERSON_NAME]" at bounding box center [201, 126] width 137 height 11
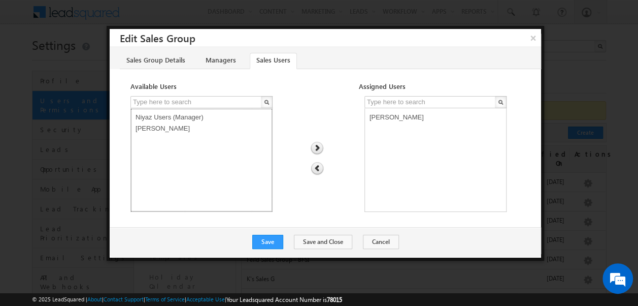
select select "9752344e-7ea4-11f0-b1e3-0623476dd86d"
click at [161, 129] on option "[PERSON_NAME]" at bounding box center [201, 126] width 137 height 11
click at [270, 242] on button "Save" at bounding box center [267, 242] width 31 height 14
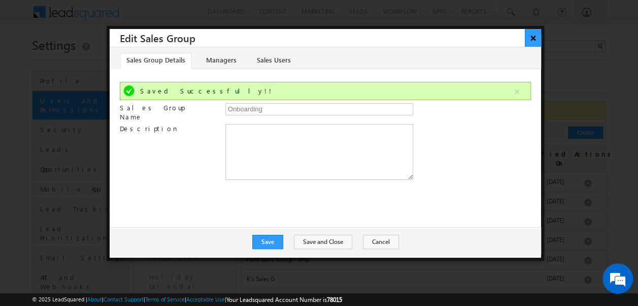
click at [536, 36] on button "×" at bounding box center [533, 38] width 17 height 18
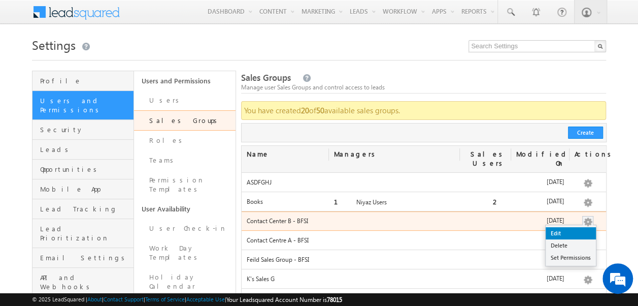
click at [563, 227] on link "Edit" at bounding box center [571, 233] width 50 height 12
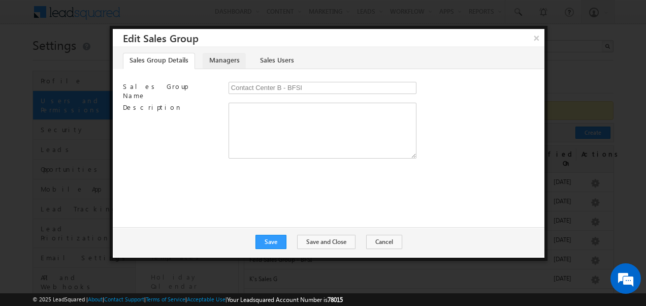
click at [220, 57] on link "Managers" at bounding box center [224, 61] width 43 height 16
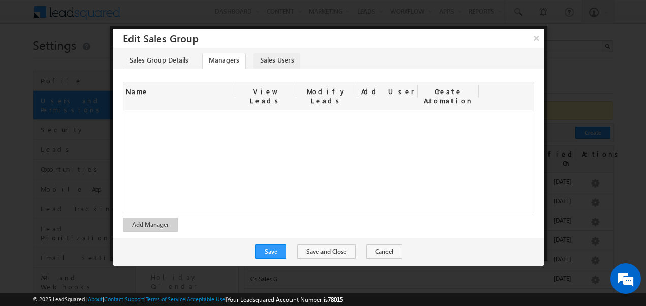
click at [280, 61] on link "Sales Users" at bounding box center [276, 61] width 47 height 16
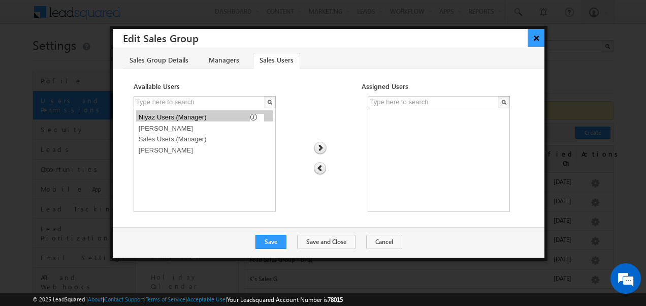
click at [529, 41] on button "×" at bounding box center [535, 38] width 17 height 18
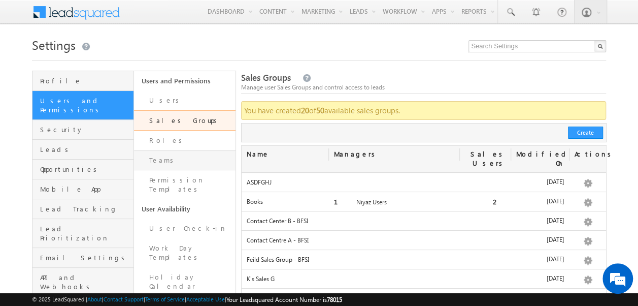
click at [154, 151] on link "Teams" at bounding box center [185, 160] width 102 height 20
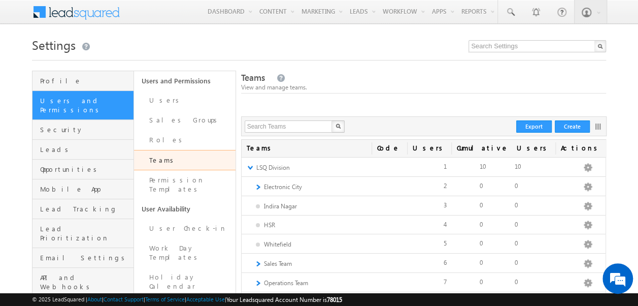
click at [571, 119] on div "X Create Export" at bounding box center [424, 126] width 366 height 20
click at [570, 123] on button "Create" at bounding box center [572, 126] width 35 height 12
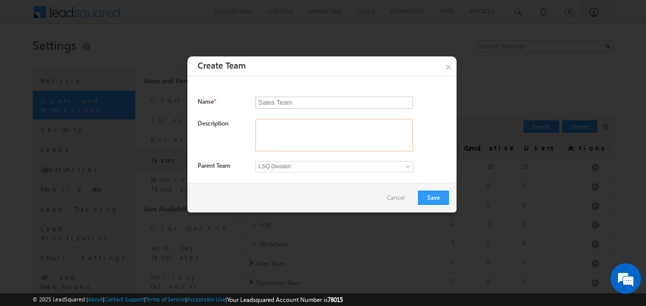
click at [266, 125] on textarea at bounding box center [333, 135] width 157 height 32
click at [315, 170] on link "LSQ Division" at bounding box center [334, 166] width 158 height 11
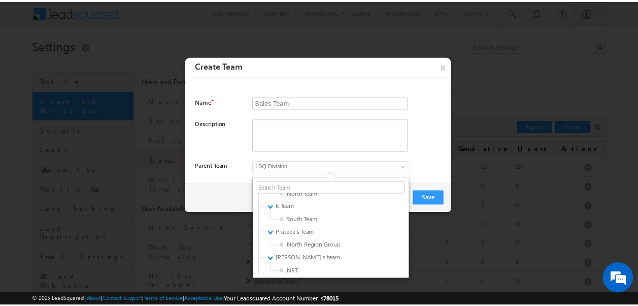
scroll to position [778, 0]
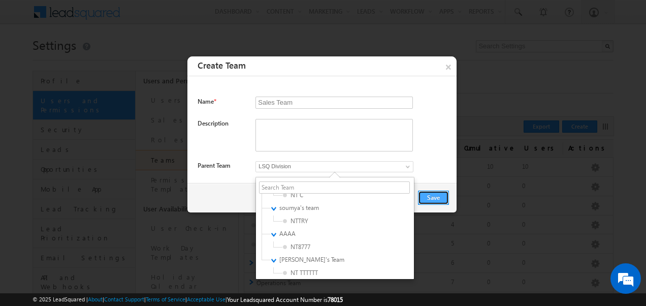
click at [432, 199] on button "Save" at bounding box center [433, 197] width 31 height 14
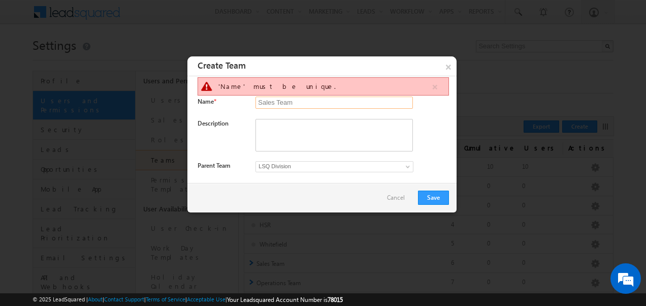
click at [275, 102] on input "Sales Team" at bounding box center [333, 102] width 157 height 12
click at [302, 101] on input "Sales Team" at bounding box center [333, 102] width 157 height 12
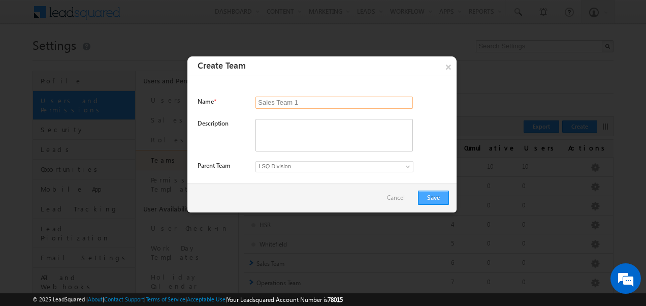
type input "Sales Team 1"
click at [430, 196] on button "Save" at bounding box center [433, 197] width 31 height 14
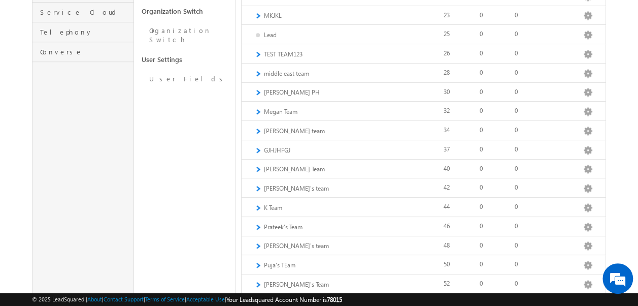
scroll to position [574, 0]
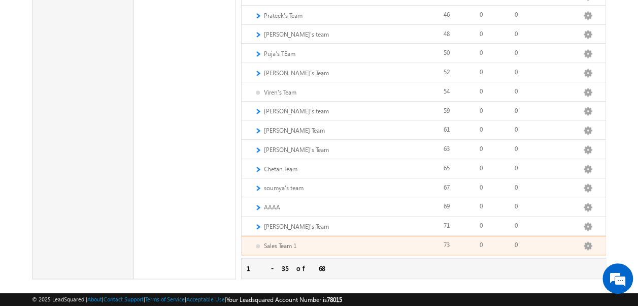
click at [257, 241] on span "Sales Team 1" at bounding box center [275, 245] width 42 height 9
click at [586, 240] on div "Edit Add Team Apply Lead Details View Apply Holiday Calendar Apply Work Day Tem…" at bounding box center [588, 245] width 36 height 11
click at [566, 251] on link "Edit" at bounding box center [573, 257] width 63 height 12
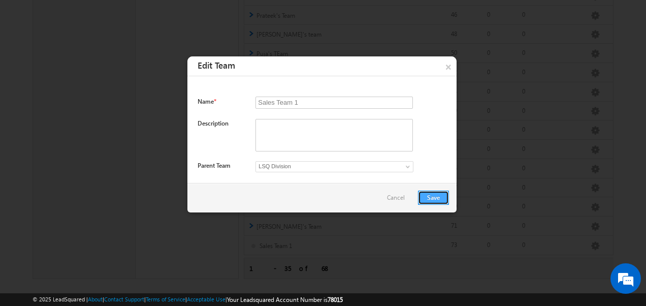
click at [432, 194] on button "Save" at bounding box center [433, 197] width 31 height 14
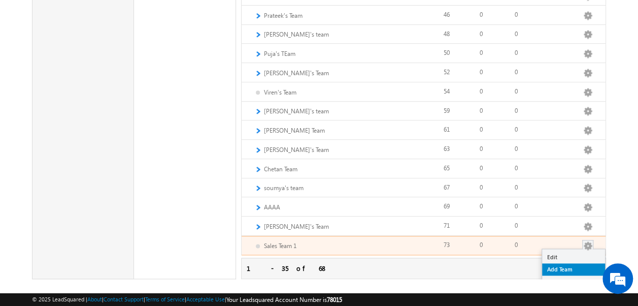
click at [565, 263] on link "Add Team" at bounding box center [573, 269] width 63 height 12
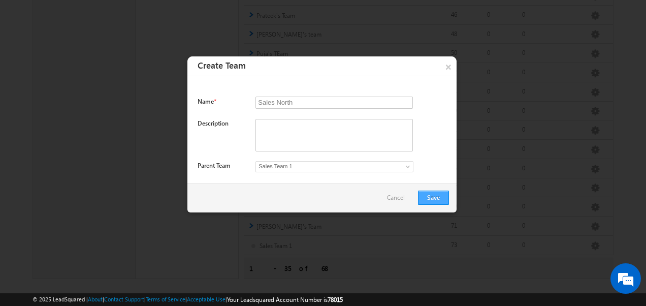
type input "Sales North"
click at [437, 201] on button "Save" at bounding box center [433, 197] width 31 height 14
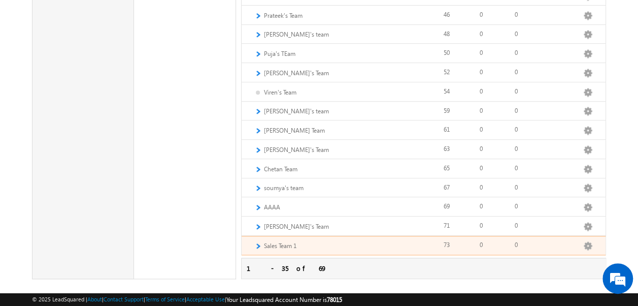
click at [258, 241] on link "►" at bounding box center [257, 245] width 7 height 9
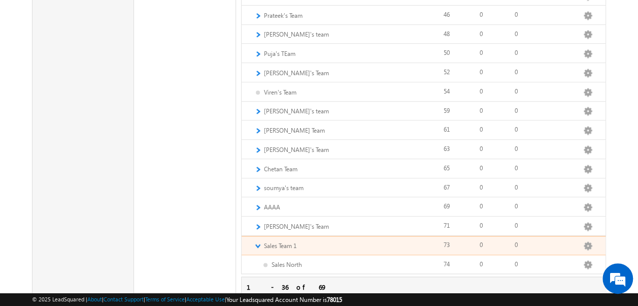
scroll to position [593, 0]
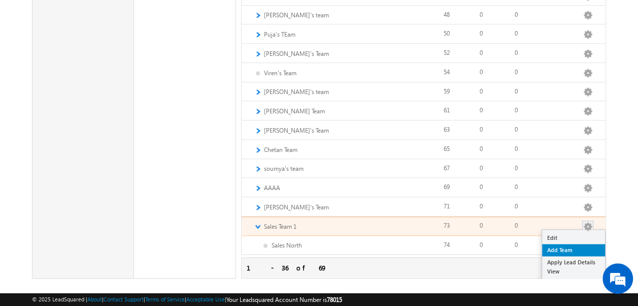
click at [556, 244] on link "Add Team" at bounding box center [573, 250] width 63 height 12
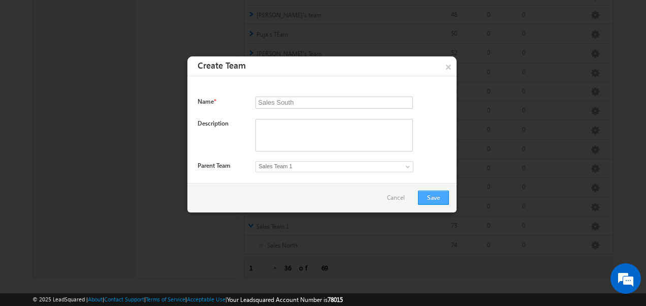
type input "Sales South"
click at [429, 200] on button "Save" at bounding box center [433, 197] width 31 height 14
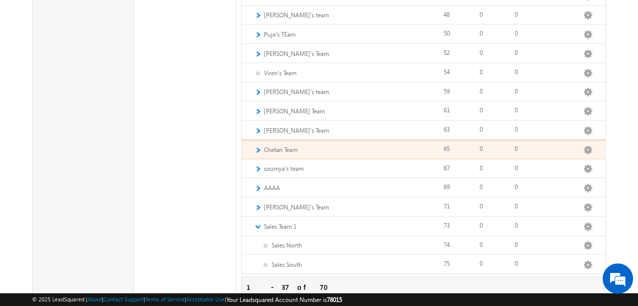
scroll to position [611, 0]
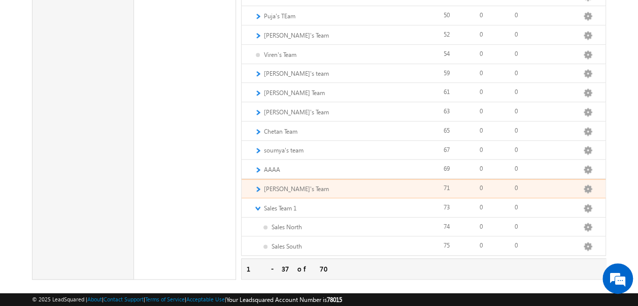
click at [259, 184] on link "►" at bounding box center [257, 188] width 7 height 9
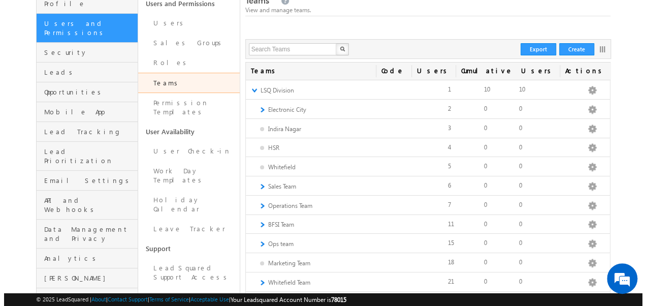
scroll to position [0, 0]
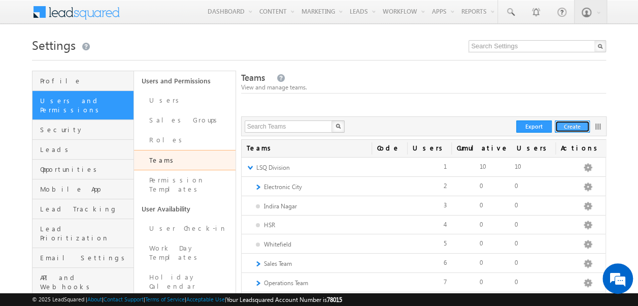
click at [572, 121] on button "Create" at bounding box center [572, 126] width 35 height 12
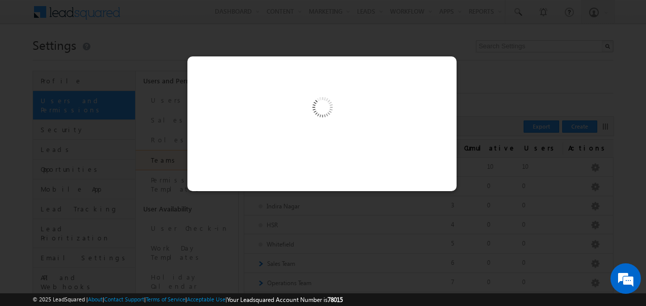
click at [456, 55] on div at bounding box center [323, 153] width 646 height 306
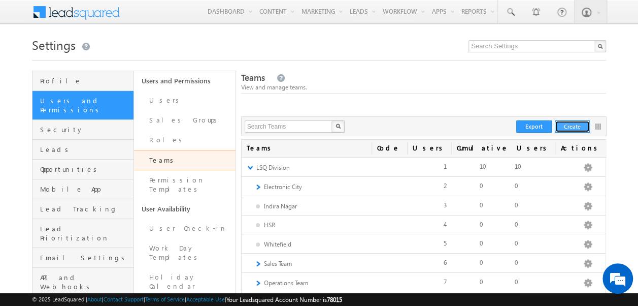
click at [563, 121] on button "Create" at bounding box center [572, 126] width 35 height 12
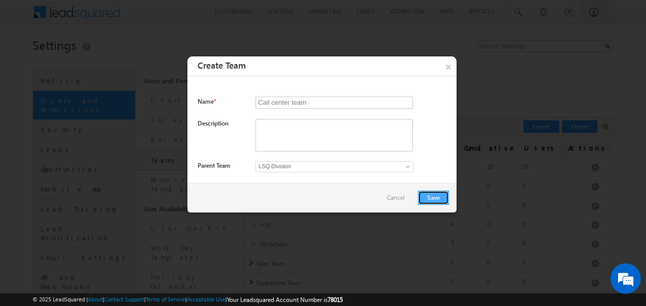
click at [433, 195] on button "Save" at bounding box center [433, 197] width 31 height 14
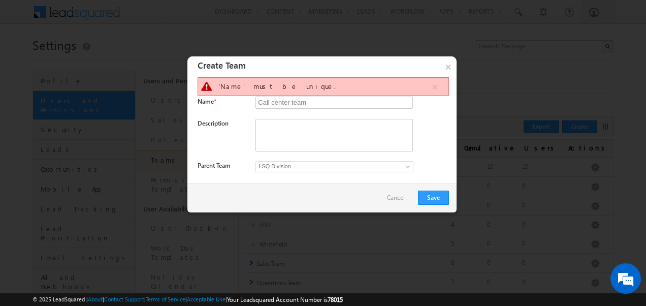
click at [401, 169] on link "LSQ Division" at bounding box center [334, 166] width 158 height 11
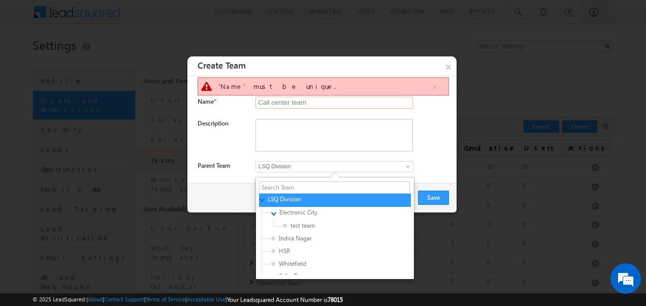
click at [326, 103] on input "Call center team" at bounding box center [333, 102] width 157 height 12
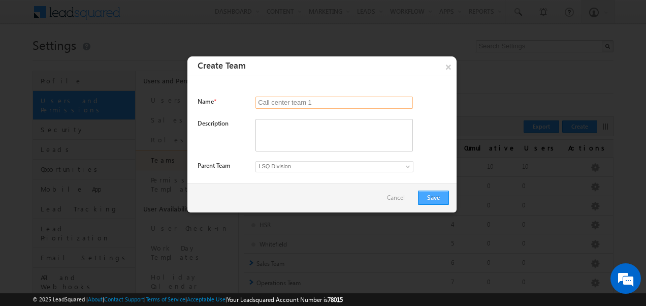
type input "Call center team 1"
click at [442, 199] on button "Save" at bounding box center [433, 197] width 31 height 14
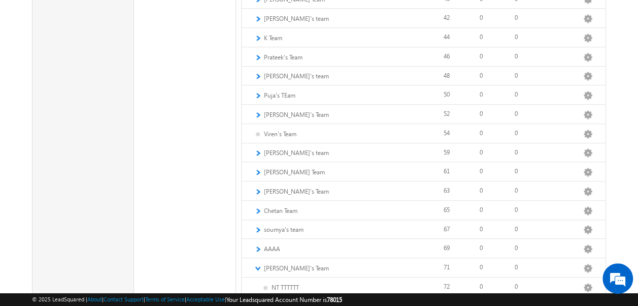
scroll to position [649, 0]
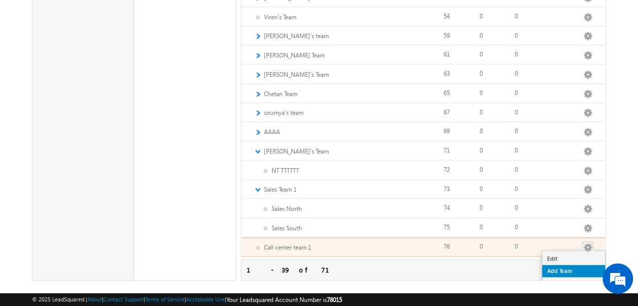
click at [555, 265] on link "Add Team" at bounding box center [573, 271] width 63 height 12
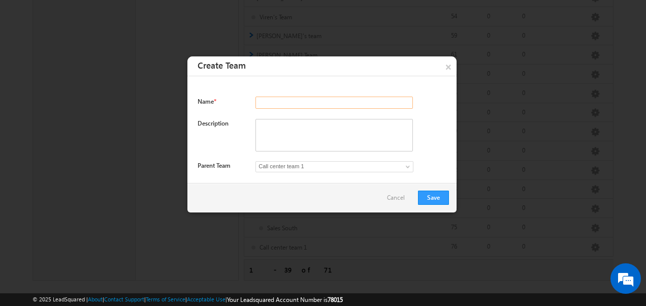
paste input "[GEOGRAPHIC_DATA]"
type input "[GEOGRAPHIC_DATA]"
click at [430, 200] on button "Save" at bounding box center [433, 197] width 31 height 14
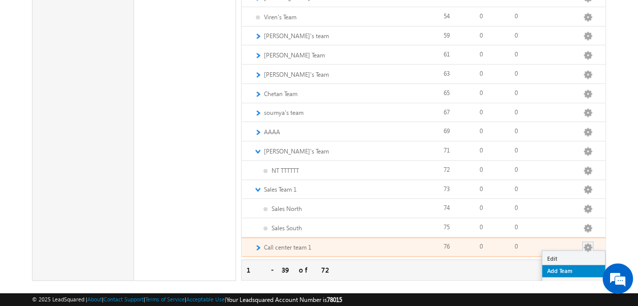
click at [565, 265] on link "Add Team" at bounding box center [573, 271] width 63 height 12
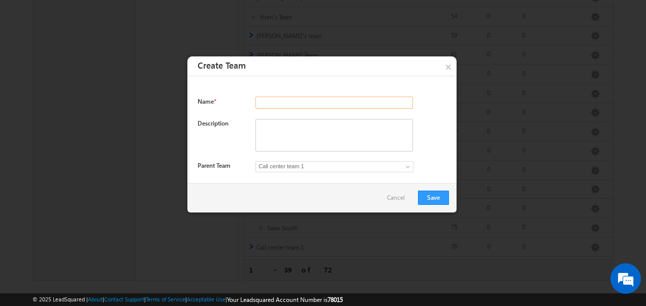
paste input "[GEOGRAPHIC_DATA]"
type input "[GEOGRAPHIC_DATA]"
click at [440, 199] on button "Save" at bounding box center [433, 197] width 31 height 14
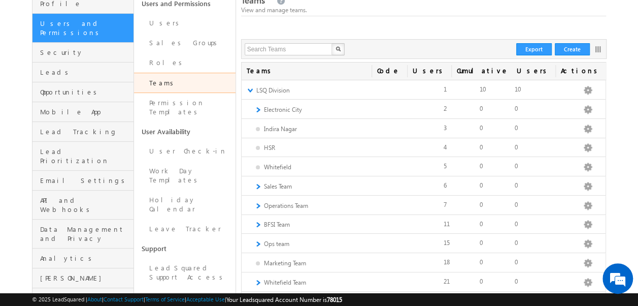
scroll to position [0, 0]
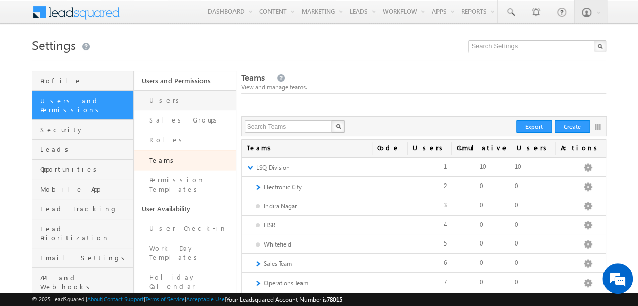
click at [167, 96] on link "Users" at bounding box center [185, 100] width 102 height 20
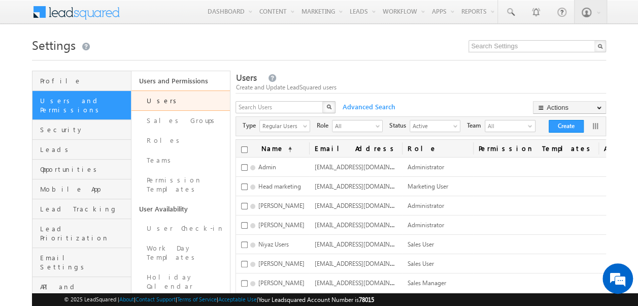
click at [556, 118] on div "Type Regular Users select 0 Role All select All Status Active select 0 Team All…" at bounding box center [420, 126] width 369 height 16
click at [556, 129] on button "Create" at bounding box center [566, 126] width 35 height 13
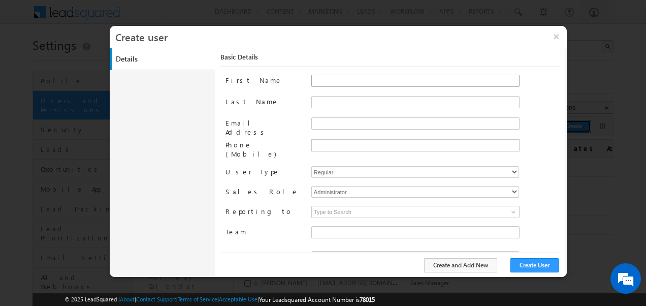
type input "f26bfe00-8d9c-11ec-8597-0681fe0b10f8"
click at [344, 78] on input "First Name" at bounding box center [415, 81] width 208 height 12
type input "User 2"
click at [349, 186] on select "Administrator Marketing User Sales Manager Sales User" at bounding box center [415, 192] width 208 height 12
click at [358, 186] on select "Administrator Marketing User Sales Manager Sales User" at bounding box center [415, 192] width 208 height 12
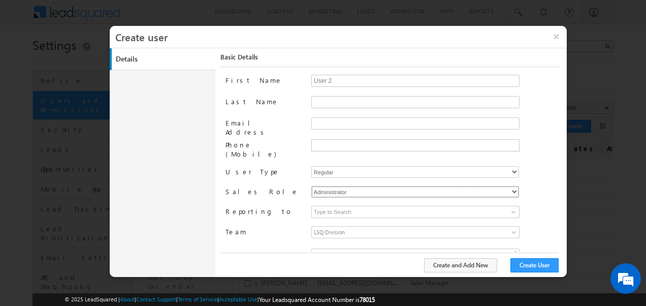
select select "Sales_User"
click at [311, 186] on select "Administrator Marketing User Sales Manager Sales User" at bounding box center [415, 192] width 208 height 12
type input "f26bfe00-8d9c-11ec-8597-0681fe0b10f8"
click at [327, 248] on div "Enter Value" at bounding box center [328, 254] width 35 height 12
click at [327, 248] on input "ABCD" at bounding box center [415, 254] width 208 height 12
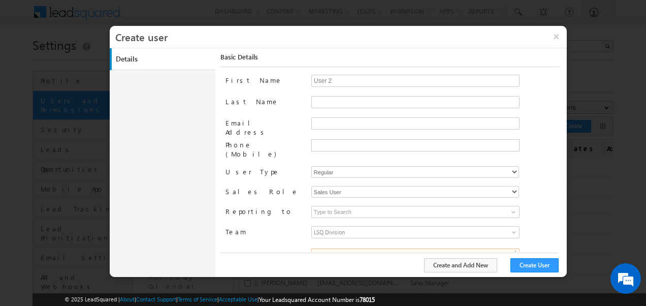
type input "1"
type input "ab"
type input "B"
type input "[GEOGRAPHIC_DATA]"
type input "wucd"
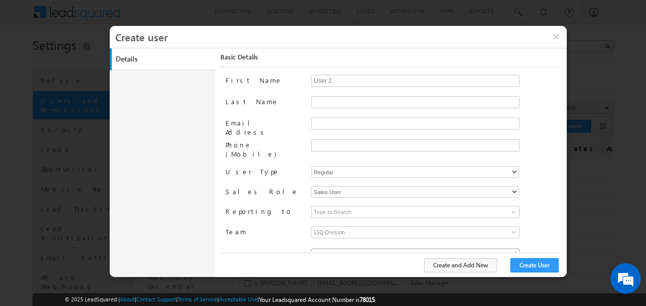
type input "[DATE]"
type input "08:39 PM"
type input "1"
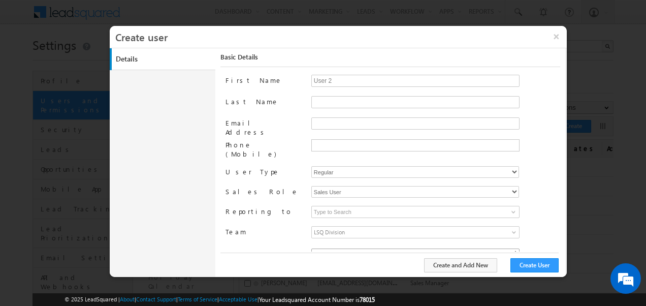
type input "hvvj"
type input "b"
type input "dyucwgiy"
type input "ttggtt"
type input "2"
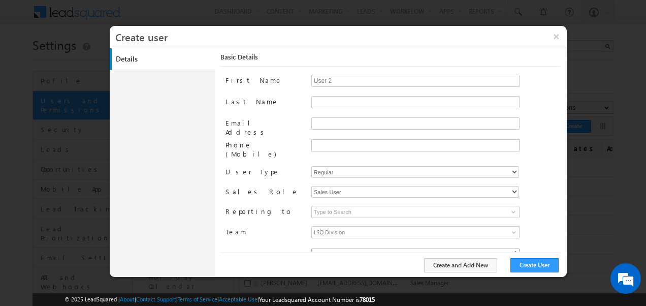
type input "English"
type input "2"
type input "1"
click at [526, 270] on button "Create User" at bounding box center [534, 265] width 48 height 14
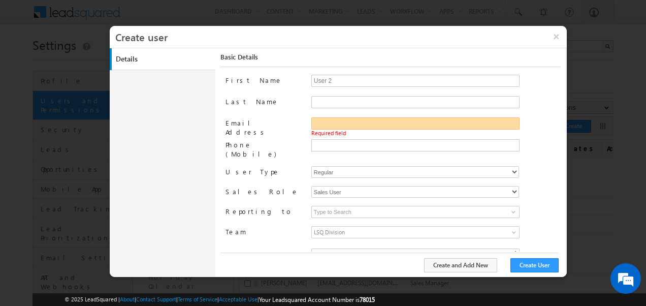
click at [329, 124] on input "Email Address" at bounding box center [415, 123] width 208 height 12
click at [539, 262] on button "Create User" at bounding box center [534, 265] width 48 height 14
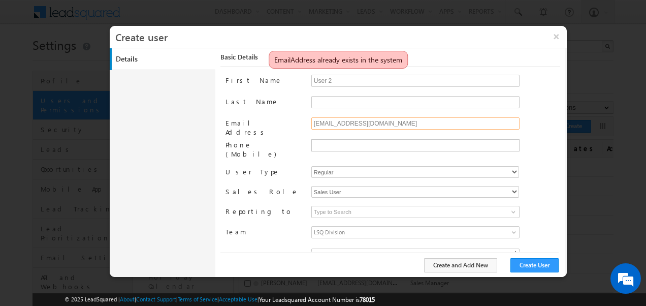
click at [328, 119] on input "[EMAIL_ADDRESS][DOMAIN_NAME]" at bounding box center [415, 123] width 208 height 12
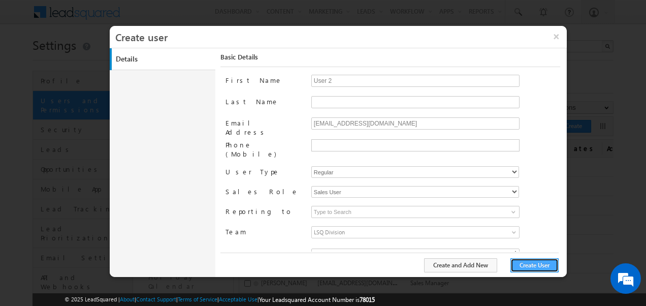
click at [516, 268] on button "Create User" at bounding box center [534, 265] width 48 height 14
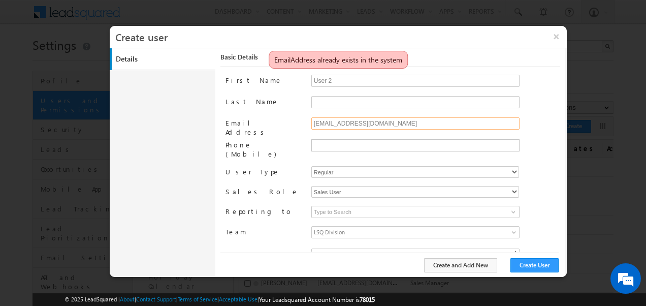
click at [328, 122] on input "[EMAIL_ADDRESS][DOMAIN_NAME]" at bounding box center [415, 123] width 208 height 12
type input "[EMAIL_ADDRESS][DOMAIN_NAME]"
click at [536, 274] on div "Create and Add New Create User" at bounding box center [389, 264] width 338 height 25
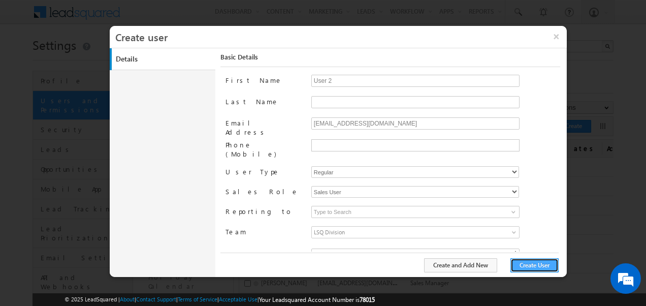
click at [527, 264] on button "Create User" at bounding box center [534, 265] width 48 height 14
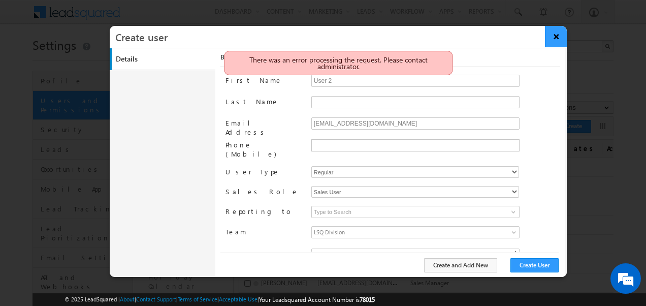
click at [559, 36] on button "×" at bounding box center [556, 36] width 22 height 21
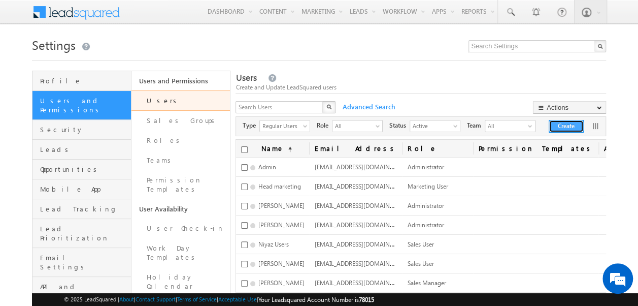
click at [566, 125] on button "Create" at bounding box center [566, 126] width 35 height 13
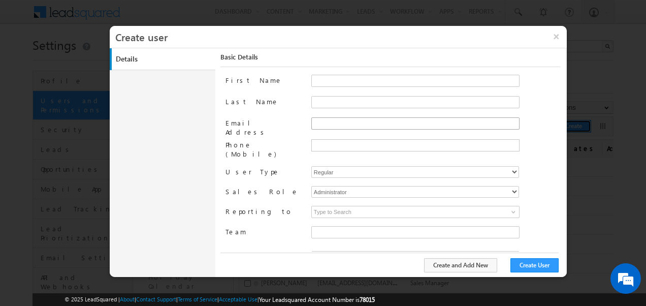
type input "f26bfe00-8d9c-11ec-8597-0681fe0b10f8"
click at [322, 85] on input "First Name" at bounding box center [415, 81] width 208 height 12
type input "User 4"
click at [336, 101] on input "Last Name" at bounding box center [415, 102] width 208 height 12
click at [318, 121] on input "Email Address" at bounding box center [415, 123] width 208 height 12
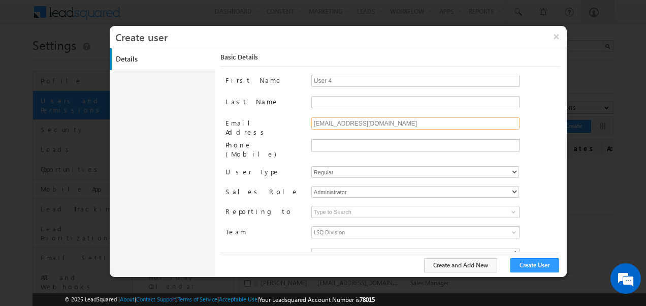
type input "[EMAIL_ADDRESS][DOMAIN_NAME]"
click at [356, 186] on select "Administrator Marketing User Sales Manager Sales User" at bounding box center [415, 192] width 208 height 12
select select "Sales_User"
click at [311, 186] on select "Administrator Marketing User Sales Manager Sales User" at bounding box center [415, 192] width 208 height 12
type input "f26bfe00-8d9c-11ec-8597-0681fe0b10f8"
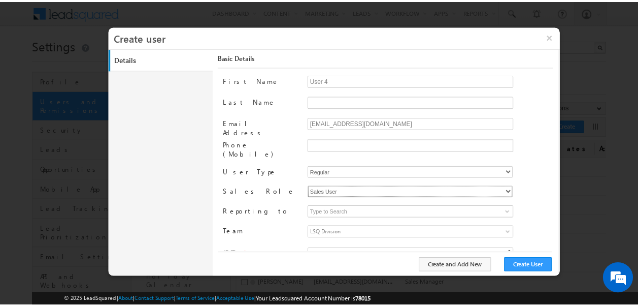
scroll to position [50, 0]
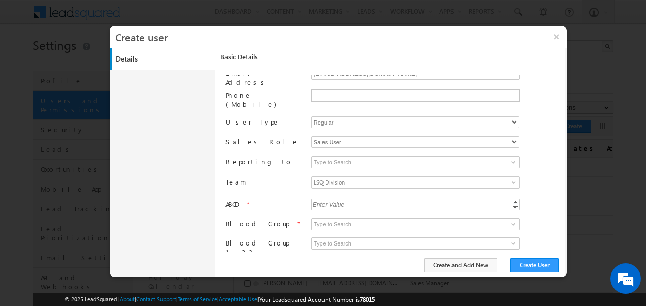
click at [323, 199] on div "Enter Value" at bounding box center [328, 205] width 35 height 12
click at [323, 199] on input "ABCD" at bounding box center [415, 205] width 208 height 12
type input "1"
type input "ab"
type input "B"
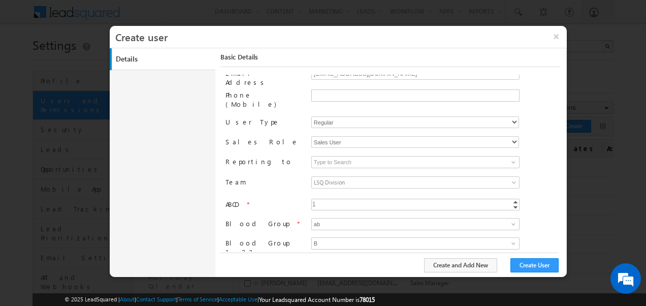
type input "[GEOGRAPHIC_DATA]"
type input "wucd"
type input "[DATE]"
type input "08:39 PM"
type input "1"
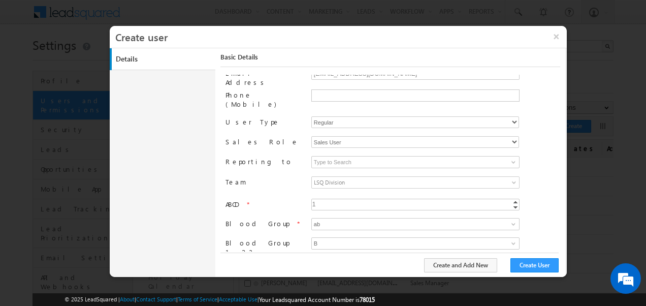
type input "1"
type input "hvvj"
type input "b"
type input "dyucwgiy"
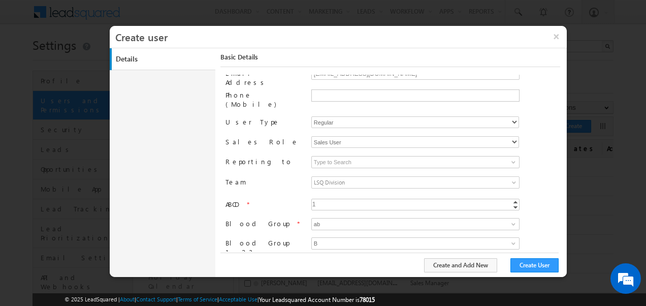
type input "ttggtt"
type input "2"
type input "English"
type input "2"
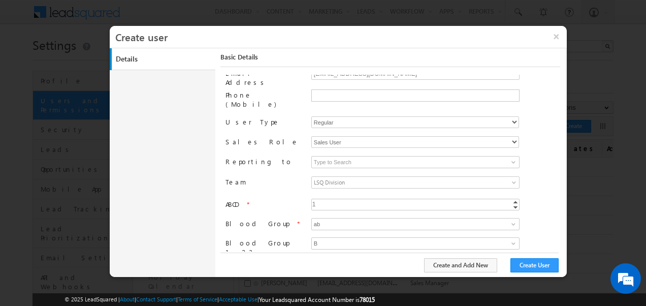
type input "1"
click at [531, 268] on button "Create User" at bounding box center [534, 265] width 48 height 14
click at [524, 270] on button "Create User" at bounding box center [534, 265] width 48 height 14
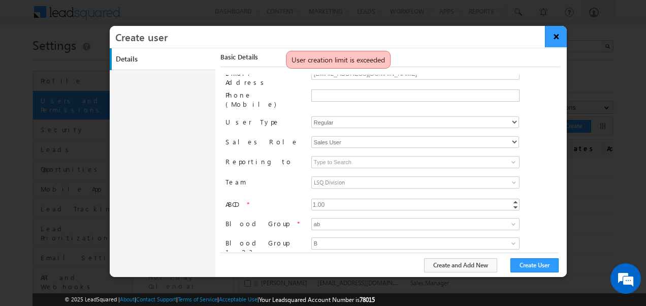
click at [554, 31] on button "×" at bounding box center [556, 36] width 22 height 21
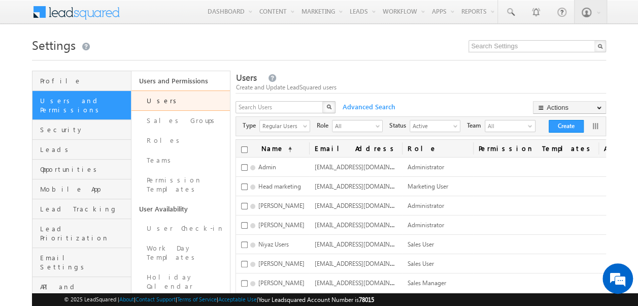
scroll to position [146, 0]
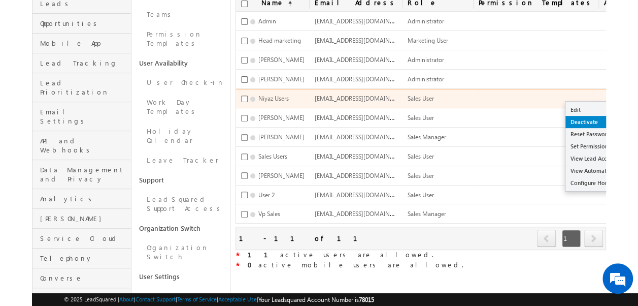
click at [567, 116] on link "Deactivate" at bounding box center [603, 122] width 74 height 12
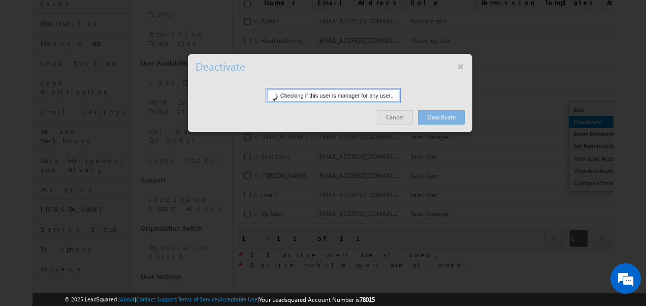
click at [552, 118] on div at bounding box center [323, 153] width 646 height 306
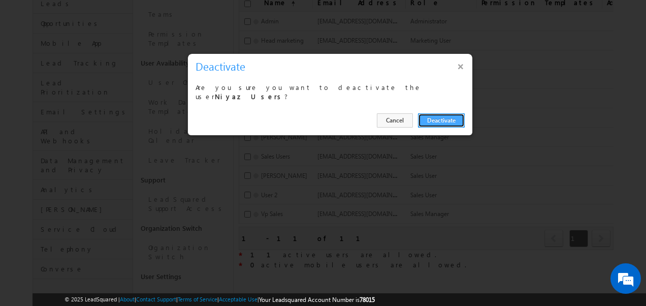
click at [450, 119] on button "Deactivate" at bounding box center [441, 120] width 47 height 14
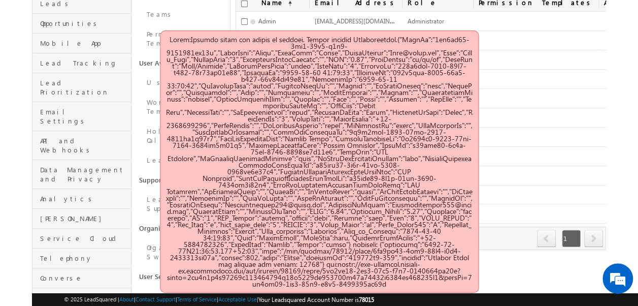
click at [625, 114] on body "Menu Admin Munna choud hary7 00@gm ail.c" at bounding box center [319, 87] width 638 height 467
click at [610, 90] on body "Menu Admin Munna choud hary7 00@gm ail.c" at bounding box center [319, 87] width 638 height 467
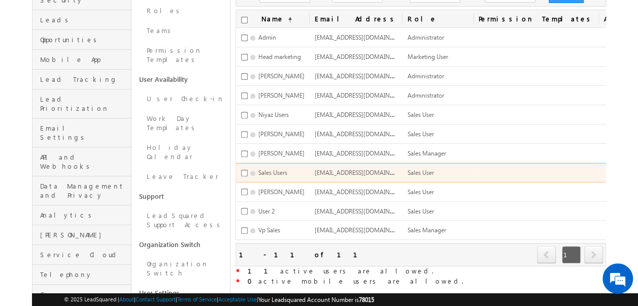
scroll to position [130, 0]
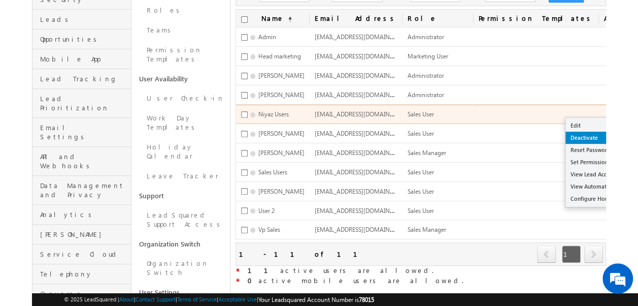
click at [566, 136] on link "Deactivate" at bounding box center [603, 137] width 74 height 12
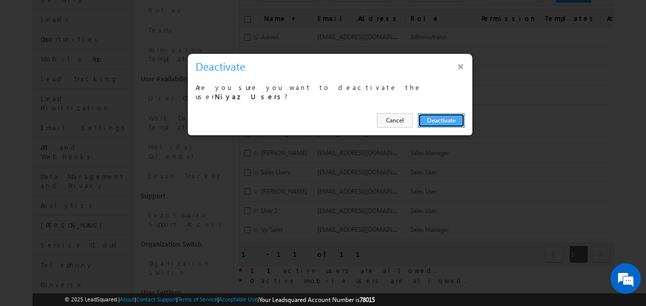
click at [442, 117] on button "Deactivate" at bounding box center [441, 120] width 47 height 14
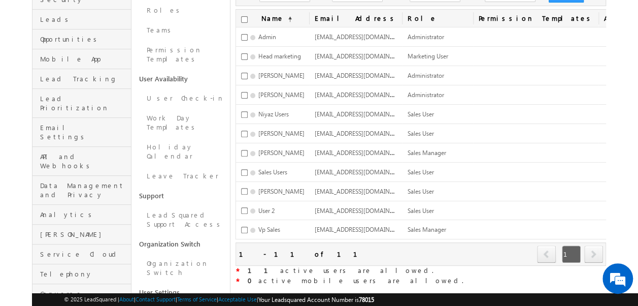
click at [627, 70] on body "Menu Admin Munna choud hary7 00@gm ail.c" at bounding box center [319, 103] width 638 height 467
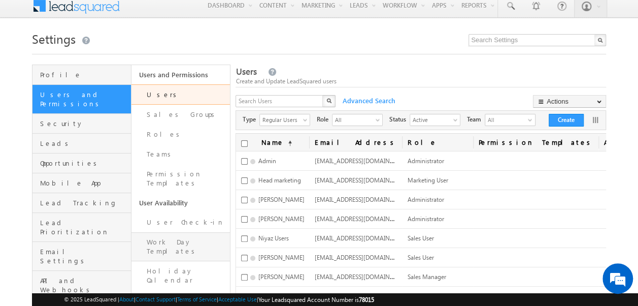
scroll to position [6, 0]
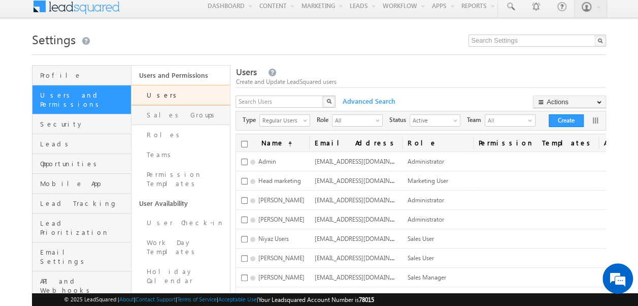
click at [173, 114] on link "Sales Groups" at bounding box center [180, 115] width 99 height 20
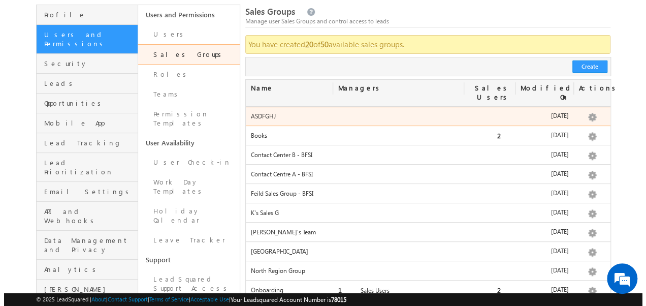
scroll to position [67, 0]
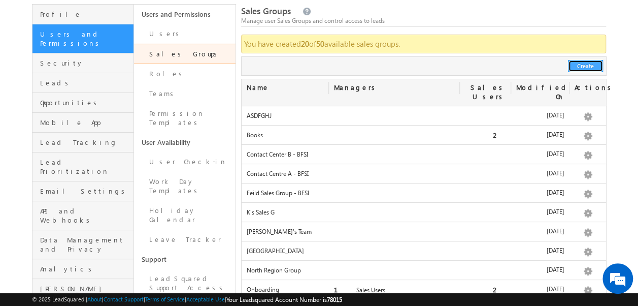
click at [579, 62] on button "Create" at bounding box center [585, 66] width 35 height 12
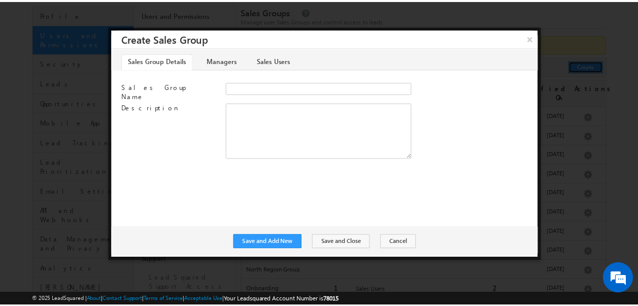
scroll to position [0, 0]
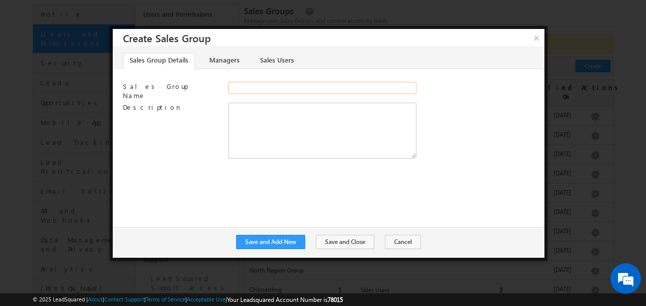
click at [248, 87] on input "Sales Group Name" at bounding box center [322, 88] width 188 height 12
type input "North sales"
click at [230, 65] on link "Managers" at bounding box center [224, 61] width 43 height 16
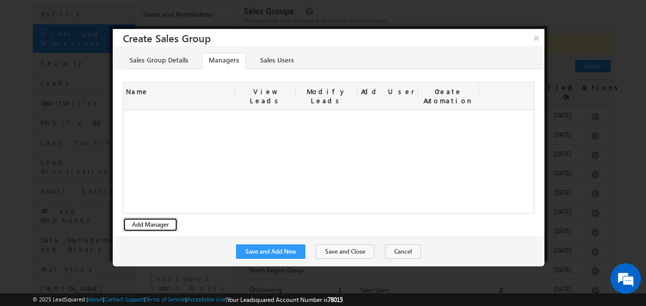
click at [147, 217] on button "Add Manager" at bounding box center [150, 224] width 55 height 14
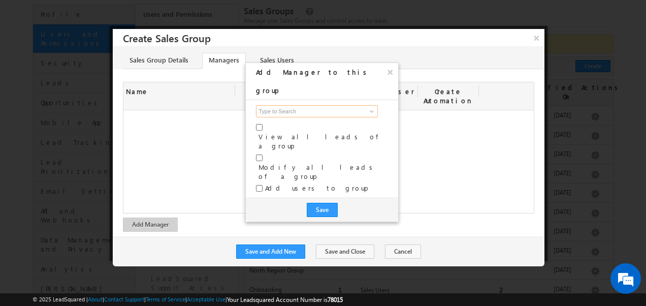
click at [283, 105] on input at bounding box center [317, 111] width 122 height 12
click at [376, 106] on link at bounding box center [370, 111] width 13 height 10
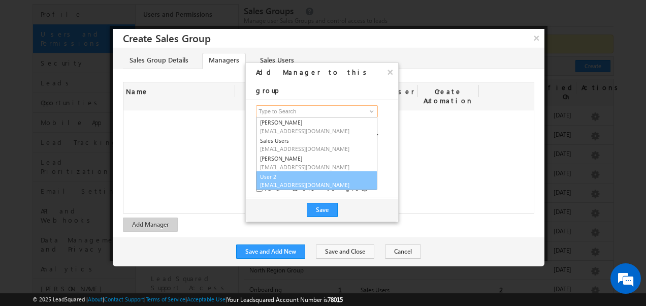
click at [271, 171] on link "User 2 [EMAIL_ADDRESS][DOMAIN_NAME]" at bounding box center [316, 180] width 121 height 19
type input "User 2"
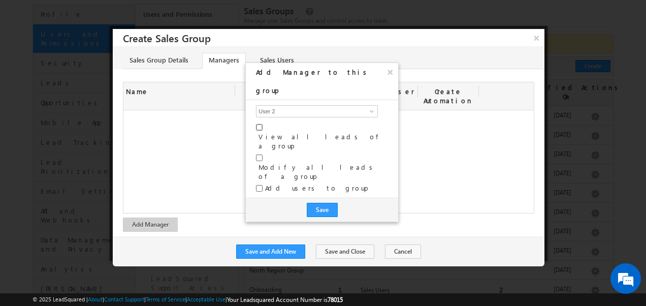
click at [256, 124] on input "checkbox" at bounding box center [259, 127] width 7 height 7
checkbox input "true"
click at [258, 154] on input "checkbox" at bounding box center [259, 157] width 7 height 7
checkbox input "true"
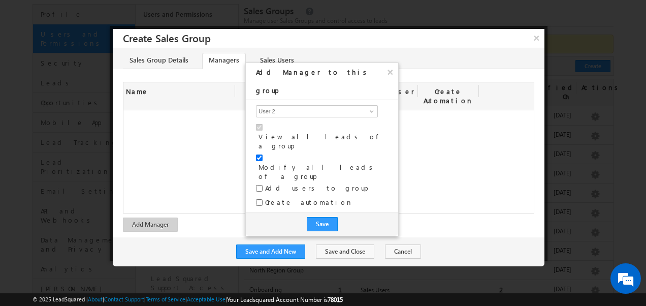
click at [259, 183] on div "Add users to group" at bounding box center [322, 190] width 132 height 14
click at [259, 185] on input "checkbox" at bounding box center [259, 188] width 7 height 7
checkbox input "true"
click at [319, 217] on button "Save" at bounding box center [322, 224] width 31 height 14
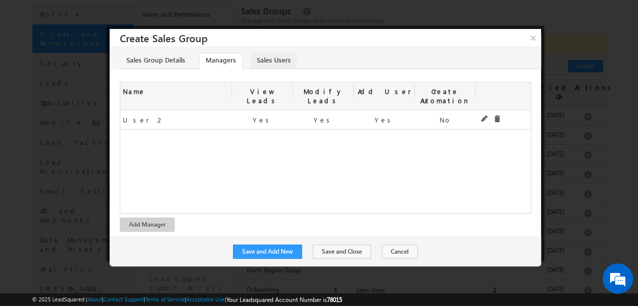
click at [270, 62] on link "Sales Users" at bounding box center [273, 61] width 47 height 16
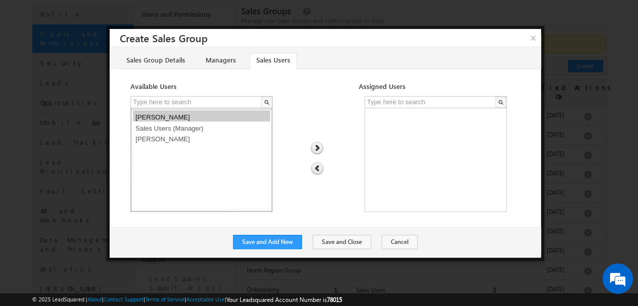
click at [171, 118] on option "[PERSON_NAME]" at bounding box center [201, 115] width 137 height 11
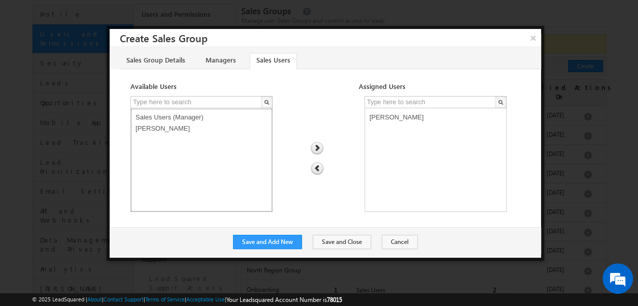
select select "9752344e-7ea4-11f0-b1e3-0623476dd86d"
click at [168, 128] on option "[PERSON_NAME]" at bounding box center [201, 126] width 137 height 11
click at [276, 239] on button "Save and Add New" at bounding box center [267, 242] width 69 height 14
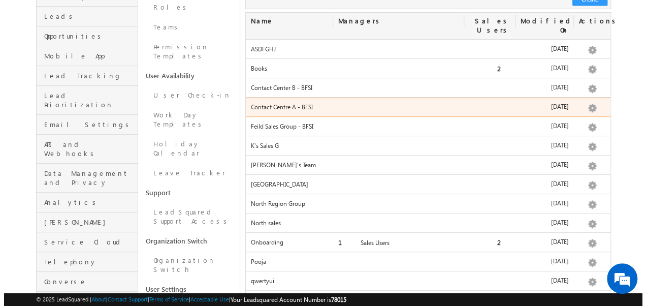
scroll to position [138, 0]
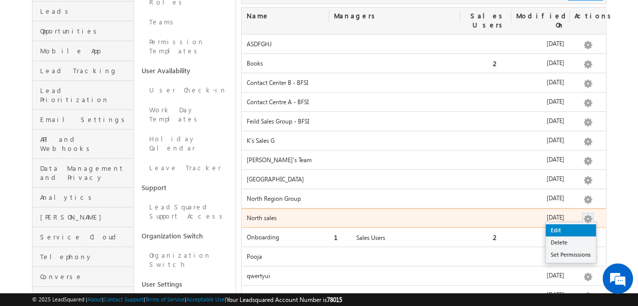
click at [566, 224] on link "Edit" at bounding box center [571, 230] width 50 height 12
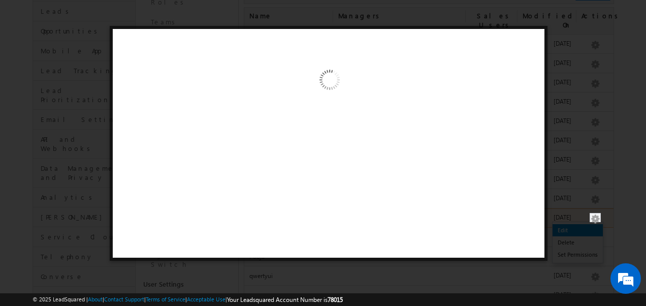
scroll to position [0, 0]
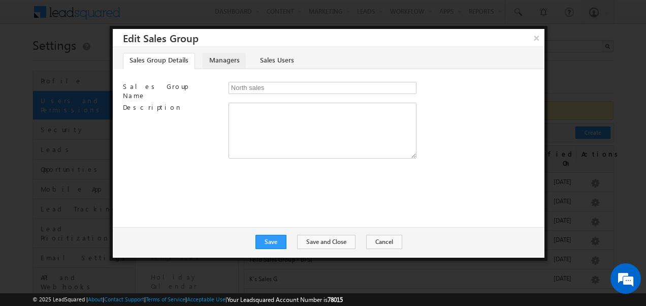
click at [222, 61] on link "Managers" at bounding box center [224, 61] width 43 height 16
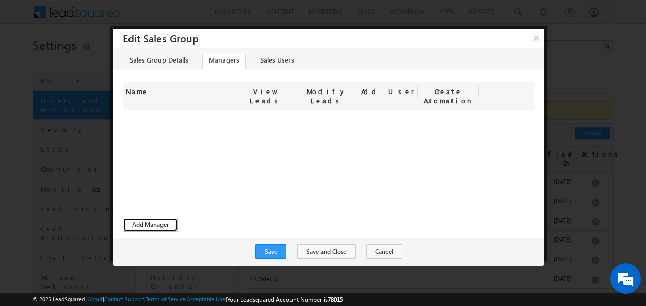
click at [137, 217] on button "Add Manager" at bounding box center [150, 224] width 55 height 14
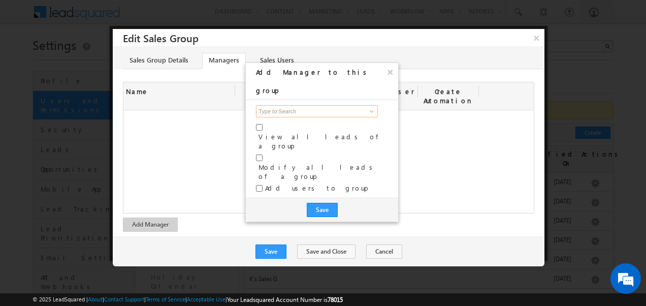
click at [307, 105] on input at bounding box center [317, 111] width 122 height 12
click at [368, 107] on span at bounding box center [372, 111] width 8 height 8
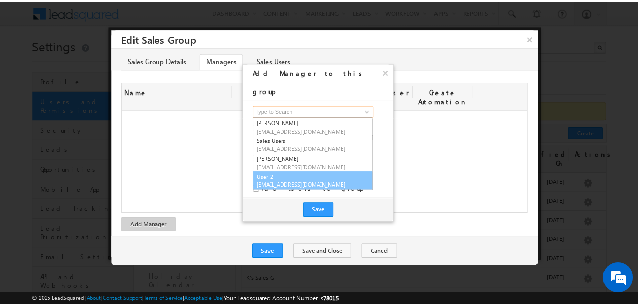
scroll to position [1, 0]
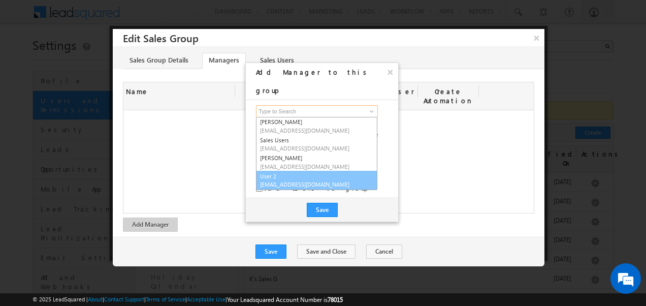
click at [270, 171] on link "User 2 user111122332@gmail.com" at bounding box center [316, 180] width 121 height 19
type input "User 2"
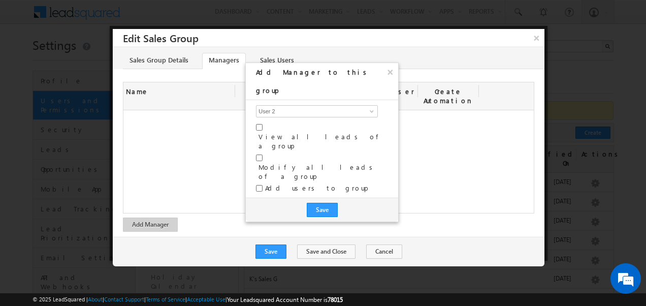
click at [258, 153] on div "Modify all leads of a group" at bounding box center [322, 168] width 132 height 30
click at [258, 124] on input "checkbox" at bounding box center [259, 127] width 7 height 7
checkbox input "true"
click at [259, 154] on input "checkbox" at bounding box center [259, 157] width 7 height 7
checkbox input "true"
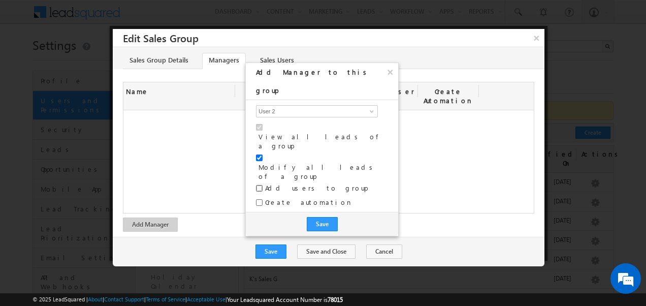
click at [259, 185] on input "checkbox" at bounding box center [259, 188] width 7 height 7
checkbox input "true"
click at [316, 217] on button "Save" at bounding box center [322, 224] width 31 height 14
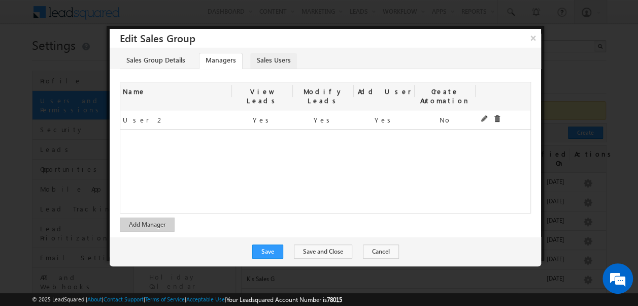
click at [263, 56] on link "Sales Users" at bounding box center [273, 61] width 47 height 16
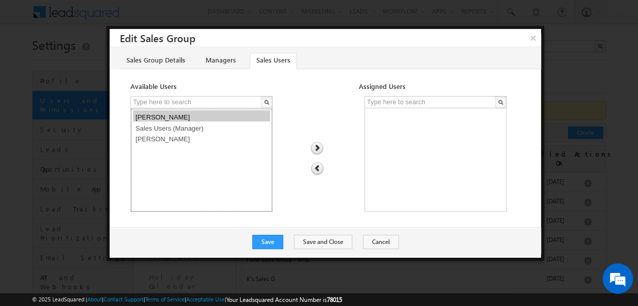
click at [167, 114] on option "Pratiksha patil" at bounding box center [201, 115] width 137 height 11
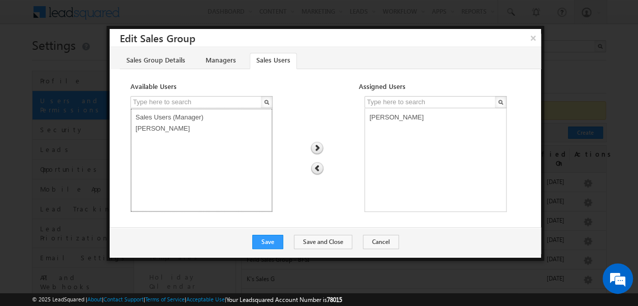
select select "9752344e-7ea4-11f0-b1e3-0623476dd86d"
click at [167, 127] on option "Samad Shaik" at bounding box center [201, 126] width 137 height 11
click at [274, 245] on button "Save" at bounding box center [267, 242] width 31 height 14
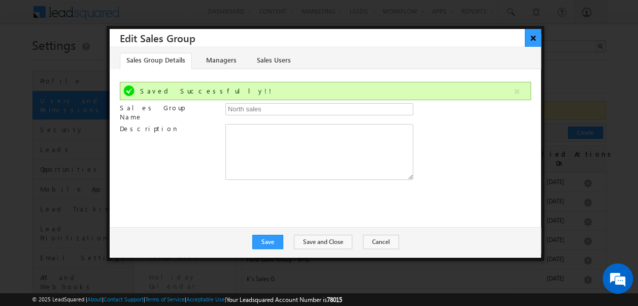
click at [528, 38] on button "×" at bounding box center [533, 38] width 17 height 18
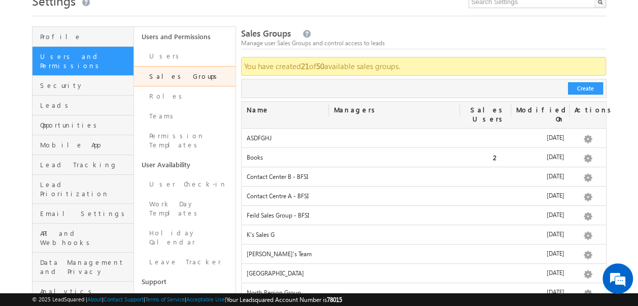
scroll to position [43, 0]
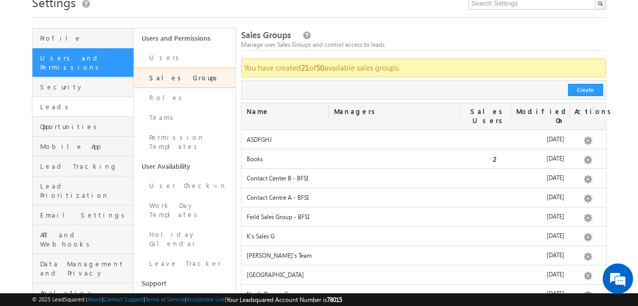
click at [58, 97] on link "Leads" at bounding box center [82, 107] width 101 height 20
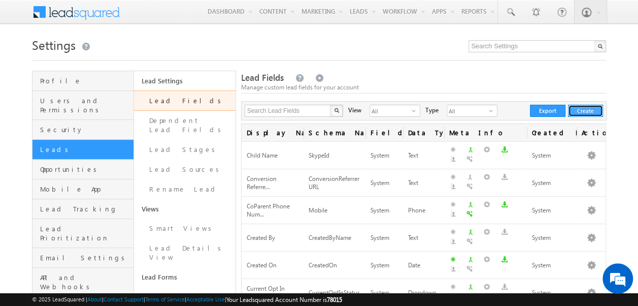
click at [589, 107] on button "Create" at bounding box center [585, 111] width 35 height 12
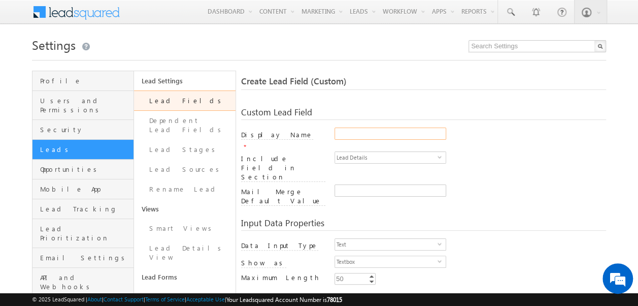
click at [350, 133] on input "Display Name" at bounding box center [391, 133] width 112 height 12
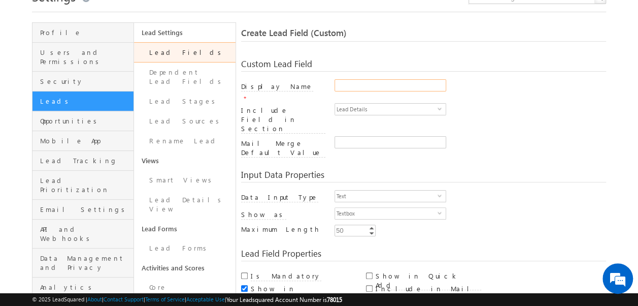
scroll to position [39, 0]
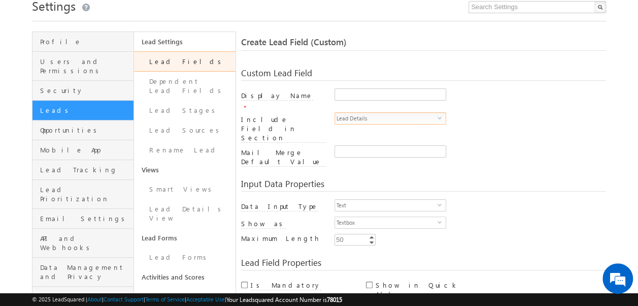
click at [371, 113] on span "Lead Details" at bounding box center [386, 118] width 103 height 11
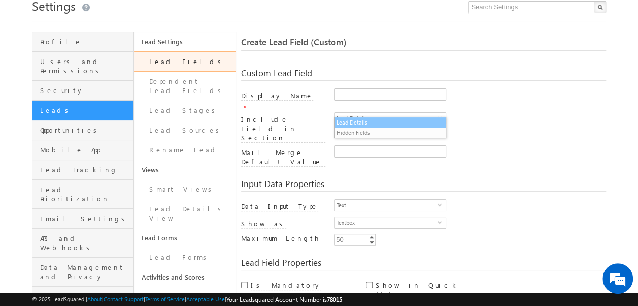
click at [359, 122] on li "Lead Details" at bounding box center [390, 122] width 111 height 10
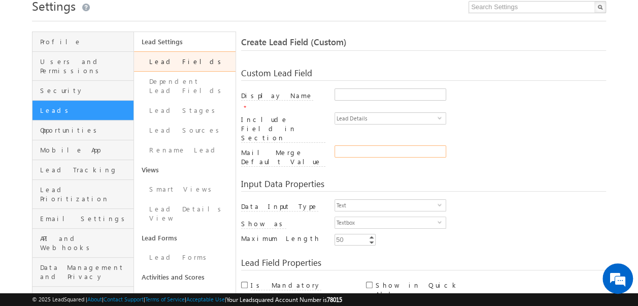
click at [344, 145] on input "Mail Merge Default Value" at bounding box center [391, 151] width 112 height 12
click at [351, 95] on input "Display Name" at bounding box center [391, 94] width 112 height 12
type input "Language_preference"
click at [359, 145] on input "Mail Merge Default Value" at bounding box center [391, 151] width 112 height 12
click at [371, 200] on span "Text" at bounding box center [386, 205] width 103 height 11
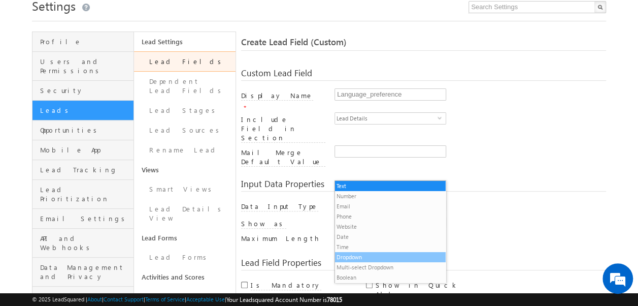
click at [358, 258] on li "Dropdown" at bounding box center [390, 257] width 111 height 10
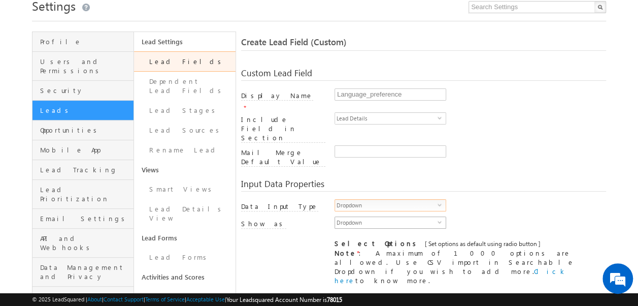
click at [384, 217] on span "Dropdown" at bounding box center [386, 222] width 103 height 11
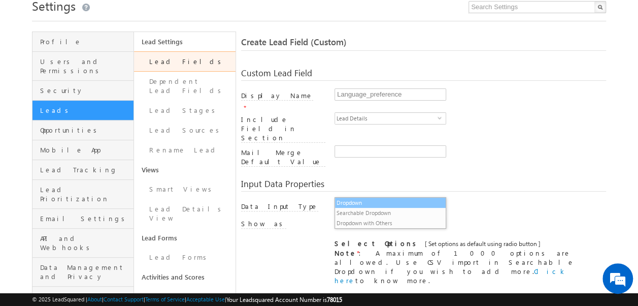
click at [371, 203] on li "Dropdown" at bounding box center [390, 202] width 111 height 10
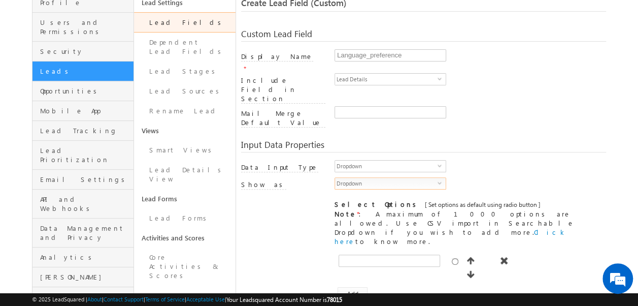
scroll to position [90, 0]
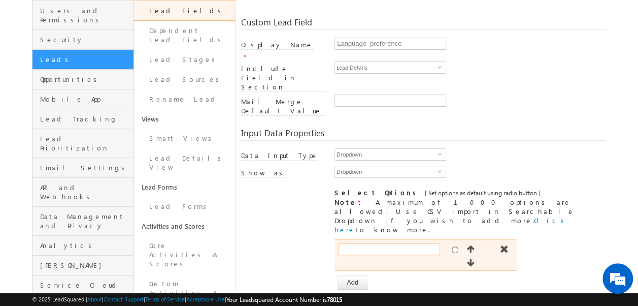
click at [375, 243] on input "text" at bounding box center [390, 249] width 102 height 12
click at [476, 258] on span "button" at bounding box center [471, 262] width 10 height 8
click at [474, 245] on span "button" at bounding box center [471, 249] width 10 height 8
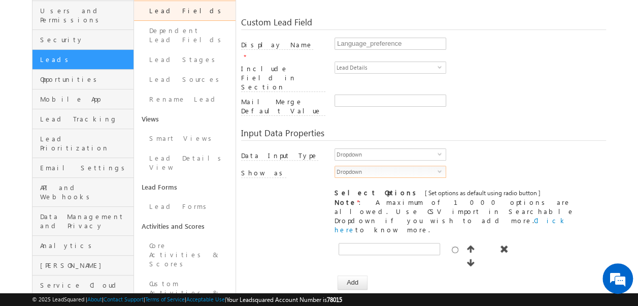
click at [433, 166] on span "Dropdown" at bounding box center [386, 171] width 103 height 11
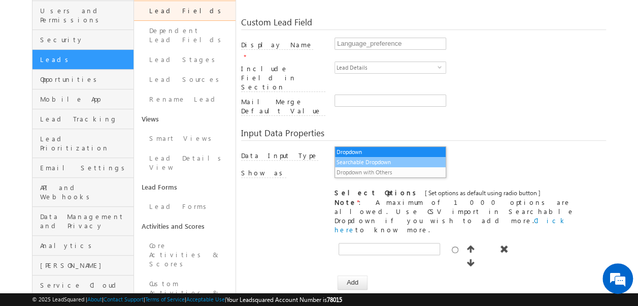
click at [373, 159] on li "Searchable Dropdown" at bounding box center [390, 162] width 111 height 10
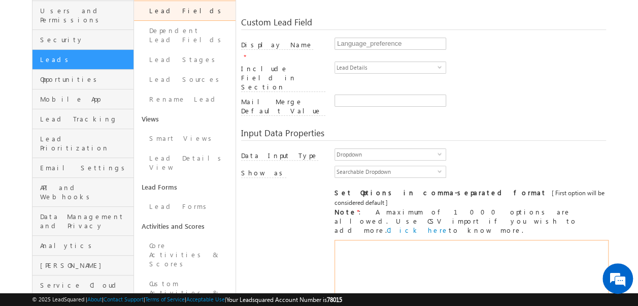
click at [368, 240] on textarea at bounding box center [472, 270] width 274 height 60
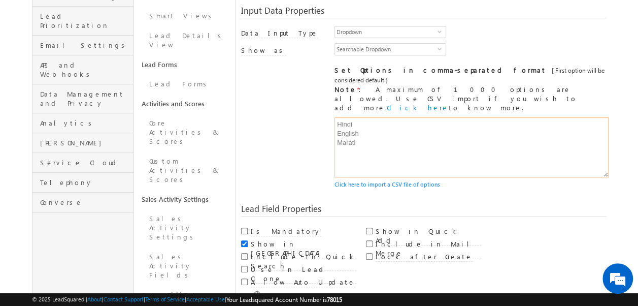
scroll to position [213, 0]
type textarea "Hindi English Marati"
click at [260, 128] on div "Data Input Type Dropdown select 8 Number Type Integer select Integer Scale" at bounding box center [424, 109] width 366 height 168
click at [243, 227] on input "Is Mandatory" at bounding box center [244, 230] width 7 height 7
checkbox input "true"
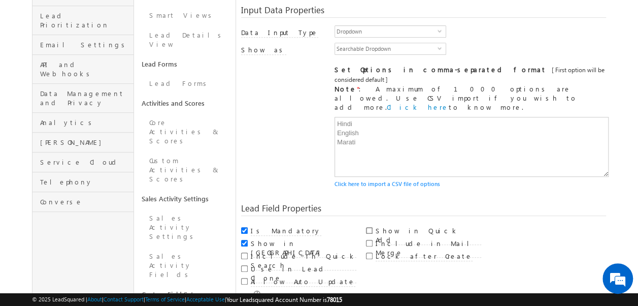
click at [368, 227] on input "Show in Quick Add" at bounding box center [369, 230] width 7 height 7
checkbox input "true"
click at [245, 252] on input "Include in Quick Search" at bounding box center [244, 255] width 7 height 7
checkbox input "true"
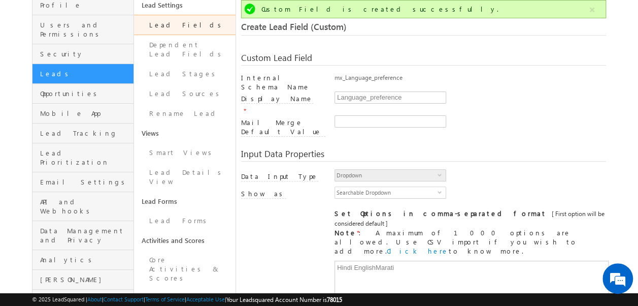
scroll to position [0, 0]
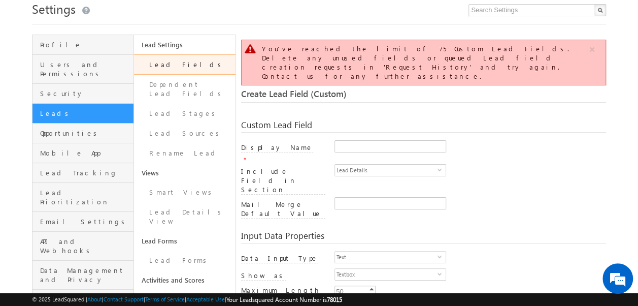
scroll to position [37, 0]
click at [175, 71] on link "Lead Fields" at bounding box center [185, 64] width 102 height 20
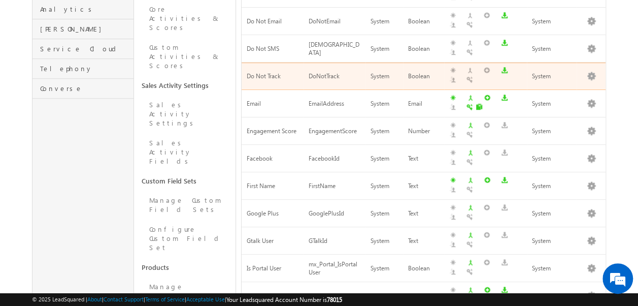
scroll to position [306, 0]
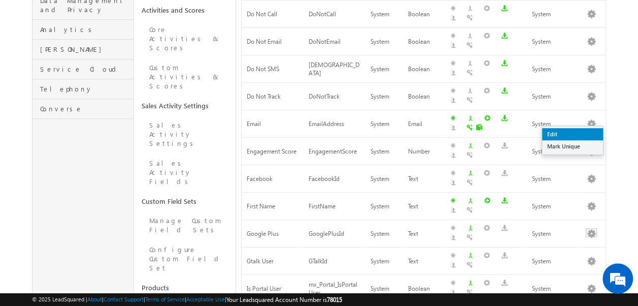
click at [562, 134] on link "Edit" at bounding box center [572, 134] width 61 height 12
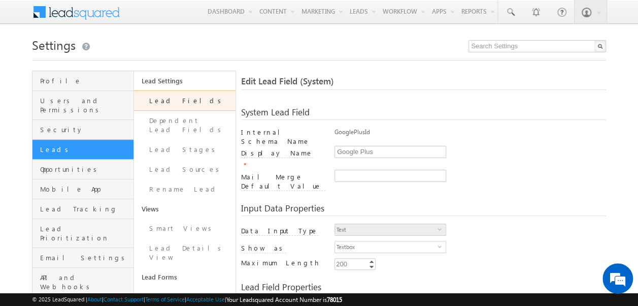
click at [188, 100] on link "Lead Fields" at bounding box center [185, 100] width 102 height 20
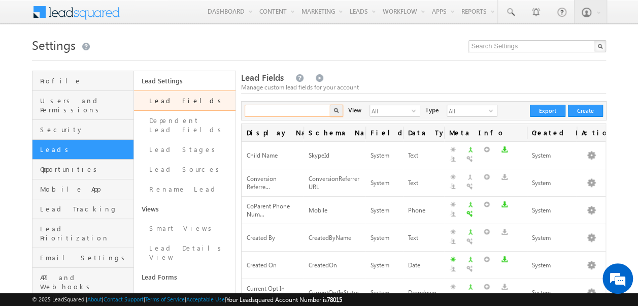
click at [309, 114] on input "text" at bounding box center [288, 111] width 87 height 12
type input "language"
click at [337, 110] on img "button" at bounding box center [336, 110] width 5 height 5
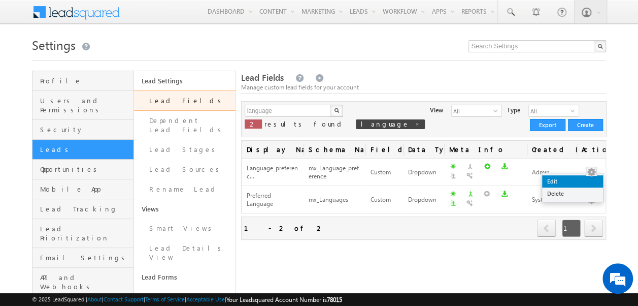
click at [553, 180] on link "Edit" at bounding box center [572, 181] width 61 height 12
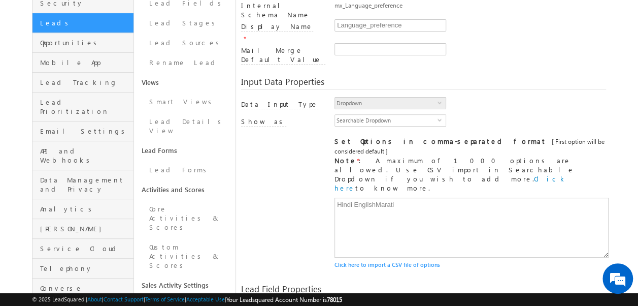
scroll to position [127, 0]
click at [267, 131] on div at bounding box center [283, 138] width 84 height 14
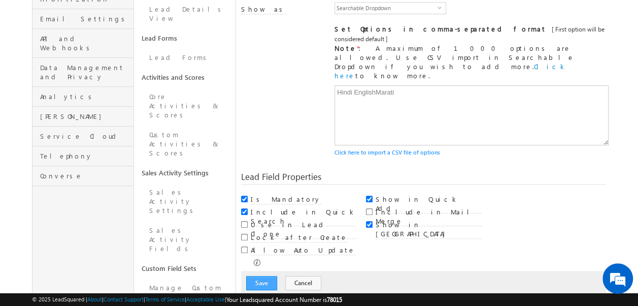
scroll to position [0, 0]
click at [258, 276] on button "Save" at bounding box center [261, 283] width 31 height 14
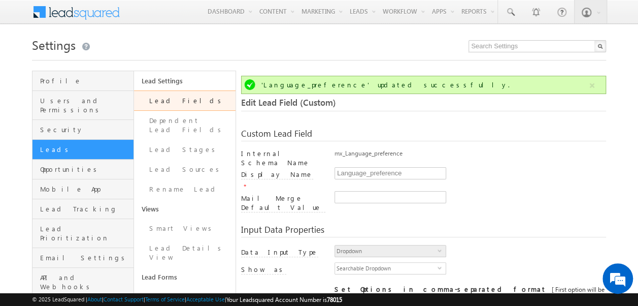
click at [184, 101] on link "Lead Fields" at bounding box center [185, 100] width 102 height 20
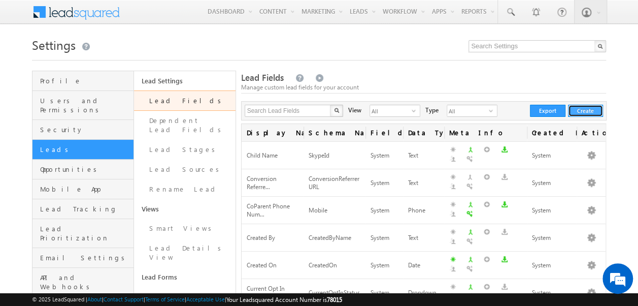
click at [583, 110] on button "Create" at bounding box center [585, 111] width 35 height 12
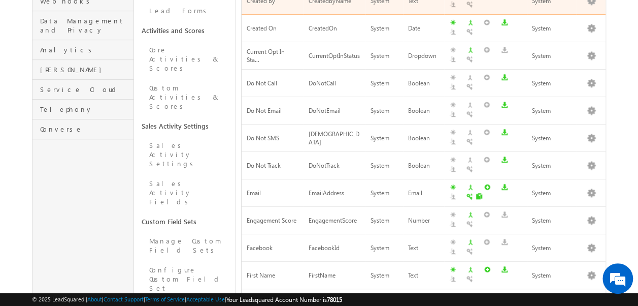
scroll to position [455, 0]
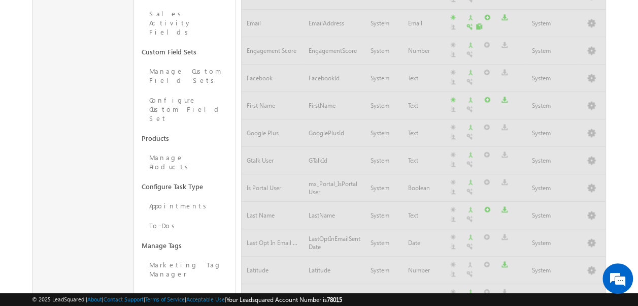
scroll to position [440, 0]
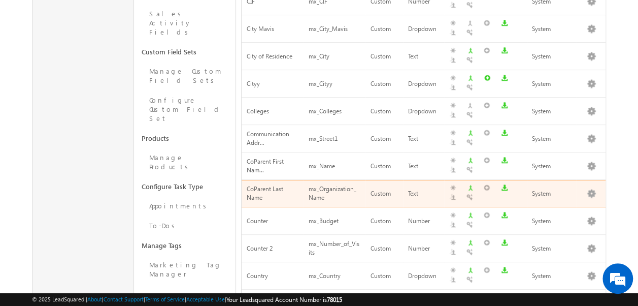
scroll to position [0, 0]
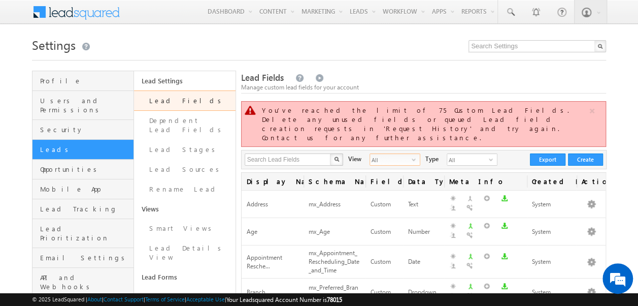
click at [404, 154] on span "All" at bounding box center [391, 159] width 42 height 11
click at [383, 172] on li "Custom Fields" at bounding box center [388, 172] width 50 height 10
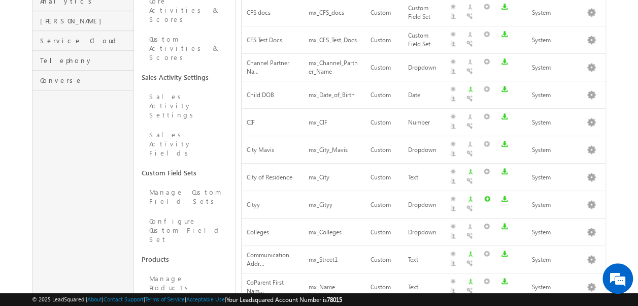
scroll to position [502, 0]
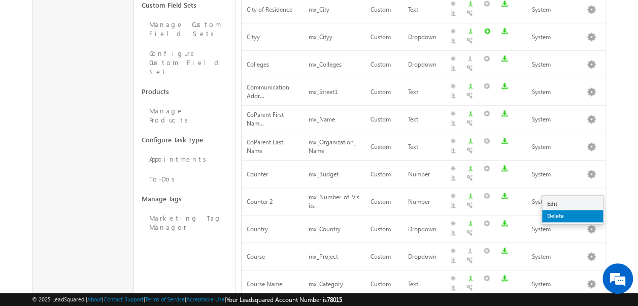
click at [557, 217] on link "Delete" at bounding box center [572, 216] width 61 height 12
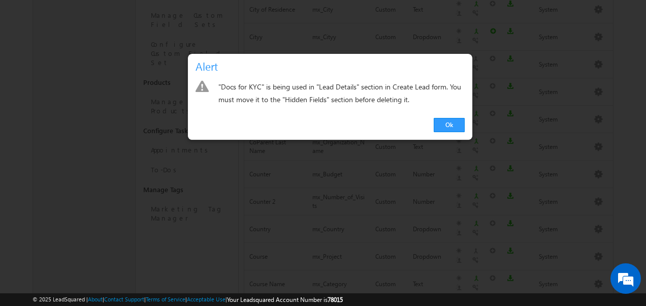
click at [466, 129] on div "Ok" at bounding box center [330, 125] width 284 height 29
click at [443, 124] on link "Ok" at bounding box center [449, 125] width 31 height 14
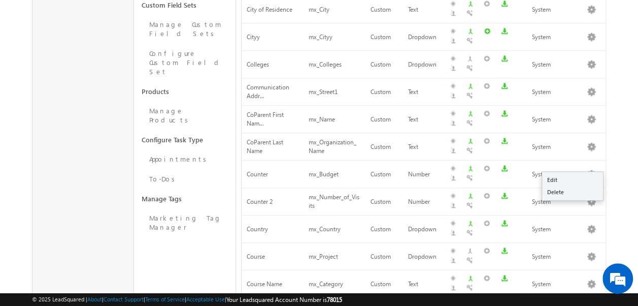
click at [557, 190] on link "Delete" at bounding box center [572, 192] width 61 height 12
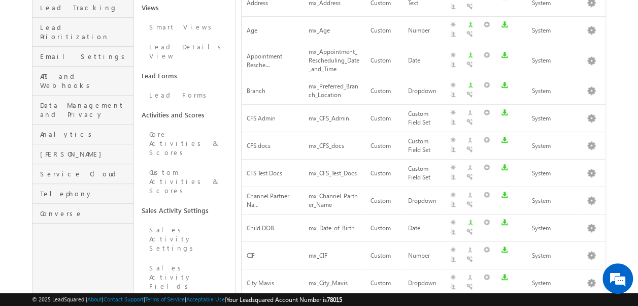
scroll to position [199, 0]
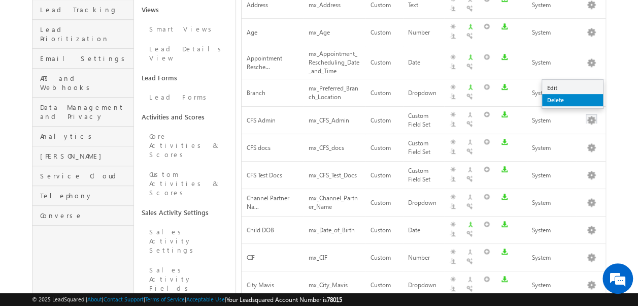
click at [559, 98] on link "Delete" at bounding box center [572, 100] width 61 height 12
click at [550, 143] on div "System" at bounding box center [552, 148] width 40 height 11
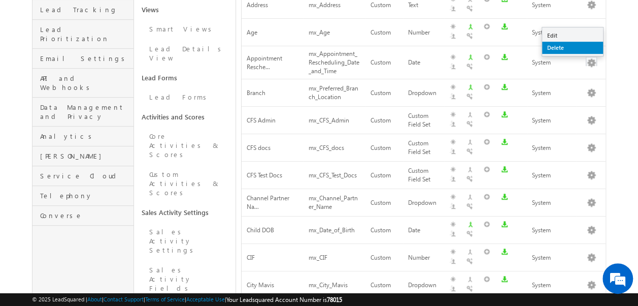
click at [551, 50] on link "Delete" at bounding box center [572, 48] width 61 height 12
click at [552, 88] on div "System" at bounding box center [552, 93] width 40 height 11
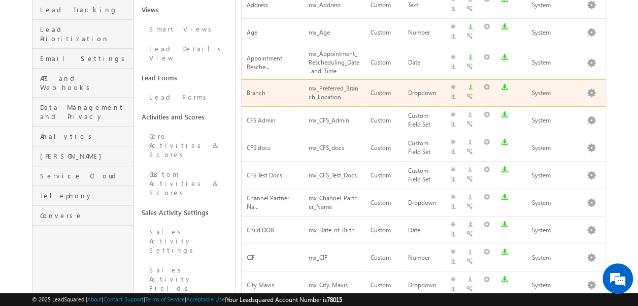
click at [552, 88] on div "System" at bounding box center [552, 93] width 40 height 11
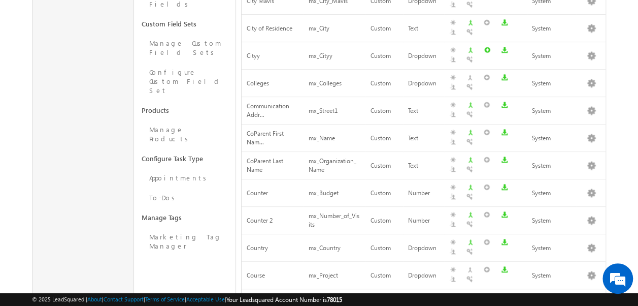
scroll to position [502, 0]
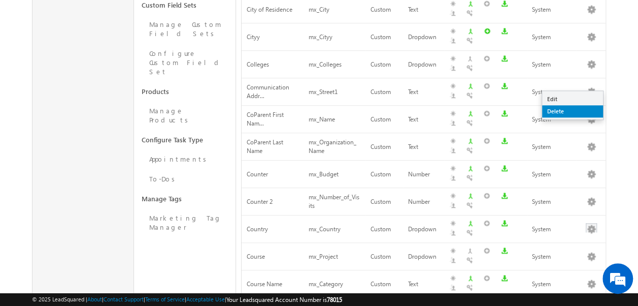
click at [557, 110] on link "Delete" at bounding box center [572, 111] width 61 height 12
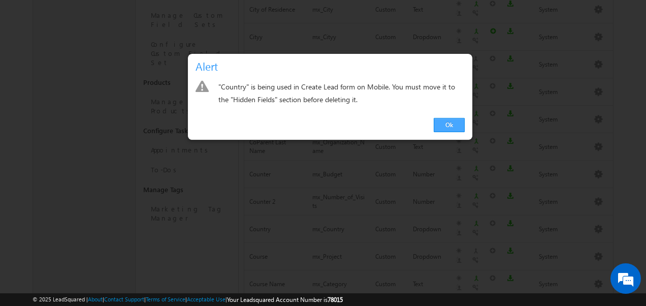
click at [448, 124] on link "Ok" at bounding box center [449, 125] width 31 height 14
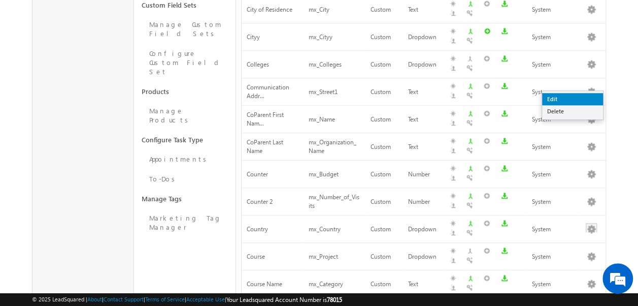
click at [561, 99] on link "Edit" at bounding box center [572, 99] width 61 height 12
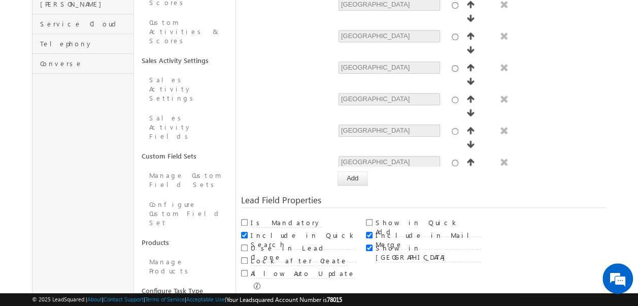
scroll to position [366, 0]
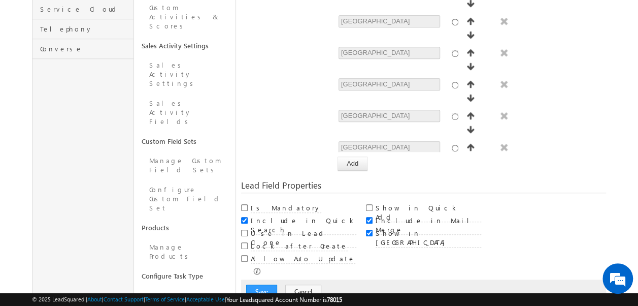
click at [290, 279] on div "Save Cancel" at bounding box center [424, 291] width 366 height 24
click at [291, 284] on button "Cancel" at bounding box center [303, 291] width 36 height 14
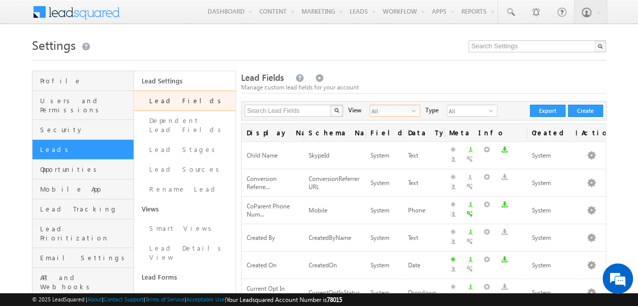
click at [412, 112] on span "select" at bounding box center [416, 111] width 8 height 6
click at [379, 141] on li "Custom Fields" at bounding box center [388, 142] width 50 height 10
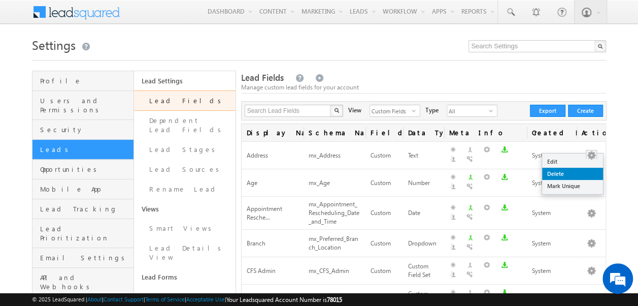
click at [553, 176] on link "Delete" at bounding box center [572, 174] width 61 height 12
click at [548, 174] on link "Delete" at bounding box center [572, 174] width 61 height 12
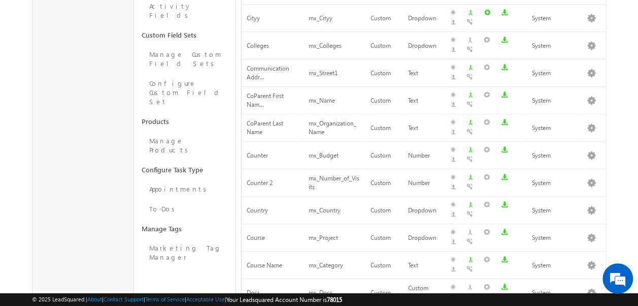
drag, startPoint x: 548, startPoint y: 243, endPoint x: 574, endPoint y: 220, distance: 33.8
click at [574, 220] on div "Lead Fields Manage custom lead fields for your account Search Lead Fields X 75 …" at bounding box center [424, 11] width 366 height 824
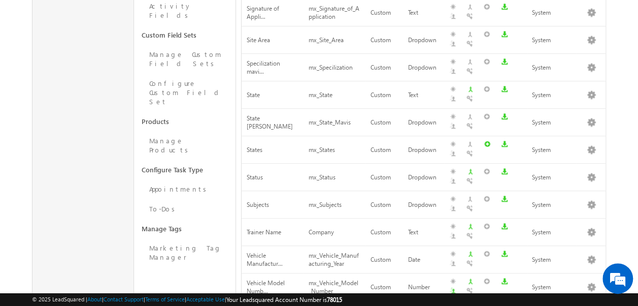
scroll to position [451, 0]
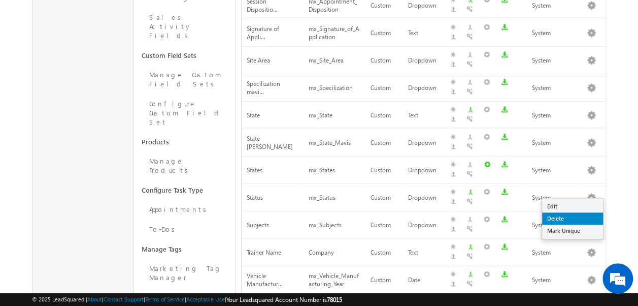
click at [553, 217] on link "Delete" at bounding box center [572, 218] width 61 height 12
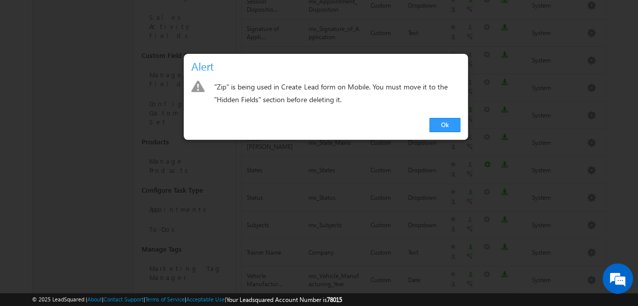
scroll to position [439, 0]
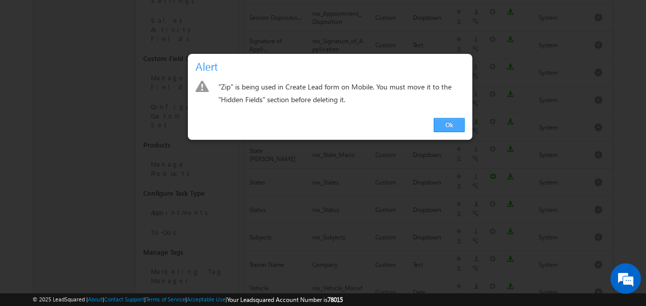
click at [446, 122] on link "Ok" at bounding box center [449, 125] width 31 height 14
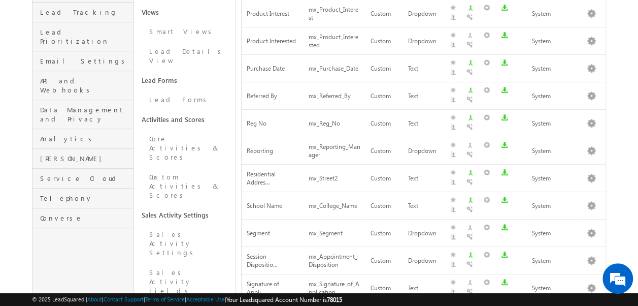
scroll to position [193, 0]
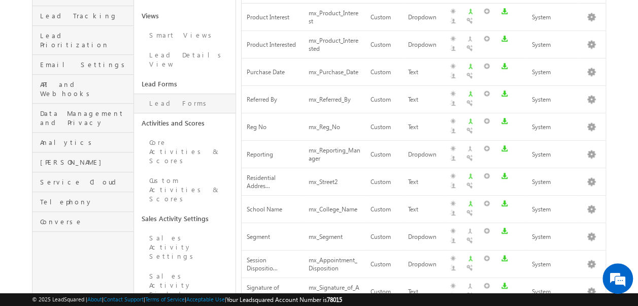
click at [174, 93] on link "Lead Forms" at bounding box center [185, 103] width 102 height 20
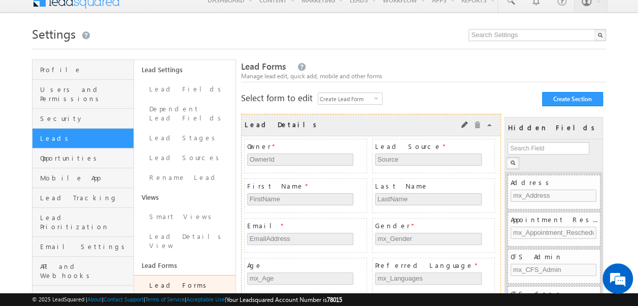
scroll to position [8, 0]
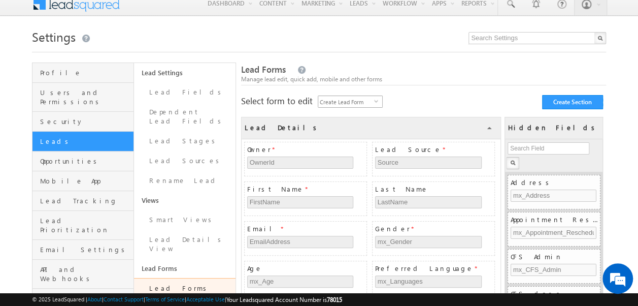
click at [377, 98] on span "select" at bounding box center [378, 100] width 8 height 5
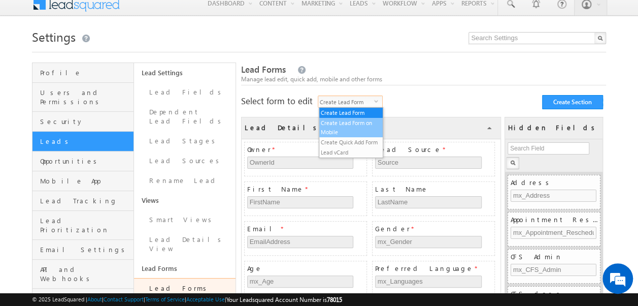
scroll to position [0, 0]
click at [344, 124] on li "Create Lead Form on Mobile" at bounding box center [351, 127] width 64 height 19
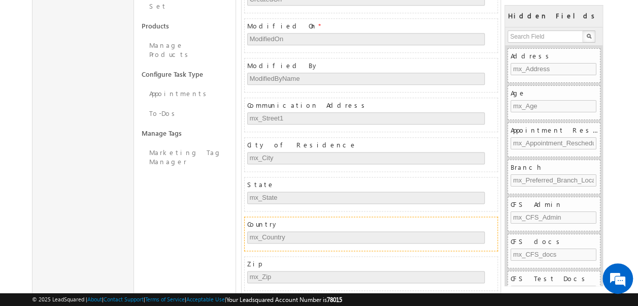
scroll to position [650, 0]
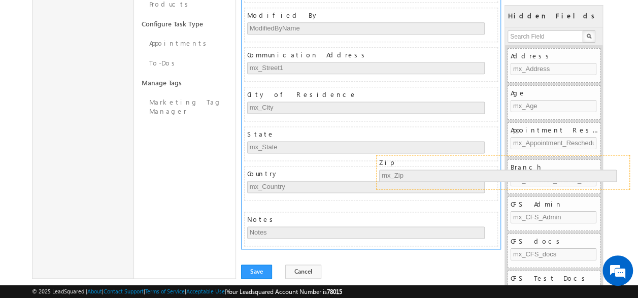
drag, startPoint x: 377, startPoint y: 170, endPoint x: 531, endPoint y: 163, distance: 154.0
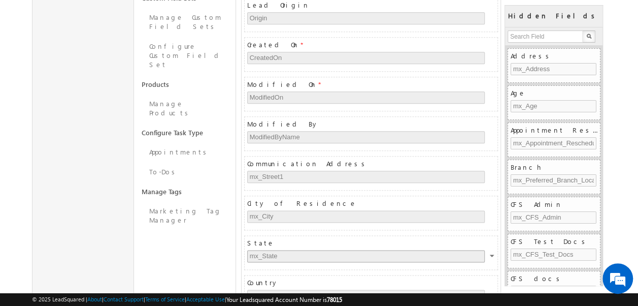
scroll to position [611, 0]
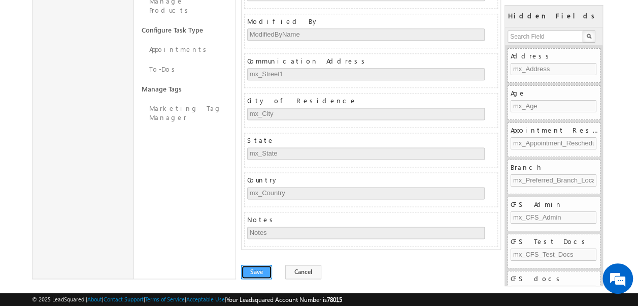
click at [259, 265] on button "Save" at bounding box center [256, 272] width 31 height 14
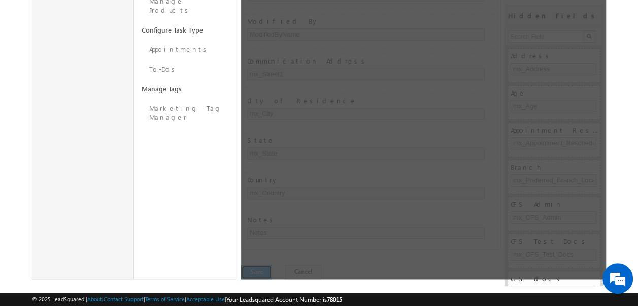
scroll to position [0, 0]
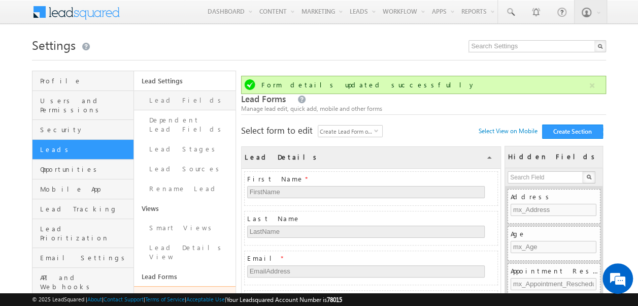
click at [164, 101] on link "Lead Fields" at bounding box center [185, 100] width 102 height 20
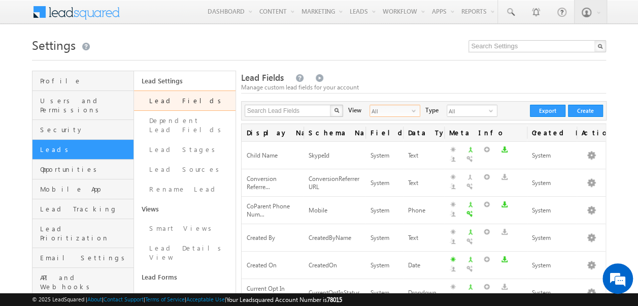
click at [412, 110] on span "select" at bounding box center [416, 111] width 8 height 6
click at [377, 142] on li "Custom Fields" at bounding box center [388, 142] width 50 height 10
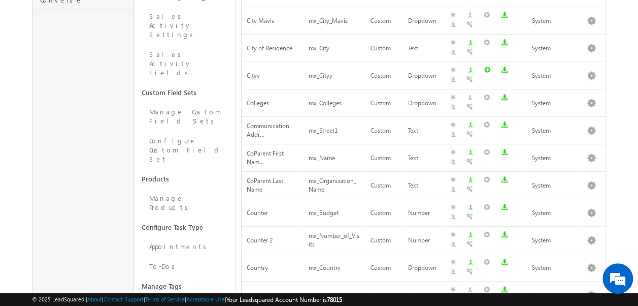
scroll to position [472, 0]
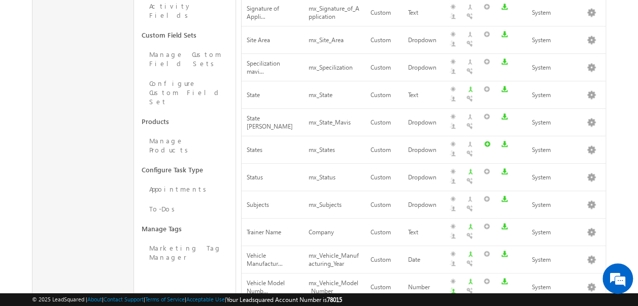
scroll to position [451, 0]
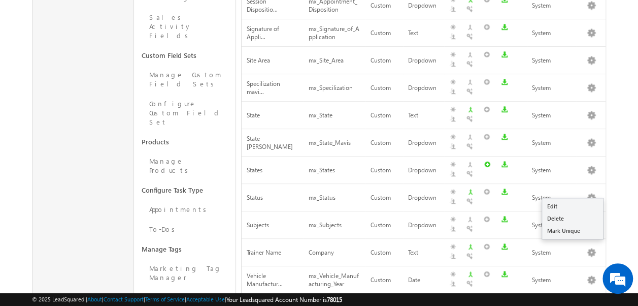
click at [560, 217] on link "Delete" at bounding box center [572, 218] width 61 height 12
click at [560, 217] on div "Display Name Schema Name Field Type Data Type Meta Info Created By Actions Pref…" at bounding box center [424, 37] width 366 height 730
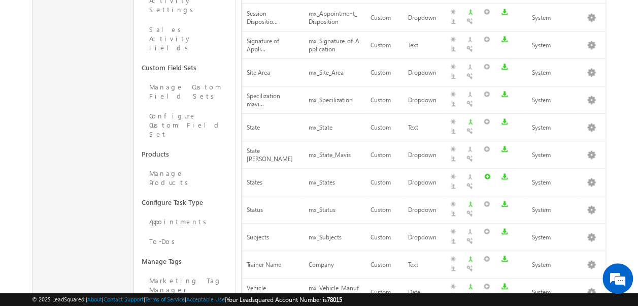
scroll to position [0, 0]
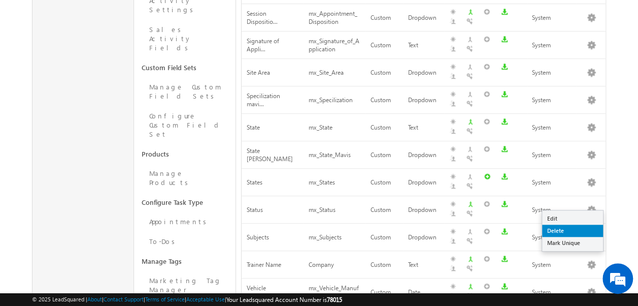
click at [550, 235] on link "Delete" at bounding box center [572, 230] width 61 height 12
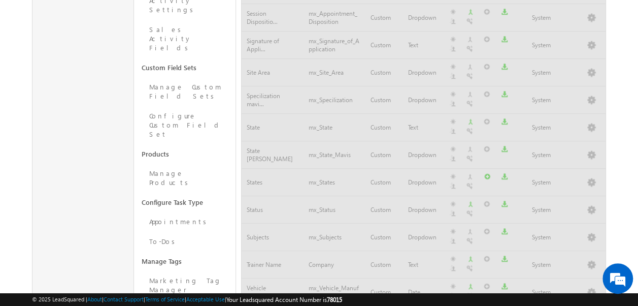
click at [551, 228] on div at bounding box center [424, 49] width 366 height 730
drag, startPoint x: 550, startPoint y: 235, endPoint x: 551, endPoint y: 228, distance: 7.2
click at [551, 228] on div at bounding box center [424, 49] width 366 height 730
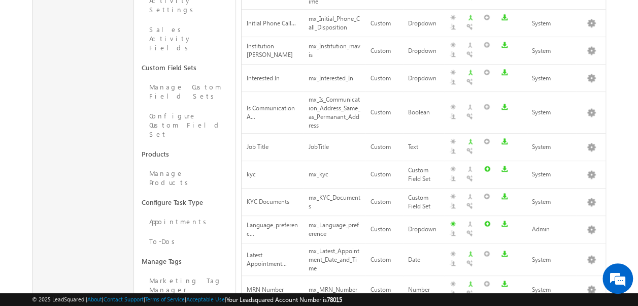
scroll to position [510, 0]
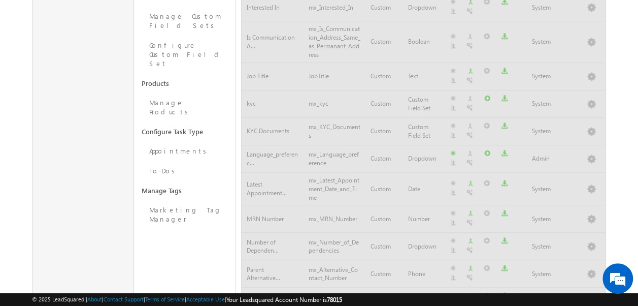
scroll to position [451, 0]
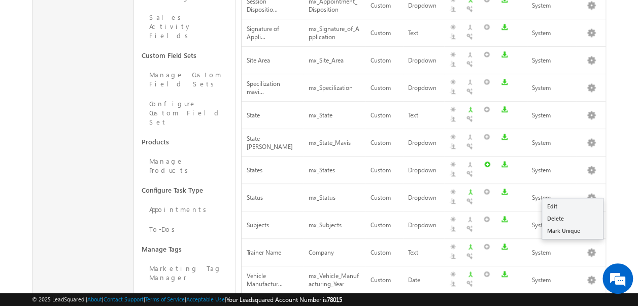
click at [567, 217] on link "Delete" at bounding box center [572, 218] width 61 height 12
click at [591, 293] on td at bounding box center [591, 306] width 29 height 27
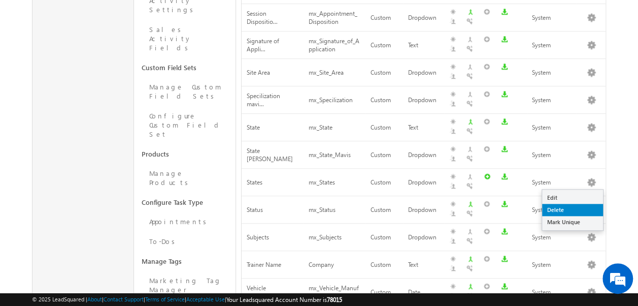
click at [553, 207] on link "Delete" at bounding box center [572, 210] width 61 height 12
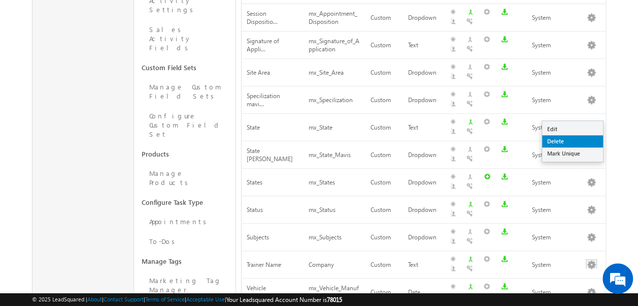
click at [546, 142] on link "Delete" at bounding box center [572, 141] width 61 height 12
drag, startPoint x: 546, startPoint y: 142, endPoint x: 432, endPoint y: 1, distance: 181.9
click at [555, 287] on div "System" at bounding box center [552, 292] width 40 height 11
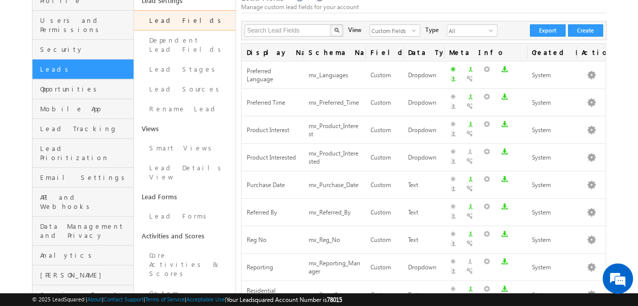
scroll to position [0, 0]
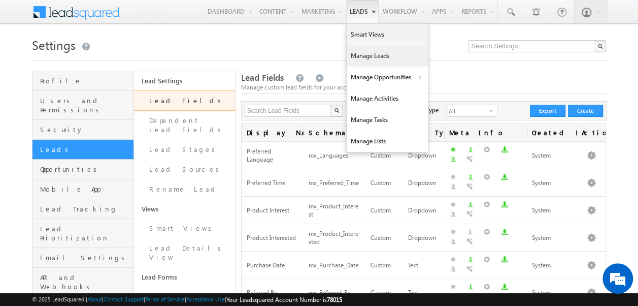
click at [362, 53] on link "Manage Leads" at bounding box center [387, 55] width 81 height 21
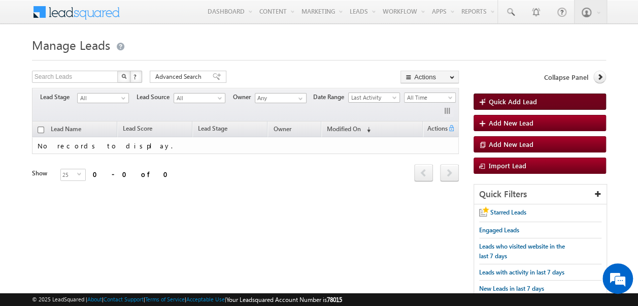
click at [500, 98] on span "Quick Add Lead" at bounding box center [513, 101] width 48 height 9
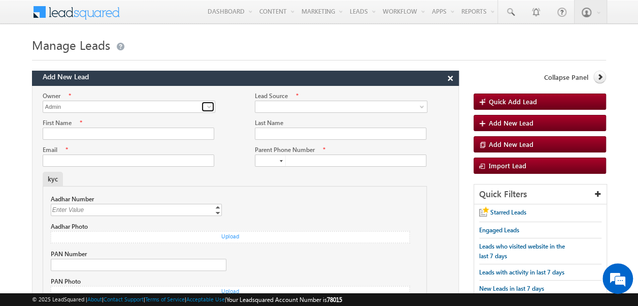
click at [208, 108] on span at bounding box center [209, 107] width 8 height 8
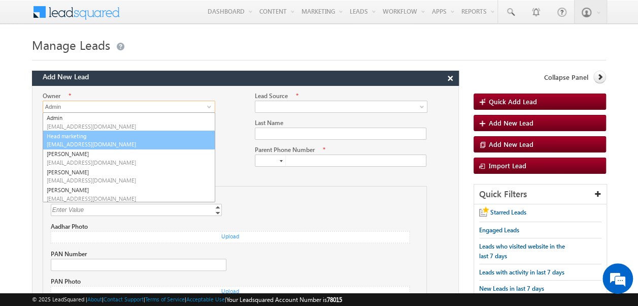
click at [102, 138] on link "Head marketing [EMAIL_ADDRESS][DOMAIN_NAME]" at bounding box center [129, 139] width 173 height 19
type input "Head marketing"
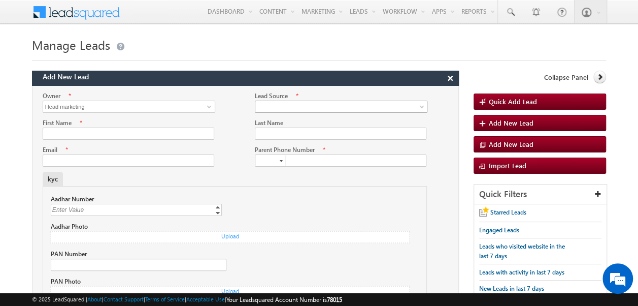
click at [272, 105] on span at bounding box center [338, 106] width 167 height 9
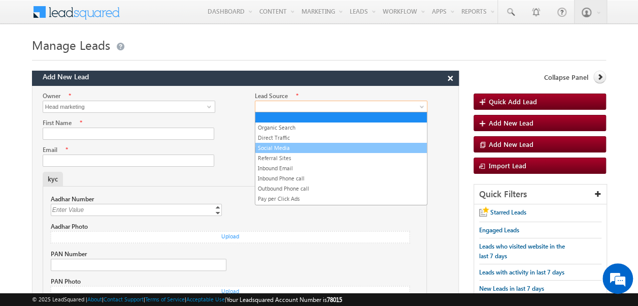
click at [270, 144] on link "Social Media" at bounding box center [341, 147] width 172 height 9
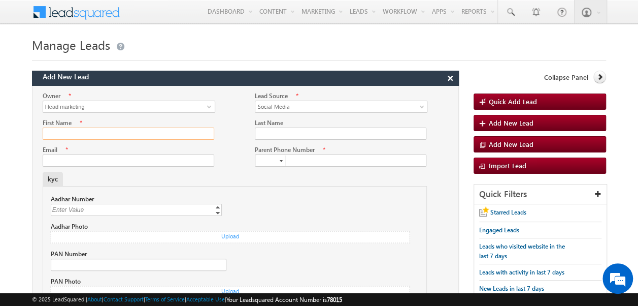
click at [156, 135] on input "First Name" at bounding box center [129, 133] width 172 height 12
type input "muni"
click at [289, 136] on input "Last Name" at bounding box center [341, 133] width 172 height 12
type input "sai"
click at [130, 160] on input "Email" at bounding box center [129, 160] width 172 height 12
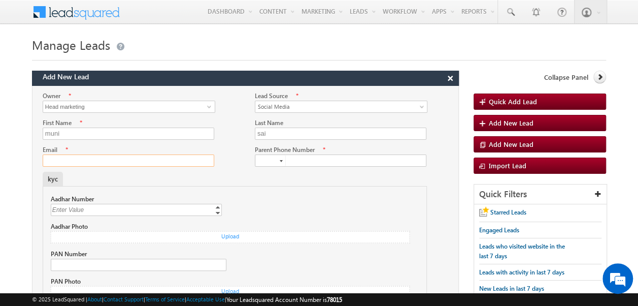
type input "[EMAIL_ADDRESS][DOMAIN_NAME]"
click at [280, 160] on div at bounding box center [281, 161] width 3 height 2
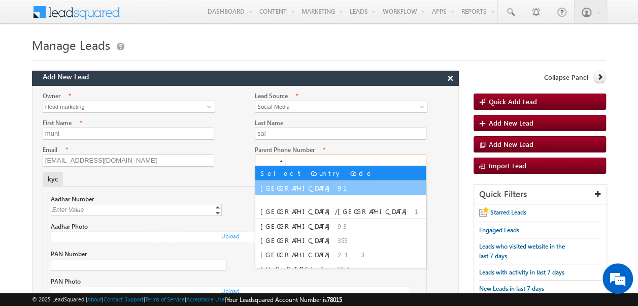
click at [272, 185] on span "[GEOGRAPHIC_DATA]" at bounding box center [297, 187] width 75 height 9
type input "+91"
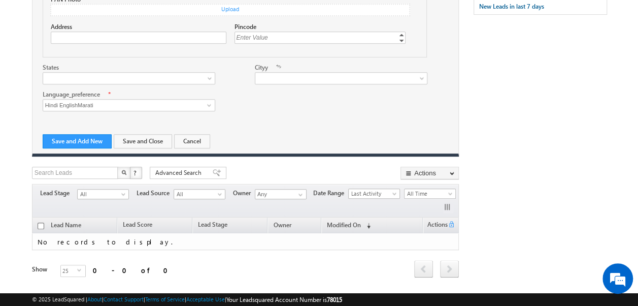
scroll to position [302, 0]
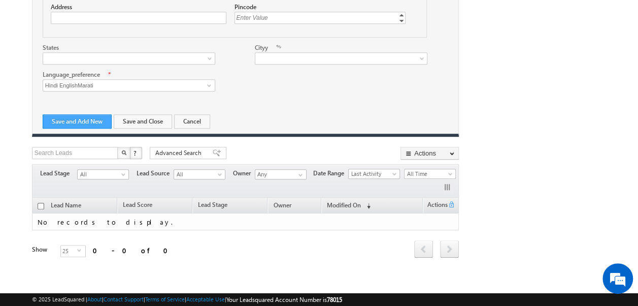
type input "9878765432"
click at [82, 118] on button "Save and Add New" at bounding box center [77, 121] width 69 height 14
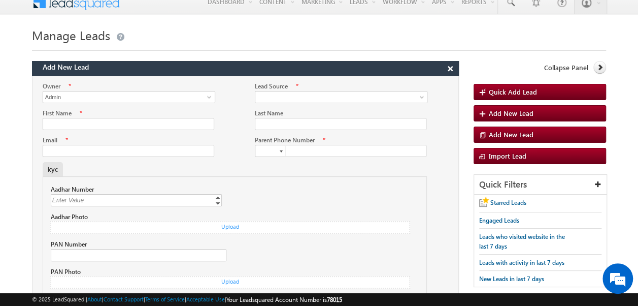
scroll to position [0, 0]
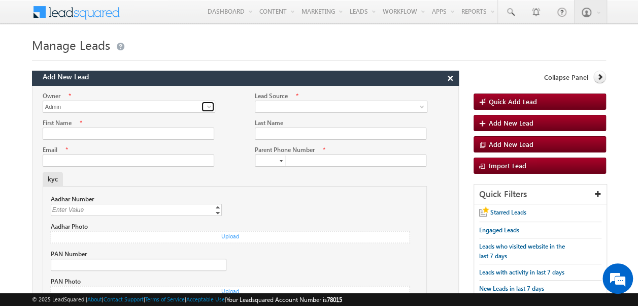
click at [205, 103] on span at bounding box center [209, 107] width 8 height 8
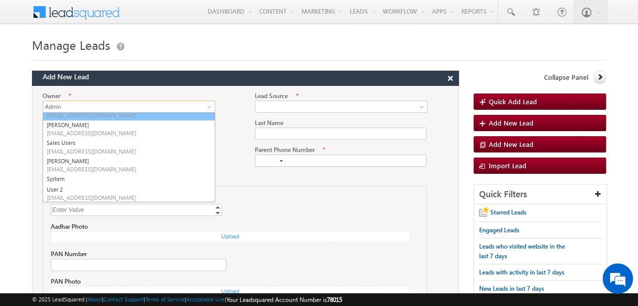
scroll to position [86, 0]
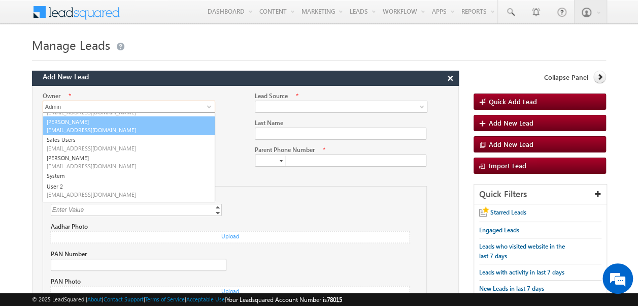
click at [70, 124] on link "Raju K [EMAIL_ADDRESS][DOMAIN_NAME]" at bounding box center [129, 125] width 173 height 19
type input "[PERSON_NAME]"
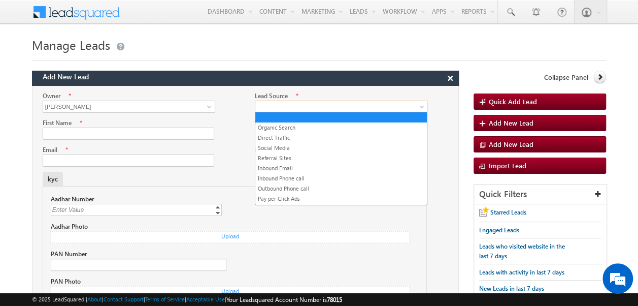
click at [293, 105] on span at bounding box center [338, 106] width 167 height 9
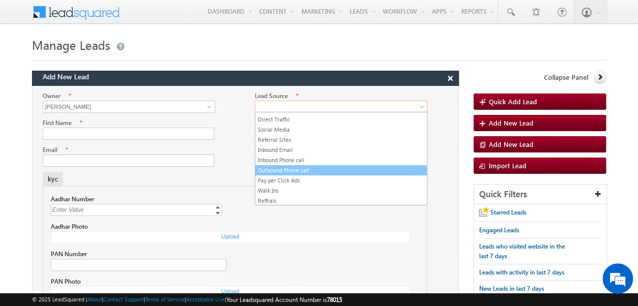
scroll to position [45, 0]
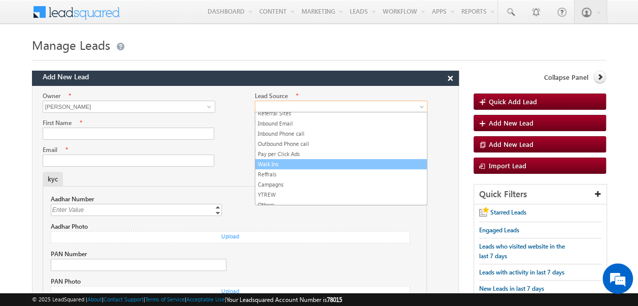
click at [270, 161] on link "Walk Ins" at bounding box center [341, 163] width 172 height 9
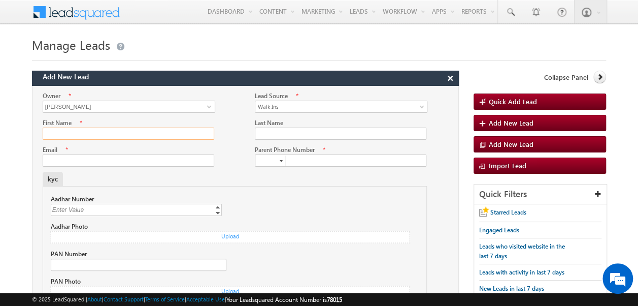
click at [141, 135] on input "First Name" at bounding box center [129, 133] width 172 height 12
type input "test lead"
click at [271, 136] on input "Last Name" at bounding box center [341, 133] width 172 height 12
type input "Shaik"
type input "[EMAIL_ADDRESS][DOMAIN_NAME]"
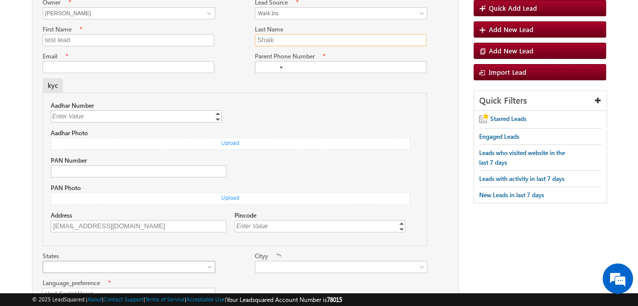
scroll to position [0, 0]
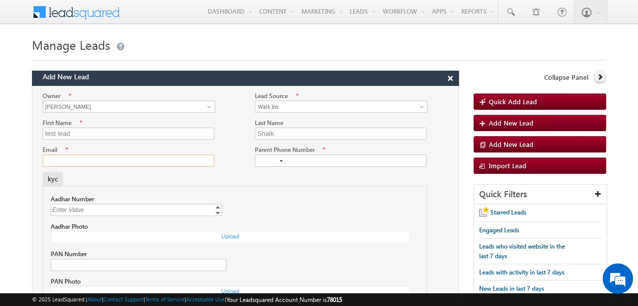
click at [169, 156] on input "Email" at bounding box center [129, 160] width 172 height 12
type input "[EMAIL_ADDRESS][DOMAIN_NAME]"
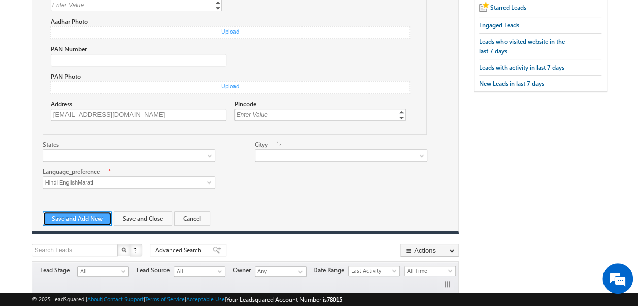
click at [92, 214] on button "Save and Add New" at bounding box center [77, 218] width 69 height 14
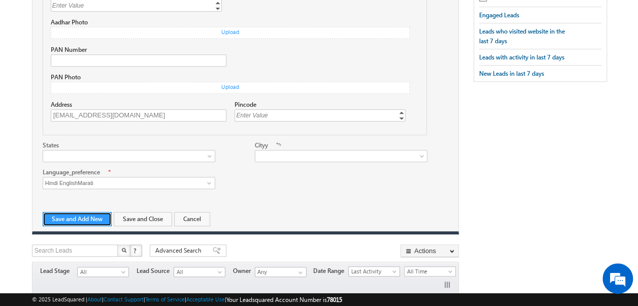
scroll to position [318, 0]
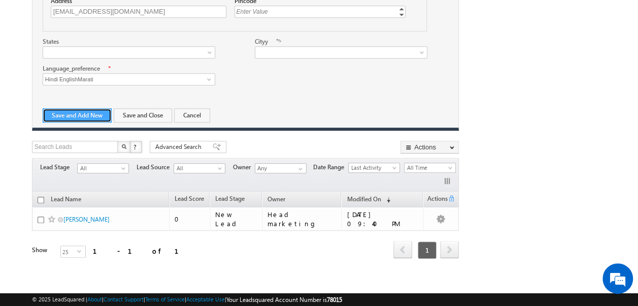
click at [91, 116] on button "Save and Add New" at bounding box center [77, 115] width 69 height 14
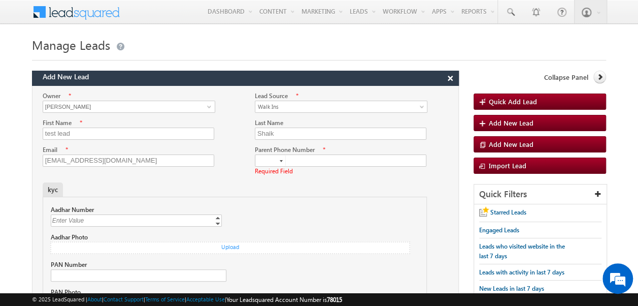
scroll to position [26, 0]
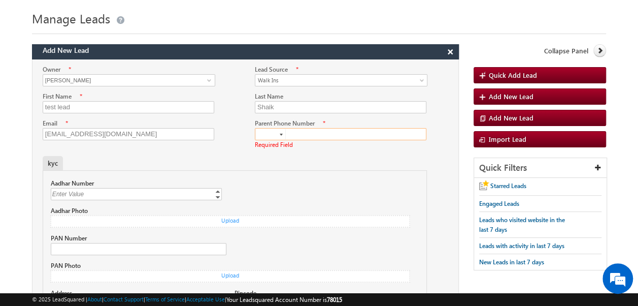
click at [276, 135] on input at bounding box center [270, 133] width 30 height 11
click at [280, 135] on div at bounding box center [281, 135] width 3 height 2
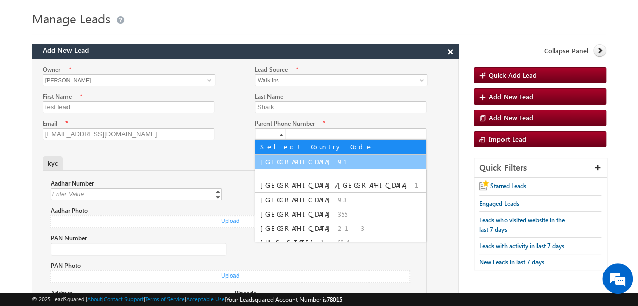
click at [269, 157] on span "[GEOGRAPHIC_DATA]" at bounding box center [297, 161] width 75 height 9
type input "+91"
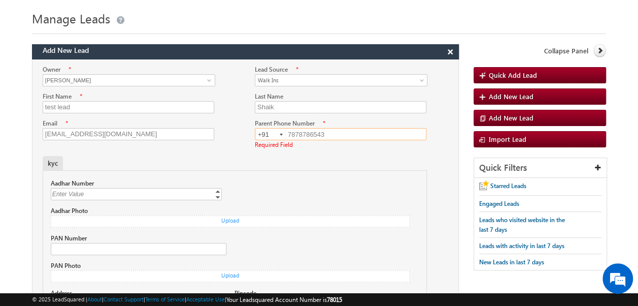
scroll to position [318, 0]
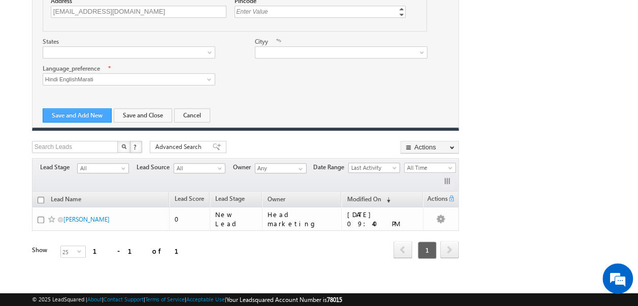
type input "7878786543"
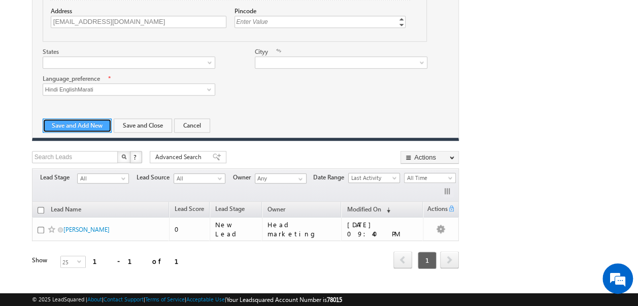
click at [83, 118] on button "Save and Add New" at bounding box center [77, 125] width 69 height 14
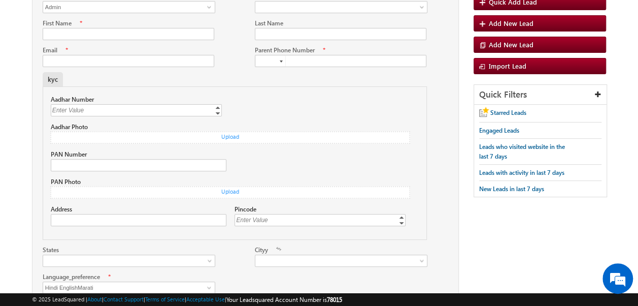
scroll to position [0, 0]
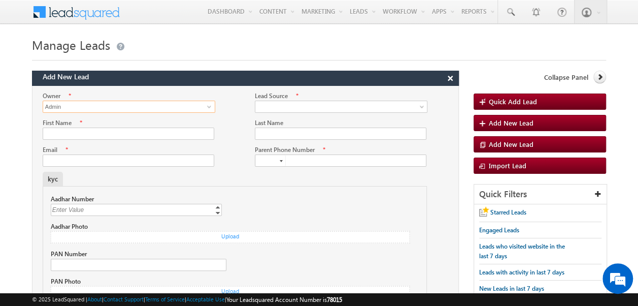
click at [184, 107] on input "Admin" at bounding box center [129, 107] width 173 height 12
click at [203, 105] on link at bounding box center [208, 107] width 13 height 10
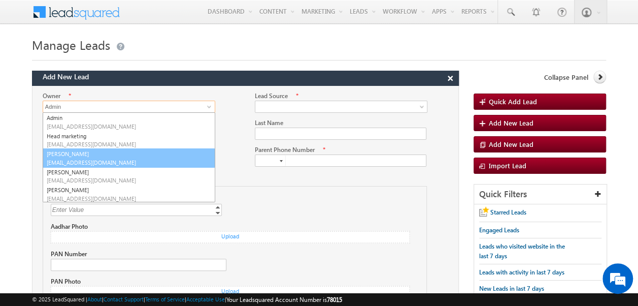
click at [81, 159] on span "[EMAIL_ADDRESS][DOMAIN_NAME]" at bounding box center [129, 162] width 164 height 8
type input "[PERSON_NAME]"
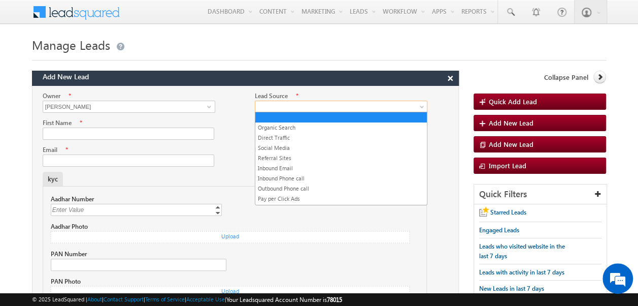
click at [271, 107] on span at bounding box center [338, 106] width 167 height 9
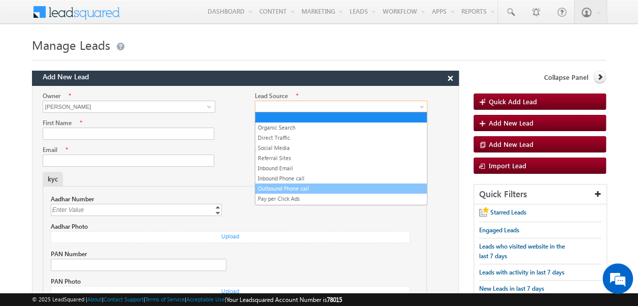
scroll to position [45, 0]
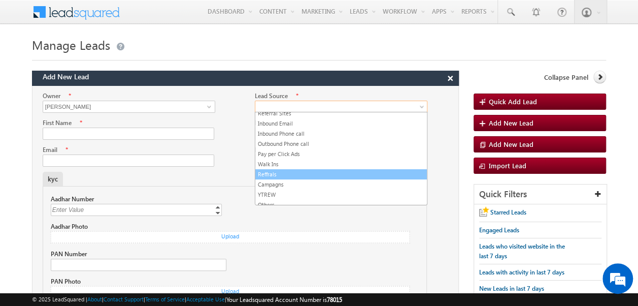
click at [269, 171] on link "Reffrals" at bounding box center [341, 174] width 172 height 9
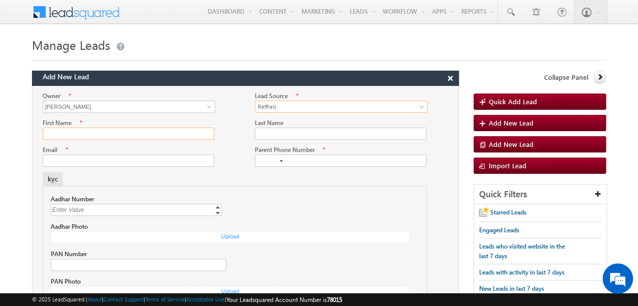
click at [103, 128] on input "First Name" at bounding box center [129, 133] width 172 height 12
type input "Raju"
type input "K"
type input "[EMAIL_ADDRESS][DOMAIN_NAME]"
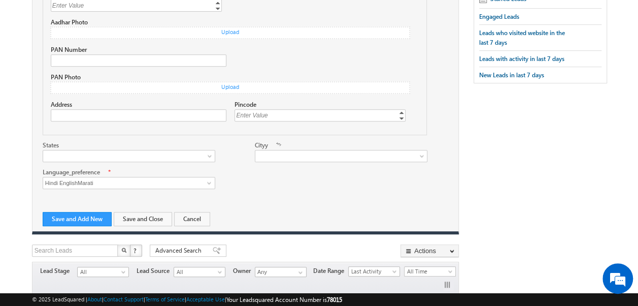
scroll to position [0, 0]
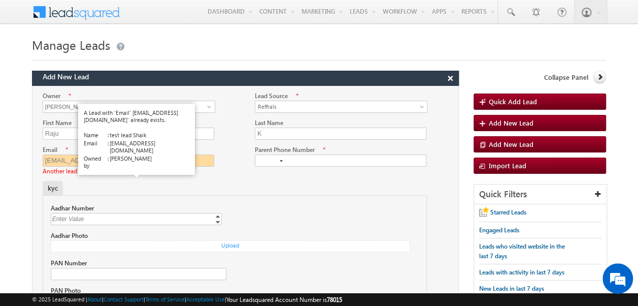
click at [135, 168] on link "View Details" at bounding box center [134, 171] width 31 height 7
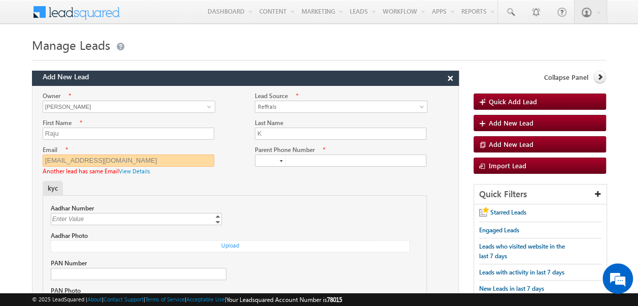
click at [129, 162] on input "[EMAIL_ADDRESS][DOMAIN_NAME]" at bounding box center [129, 160] width 172 height 12
type input "R"
click at [129, 162] on input "Email" at bounding box center [129, 160] width 172 height 12
type input "[EMAIL_ADDRESS][DOMAIN_NAME]"
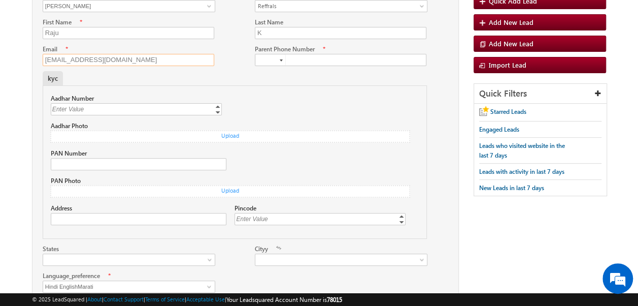
scroll to position [98, 0]
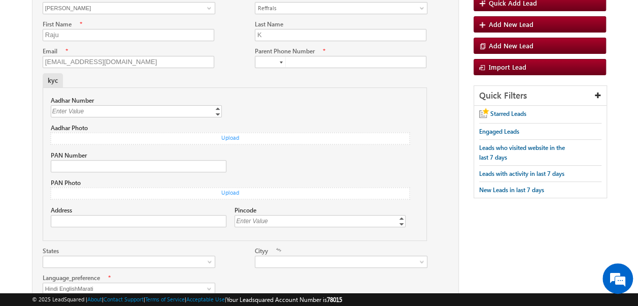
click at [283, 61] on div at bounding box center [281, 62] width 3 height 2
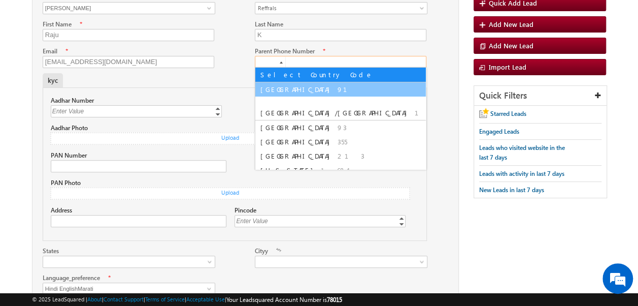
click at [273, 87] on span "[GEOGRAPHIC_DATA]" at bounding box center [297, 89] width 75 height 9
type input "+91"
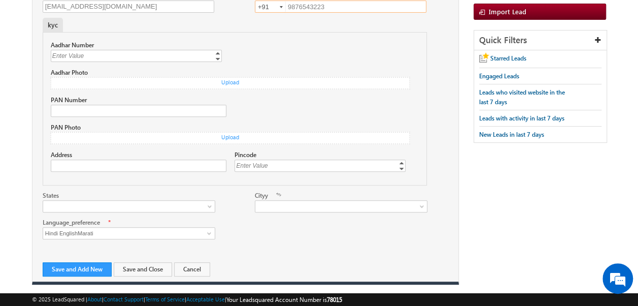
scroll to position [157, 0]
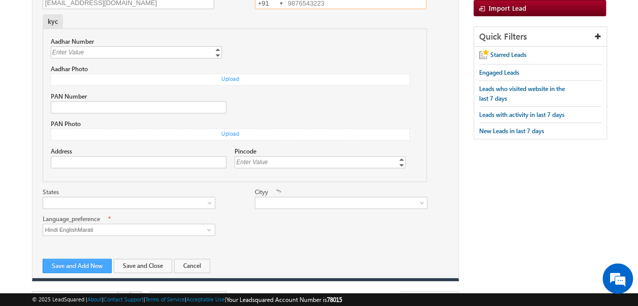
type input "9876543223"
click at [81, 261] on button "Save and Add New" at bounding box center [77, 265] width 69 height 14
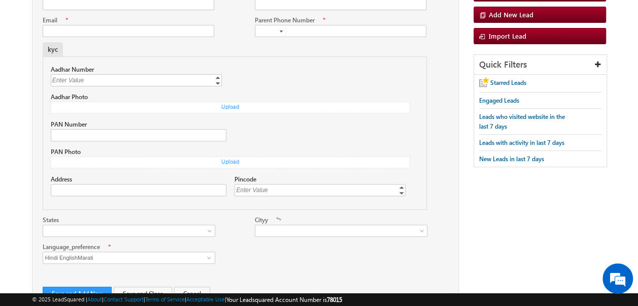
scroll to position [0, 0]
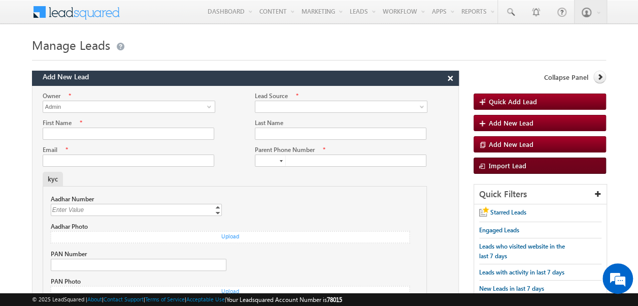
click at [502, 167] on span "Import Lead" at bounding box center [508, 165] width 38 height 9
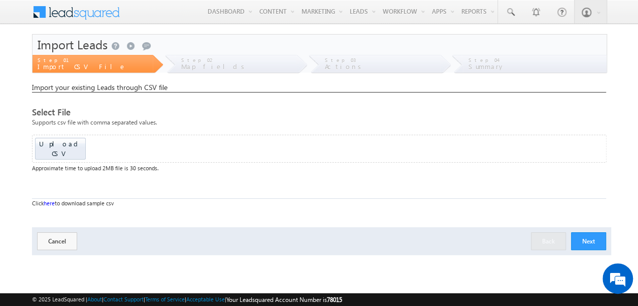
click at [50, 200] on link "here" at bounding box center [49, 203] width 11 height 7
click at [581, 232] on button "Next" at bounding box center [588, 241] width 35 height 18
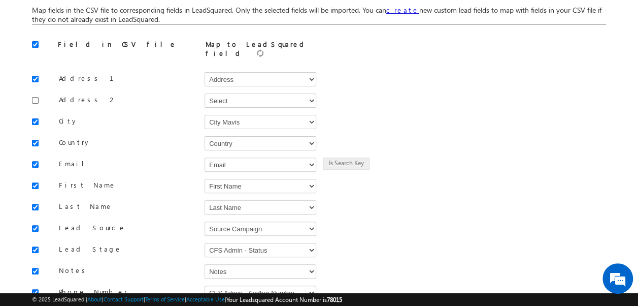
scroll to position [195, 0]
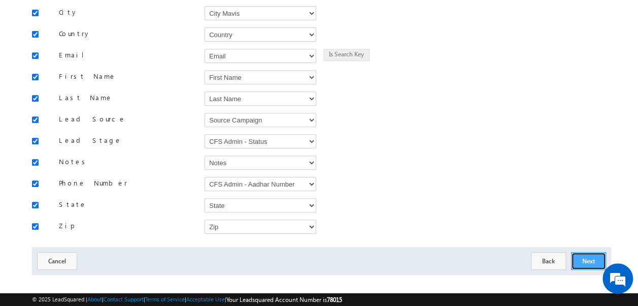
click at [584, 252] on button "Next" at bounding box center [588, 261] width 35 height 18
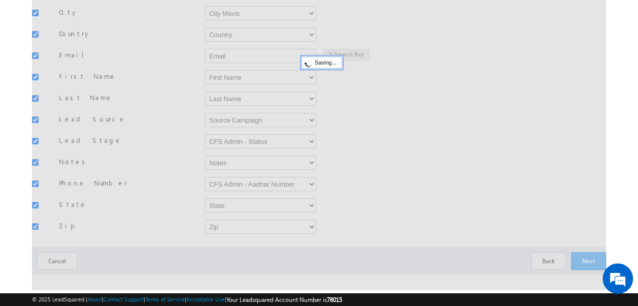
scroll to position [8, 0]
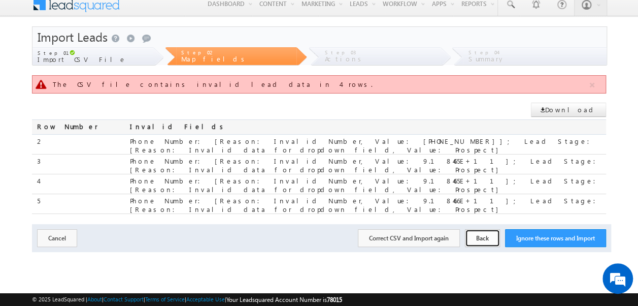
click at [483, 229] on button "Back" at bounding box center [482, 238] width 35 height 18
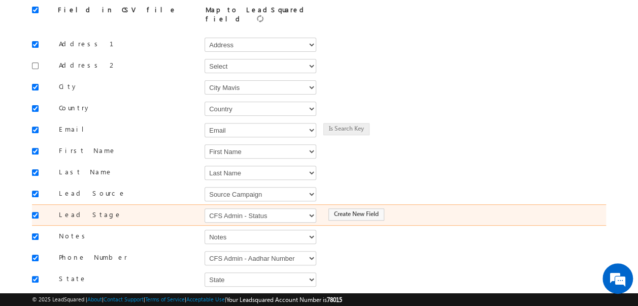
scroll to position [195, 0]
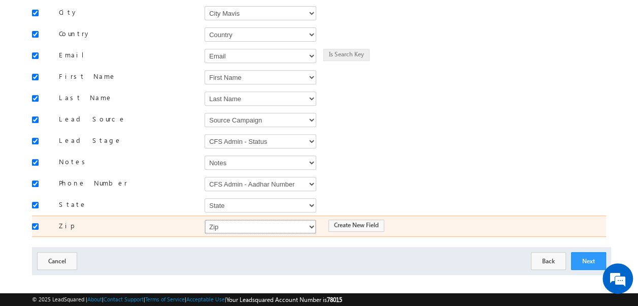
click at [272, 219] on select "Select Select Address Age Appointment Rescheduling Date and Time Branch CFS Adm…" at bounding box center [261, 226] width 112 height 14
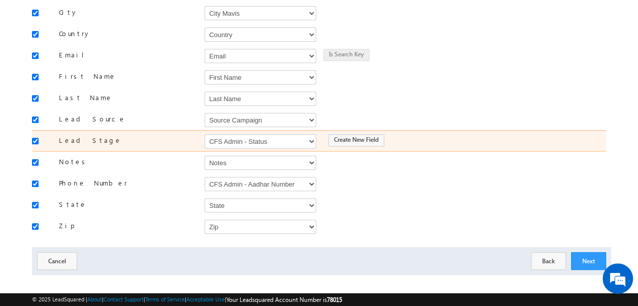
click at [511, 133] on div "Create New Field" at bounding box center [453, 140] width 280 height 14
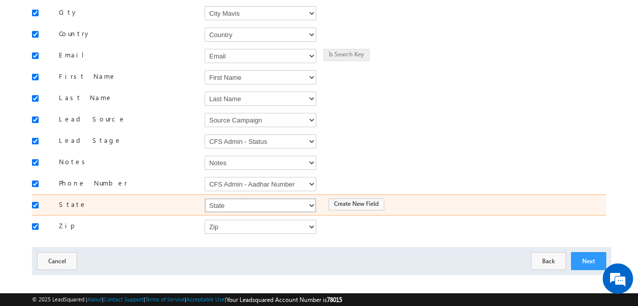
click at [311, 198] on select "Select Select Address Age Appointment Rescheduling Date and Time Branch CFS Adm…" at bounding box center [261, 205] width 112 height 14
click at [205, 198] on select "Select Select Address Age Appointment Rescheduling Date and Time Branch CFS Adm…" at bounding box center [261, 205] width 112 height 14
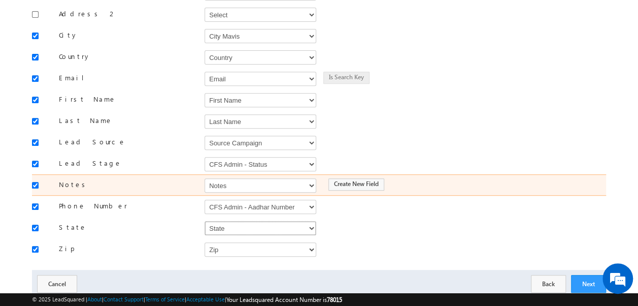
scroll to position [175, 0]
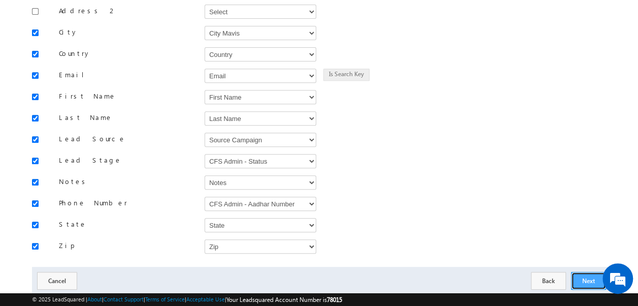
click at [590, 272] on button "Next" at bounding box center [588, 281] width 35 height 18
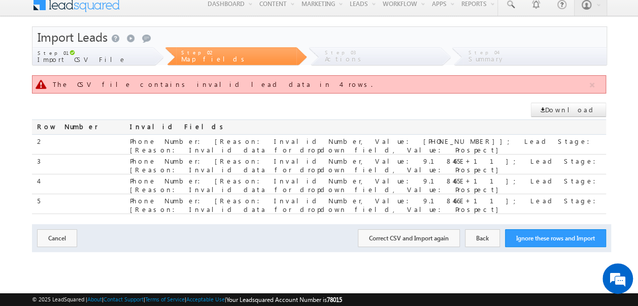
scroll to position [8, 0]
click at [574, 112] on link "Download" at bounding box center [568, 110] width 75 height 14
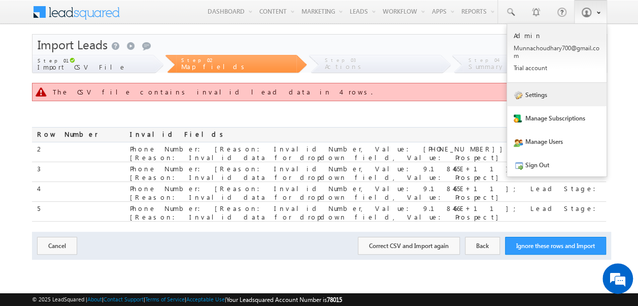
click at [531, 97] on link "Settings" at bounding box center [557, 94] width 100 height 23
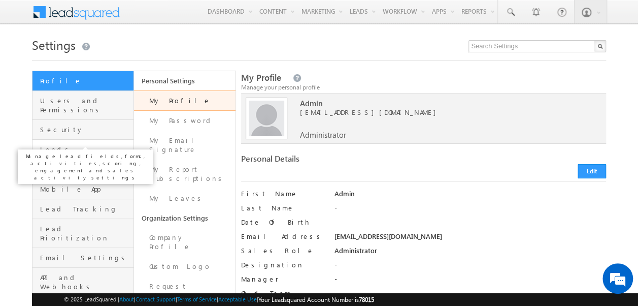
click at [90, 145] on span "Leads" at bounding box center [85, 149] width 91 height 9
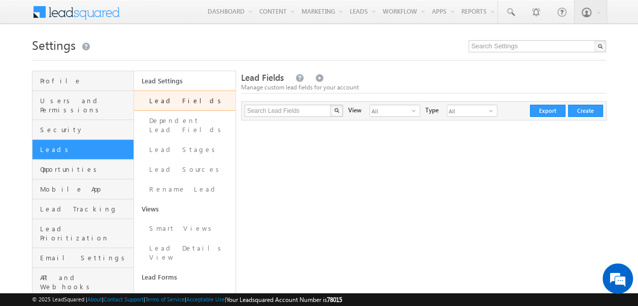
click at [171, 115] on link "Dependent Lead Fields" at bounding box center [185, 125] width 102 height 29
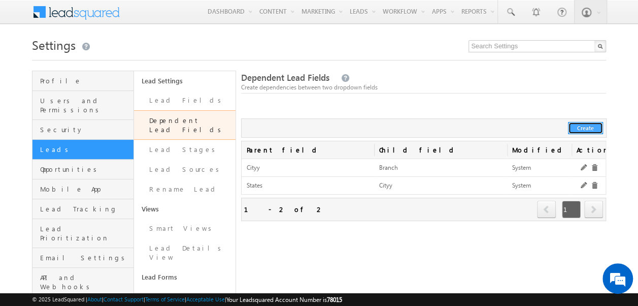
click at [583, 127] on button "Create" at bounding box center [585, 128] width 35 height 12
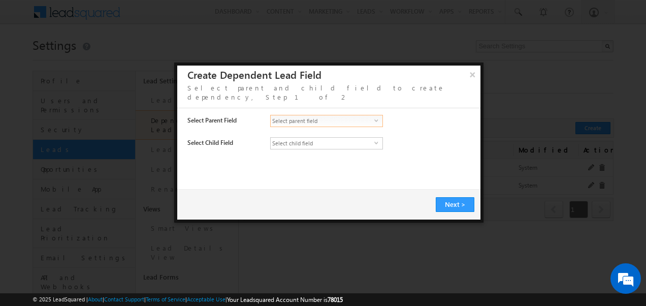
click at [376, 118] on span "select" at bounding box center [378, 120] width 8 height 5
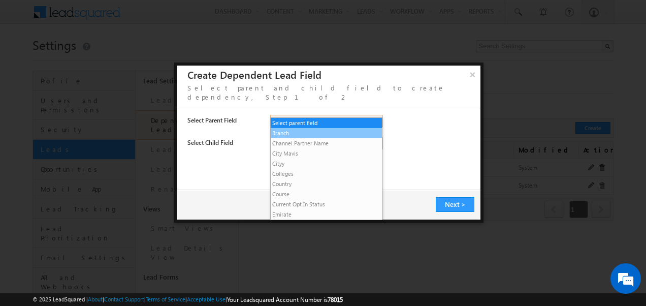
click at [291, 134] on li "Branch" at bounding box center [327, 133] width 112 height 10
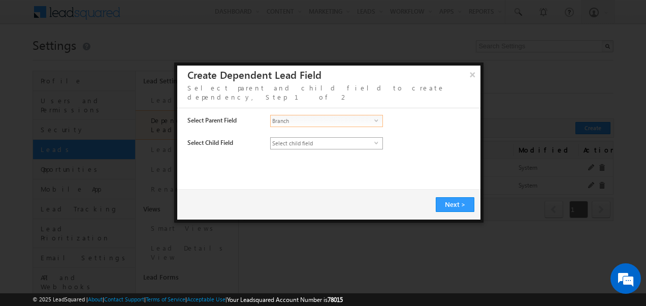
click at [316, 138] on span "Select child field" at bounding box center [323, 143] width 104 height 11
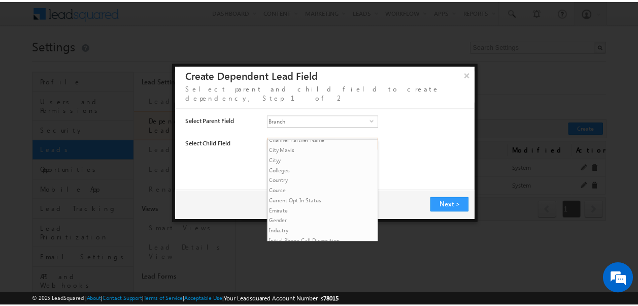
scroll to position [26, 0]
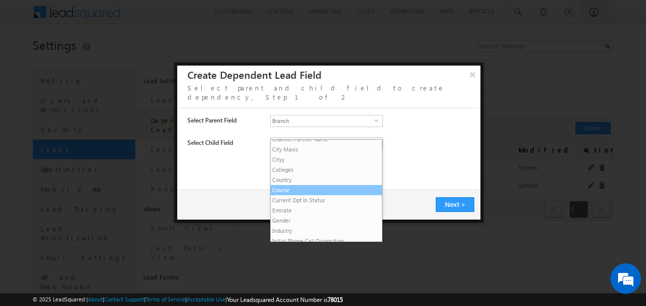
click at [282, 187] on li "Course" at bounding box center [327, 190] width 112 height 10
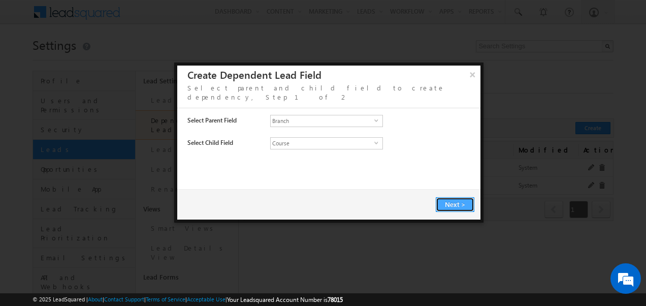
click at [458, 200] on span "Next" at bounding box center [453, 204] width 16 height 9
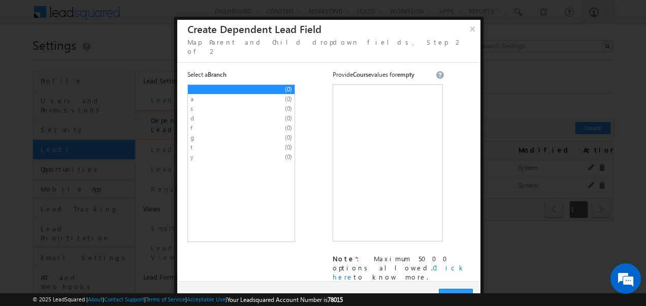
click at [272, 94] on span "a" at bounding box center [232, 98] width 84 height 9
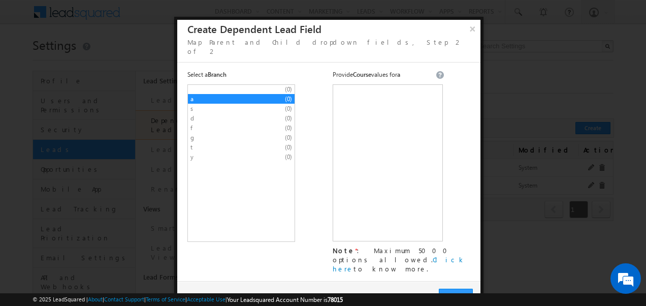
click at [272, 94] on span "a" at bounding box center [232, 98] width 84 height 9
drag, startPoint x: 272, startPoint y: 87, endPoint x: 359, endPoint y: 87, distance: 87.3
click at [359, 87] on div "(0) a (0) s (0) d (0) f (0) g (0) t (0) y (0) * Unsaved parent field values Not…" at bounding box center [364, 181] width 355 height 194
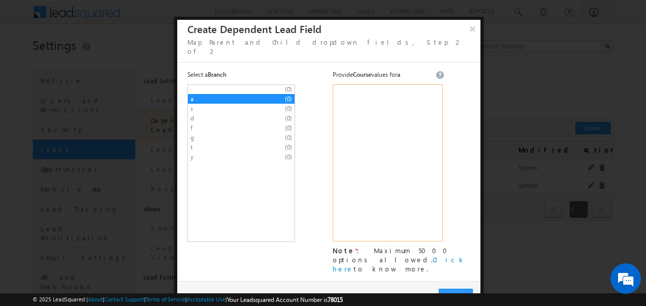
click at [359, 87] on textarea at bounding box center [388, 162] width 110 height 157
click at [216, 104] on li "s (0)" at bounding box center [241, 109] width 107 height 10
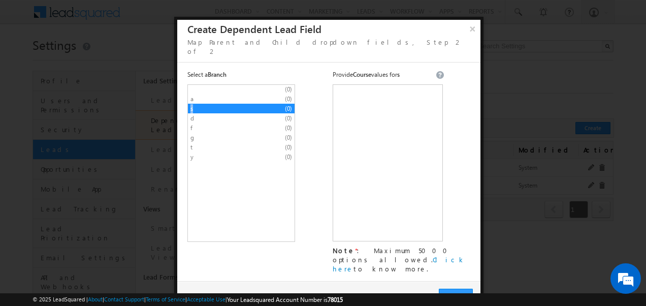
click at [216, 104] on li "s (0)" at bounding box center [241, 109] width 107 height 10
click at [241, 104] on span "s" at bounding box center [232, 108] width 84 height 9
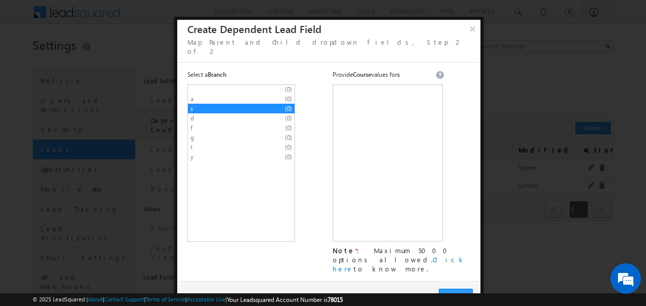
click at [241, 104] on span "s" at bounding box center [232, 108] width 84 height 9
click at [347, 84] on textarea at bounding box center [388, 162] width 110 height 157
type textarea "0"
type textarea "a"
click at [453, 291] on span "Save" at bounding box center [456, 295] width 16 height 9
